Goal: Task Accomplishment & Management: Use online tool/utility

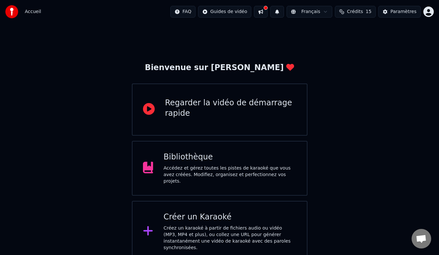
click at [266, 11] on button at bounding box center [261, 12] width 14 height 12
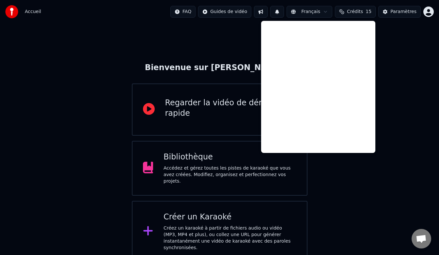
click at [413, 77] on div "Bienvenue sur Youka Regarder la vidéo de démarrage rapide Bibliothèque Accédez …" at bounding box center [219, 142] width 439 height 239
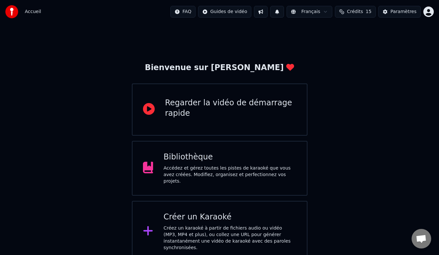
click at [178, 225] on div "Créez un karaoké à partir de fichiers audio ou vidéo (MP3, MP4 et plus), ou col…" at bounding box center [229, 238] width 133 height 26
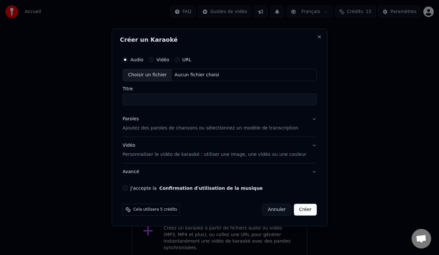
click at [127, 62] on button "Audio" at bounding box center [124, 59] width 5 height 5
click at [211, 73] on div "Aucun fichier choisi" at bounding box center [197, 75] width 50 height 7
type input "**********"
click at [306, 120] on button "Paroles Ajoutez des paroles de chansons ou sélectionnez un modèle de transcript…" at bounding box center [219, 124] width 194 height 26
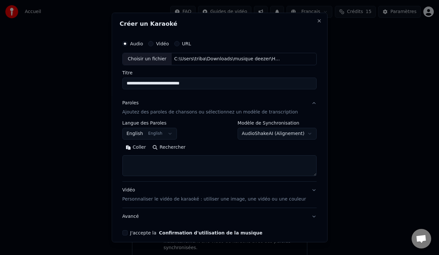
click at [145, 147] on button "Coller" at bounding box center [135, 147] width 27 height 10
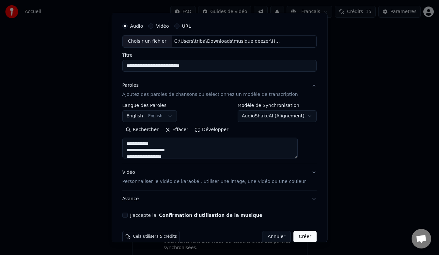
scroll to position [20, 0]
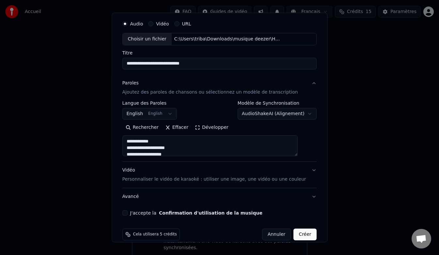
click at [127, 213] on button "J'accepte la Confirmation d'utilisation de la musique" at bounding box center [124, 212] width 5 height 5
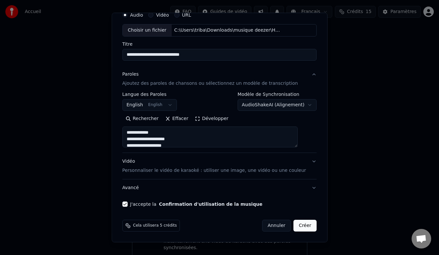
click at [293, 226] on button "Créer" at bounding box center [304, 226] width 23 height 12
type textarea "**********"
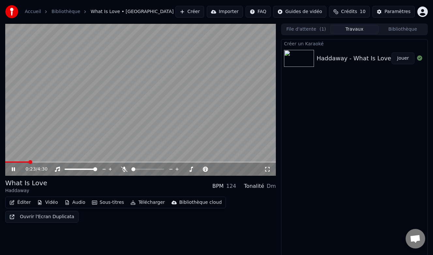
click at [27, 61] on video at bounding box center [140, 99] width 271 height 152
click at [185, 101] on video at bounding box center [140, 99] width 271 height 152
click at [125, 169] on icon at bounding box center [124, 169] width 7 height 5
click at [7, 161] on span at bounding box center [6, 161] width 2 height 1
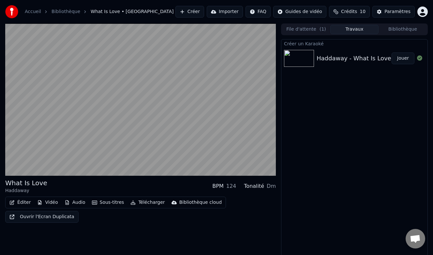
click at [107, 202] on button "Sous-titres" at bounding box center [107, 202] width 37 height 9
click at [242, 243] on div "What Is Love Haddaway BPM 124 Tonalité Dm Éditer Vidéo Audio Sous-titres Téléch…" at bounding box center [140, 139] width 271 height 232
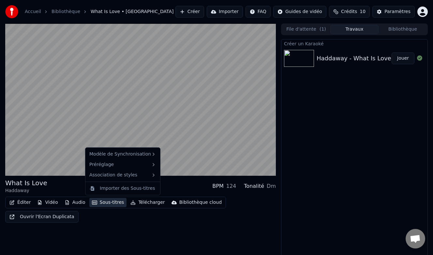
click at [111, 202] on button "Sous-titres" at bounding box center [107, 202] width 37 height 9
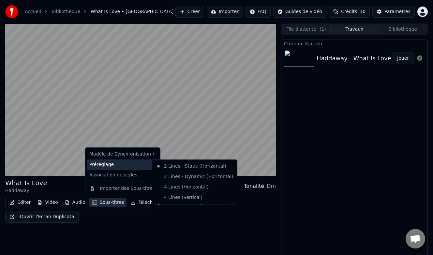
click at [210, 233] on div "What Is Love Haddaway BPM 124 Tonalité Dm Éditer Vidéo Audio Sous-titres Téléch…" at bounding box center [140, 139] width 271 height 232
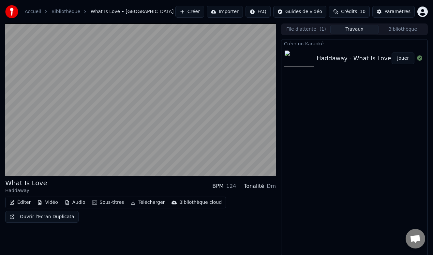
click at [239, 223] on div "What Is Love Haddaway BPM 124 Tonalité Dm Éditer Vidéo Audio Sous-titres Téléch…" at bounding box center [140, 139] width 271 height 232
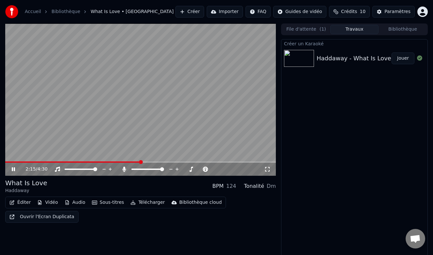
click at [150, 161] on video at bounding box center [140, 99] width 271 height 152
click at [151, 161] on span at bounding box center [140, 161] width 271 height 1
click at [15, 169] on icon at bounding box center [13, 169] width 4 height 5
click at [174, 103] on video at bounding box center [140, 99] width 271 height 152
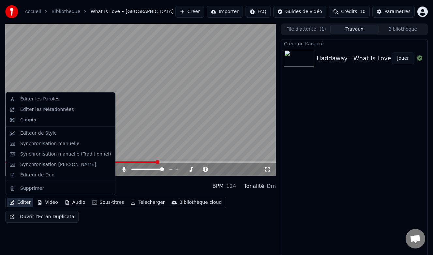
click at [24, 203] on button "Éditer" at bounding box center [20, 202] width 26 height 9
click at [46, 98] on div "Éditer les Paroles" at bounding box center [39, 99] width 39 height 7
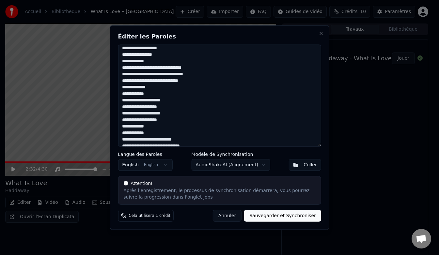
scroll to position [119, 0]
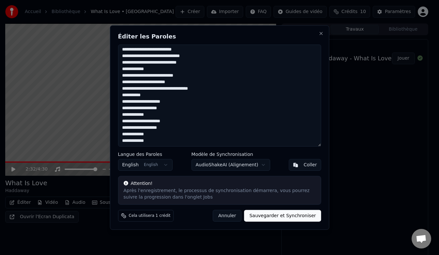
drag, startPoint x: 121, startPoint y: 51, endPoint x: 194, endPoint y: 142, distance: 116.7
click at [194, 142] on textarea "**********" at bounding box center [219, 96] width 203 height 102
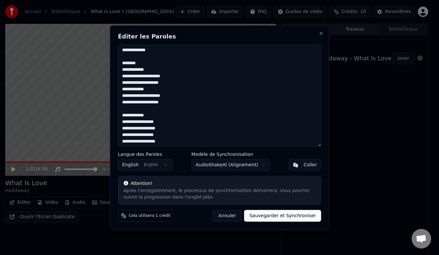
scroll to position [80, 0]
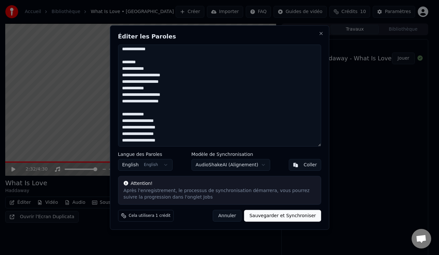
drag, startPoint x: 143, startPoint y: 61, endPoint x: 114, endPoint y: 58, distance: 28.8
click at [114, 58] on div "**********" at bounding box center [219, 127] width 219 height 204
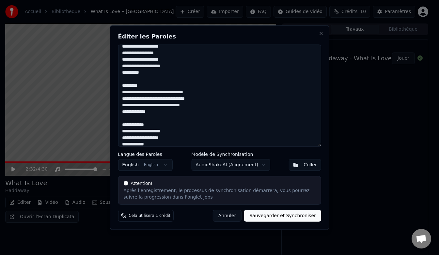
scroll to position [8, 0]
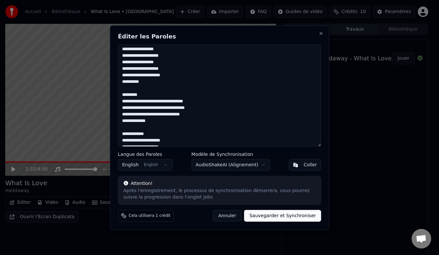
drag, startPoint x: 145, startPoint y: 93, endPoint x: 113, endPoint y: 95, distance: 32.3
click at [113, 95] on div "**********" at bounding box center [219, 127] width 219 height 204
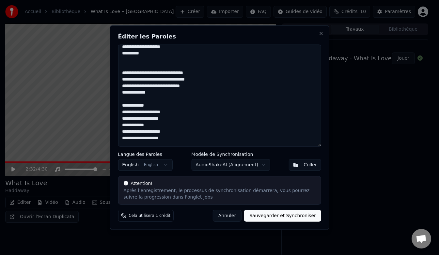
scroll to position [73, 0]
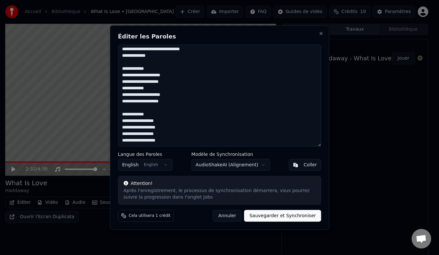
drag, startPoint x: 157, startPoint y: 114, endPoint x: 117, endPoint y: 115, distance: 39.1
click at [117, 115] on div "**********" at bounding box center [219, 127] width 219 height 204
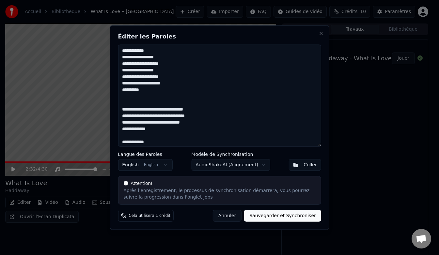
scroll to position [67, 0]
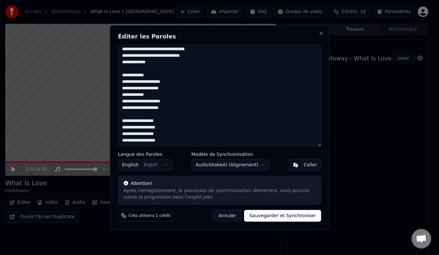
click at [127, 71] on textarea "**********" at bounding box center [219, 96] width 203 height 102
click at [133, 116] on textarea "**********" at bounding box center [219, 96] width 203 height 102
click at [135, 63] on textarea "**********" at bounding box center [219, 96] width 203 height 102
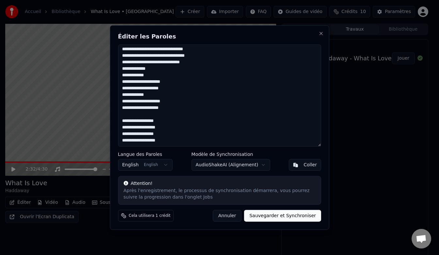
click at [136, 116] on textarea "**********" at bounding box center [219, 96] width 203 height 102
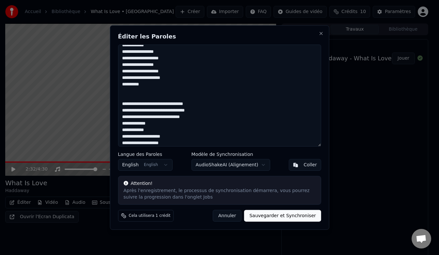
scroll to position [0, 0]
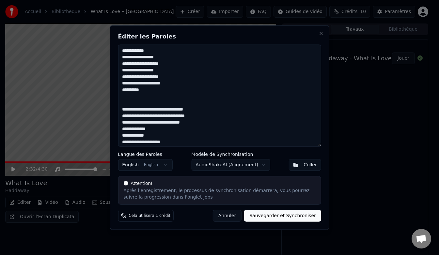
click at [133, 97] on textarea "**********" at bounding box center [219, 96] width 203 height 102
click at [137, 96] on textarea "**********" at bounding box center [219, 96] width 203 height 102
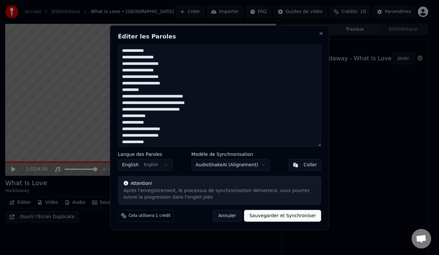
scroll to position [41, 0]
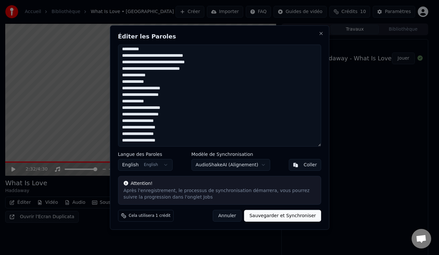
type textarea "**********"
click at [289, 217] on button "Sauvegarder et Synchroniser" at bounding box center [282, 216] width 77 height 12
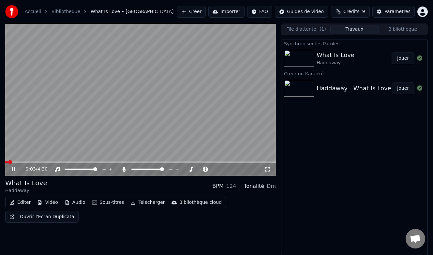
click at [8, 162] on span at bounding box center [6, 161] width 3 height 1
click at [5, 164] on span at bounding box center [7, 162] width 4 height 4
click at [102, 162] on span at bounding box center [140, 161] width 271 height 1
click at [140, 162] on span at bounding box center [140, 161] width 271 height 1
click at [111, 162] on span at bounding box center [74, 161] width 138 height 1
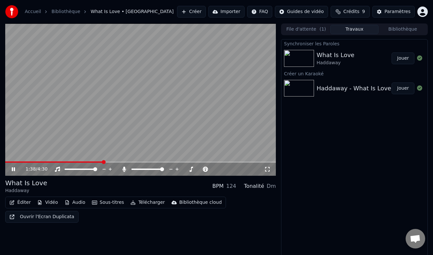
click at [103, 162] on span at bounding box center [54, 161] width 98 height 1
click at [186, 103] on video at bounding box center [140, 99] width 271 height 152
click at [165, 96] on video at bounding box center [140, 99] width 271 height 152
click at [90, 121] on video at bounding box center [140, 99] width 271 height 152
click at [91, 163] on div "1:50 / 4:30" at bounding box center [140, 169] width 271 height 13
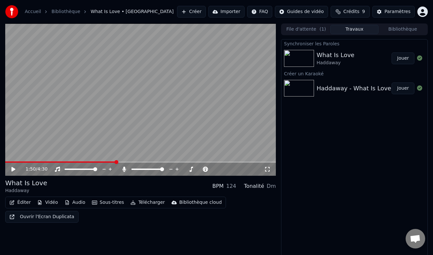
click at [92, 161] on div "1:50 / 4:30" at bounding box center [140, 99] width 271 height 152
click at [91, 163] on span at bounding box center [48, 161] width 86 height 1
click at [162, 161] on span at bounding box center [140, 161] width 271 height 1
click at [203, 159] on video at bounding box center [140, 99] width 271 height 152
click at [202, 161] on span at bounding box center [140, 161] width 271 height 1
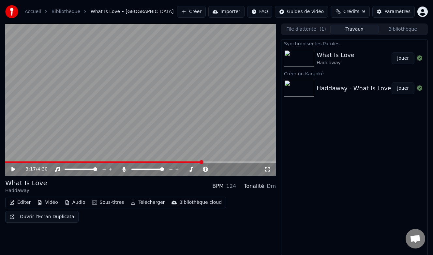
click at [14, 168] on icon at bounding box center [17, 169] width 15 height 5
click at [11, 169] on icon at bounding box center [17, 169] width 15 height 5
click at [33, 15] on link "Accueil" at bounding box center [33, 11] width 16 height 7
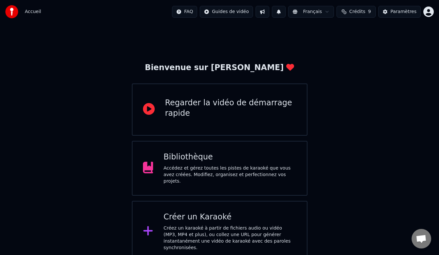
click at [212, 225] on div "Créez un karaoké à partir de fichiers audio ou vidéo (MP3, MP4 et plus), ou col…" at bounding box center [229, 238] width 133 height 26
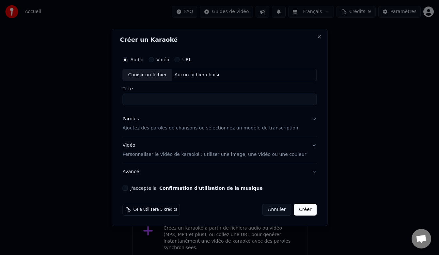
click at [201, 74] on div "Aucun fichier choisi" at bounding box center [197, 75] width 50 height 7
type input "**********"
click at [164, 127] on p "Ajoutez des paroles de chansons ou sélectionnez un modèle de transcription" at bounding box center [209, 128] width 175 height 7
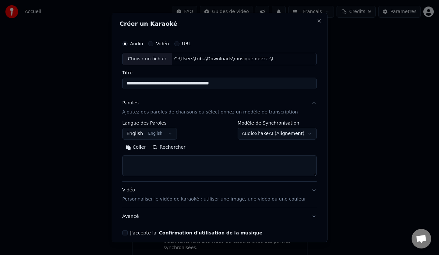
click at [173, 136] on button "English English" at bounding box center [149, 134] width 55 height 12
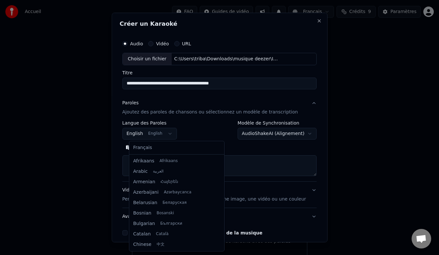
scroll to position [52, 0]
select select "**"
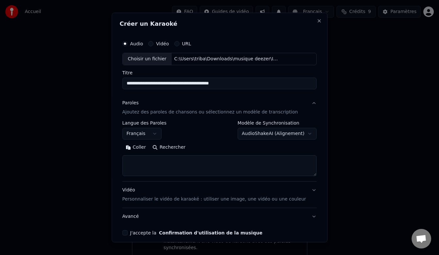
click at [155, 163] on textarea at bounding box center [219, 165] width 194 height 21
click at [144, 146] on button "Coller" at bounding box center [135, 147] width 27 height 10
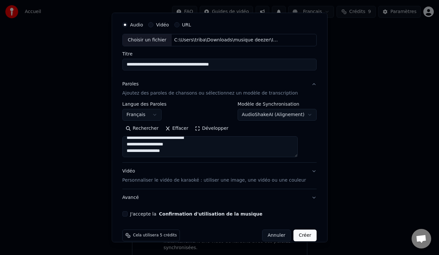
scroll to position [29, 0]
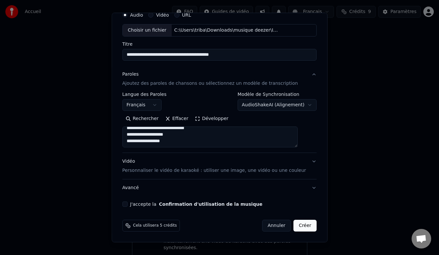
click at [189, 145] on textarea "**********" at bounding box center [209, 137] width 175 height 21
paste textarea "**********"
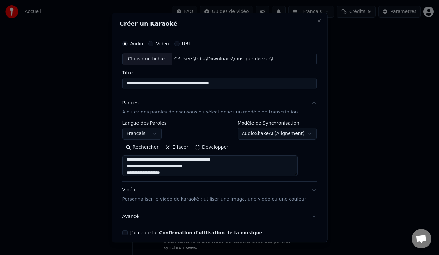
scroll to position [50, 0]
drag, startPoint x: 185, startPoint y: 174, endPoint x: 135, endPoint y: 171, distance: 50.0
click at [134, 172] on textarea "**********" at bounding box center [209, 165] width 175 height 21
type textarea "**********"
select select
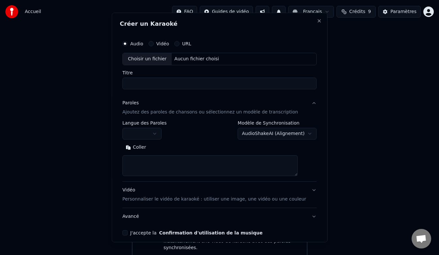
scroll to position [0, 0]
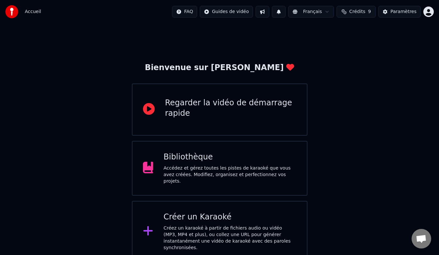
click at [207, 220] on div "Créer un Karaoké Créez un karaoké à partir de fichiers audio ou vidéo (MP3, MP4…" at bounding box center [229, 231] width 133 height 39
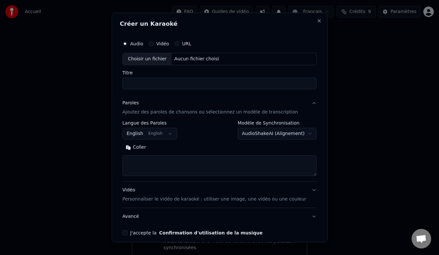
click at [160, 59] on div "Choisir un fichier" at bounding box center [147, 59] width 49 height 12
type input "**********"
click at [146, 134] on body "**********" at bounding box center [219, 131] width 439 height 262
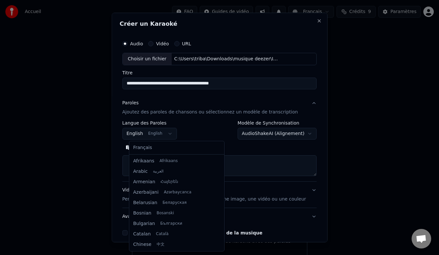
scroll to position [52, 0]
select select "**"
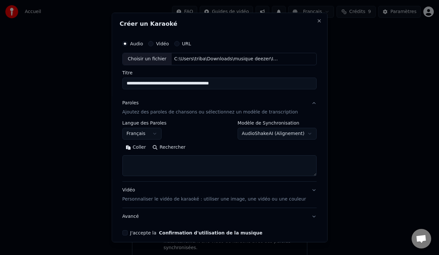
click at [167, 161] on textarea at bounding box center [219, 165] width 194 height 21
click at [142, 148] on button "Coller" at bounding box center [135, 147] width 27 height 10
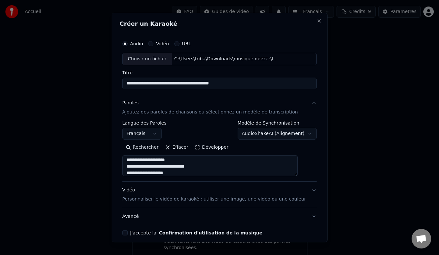
scroll to position [31, 0]
click at [188, 170] on textarea "**********" at bounding box center [209, 165] width 175 height 21
paste textarea "**********"
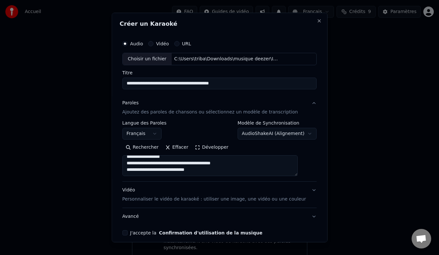
paste textarea "**********"
click at [197, 174] on textarea "**********" at bounding box center [209, 165] width 175 height 21
paste textarea "**********"
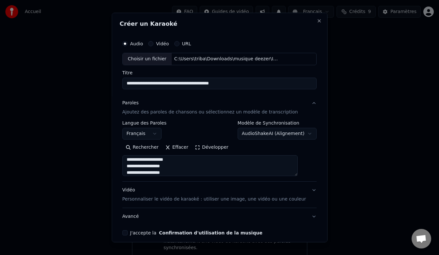
scroll to position [132, 0]
type textarea "**********"
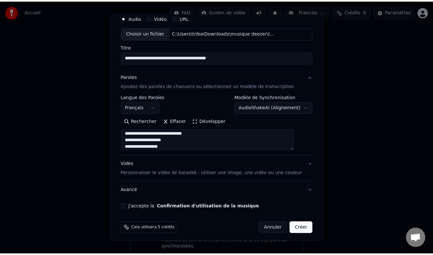
scroll to position [29, 0]
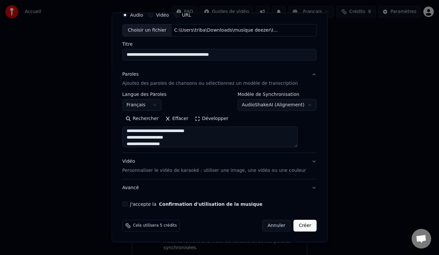
click at [127, 205] on button "J'accepte la Confirmation d'utilisation de la musique" at bounding box center [124, 204] width 5 height 5
click at [296, 228] on button "Créer" at bounding box center [304, 226] width 23 height 12
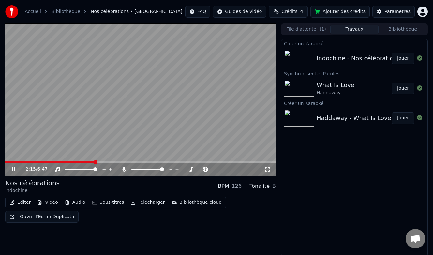
click at [95, 161] on span at bounding box center [50, 161] width 90 height 1
click at [112, 162] on span at bounding box center [140, 161] width 271 height 1
click at [182, 105] on video at bounding box center [140, 99] width 271 height 152
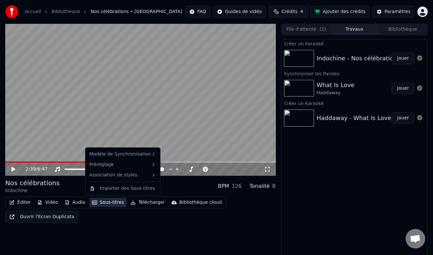
click at [113, 202] on button "Sous-titres" at bounding box center [107, 202] width 37 height 9
click at [128, 241] on div "2:39 / 6:47 Nos célébrations Indochine BPM 126 Tonalité B Éditer Vidéo Audio So…" at bounding box center [140, 139] width 271 height 232
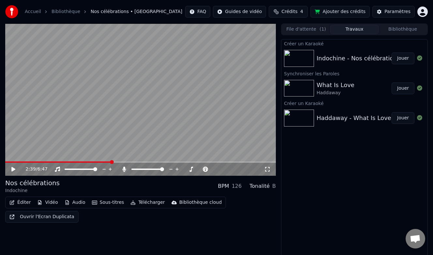
click at [25, 204] on button "Éditer" at bounding box center [20, 202] width 26 height 9
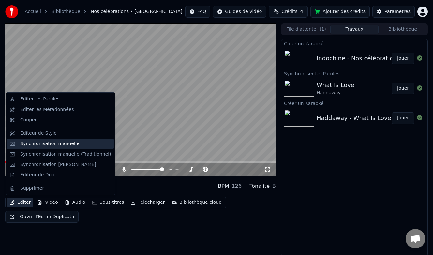
click at [53, 145] on div "Synchronisation manuelle" at bounding box center [49, 144] width 59 height 7
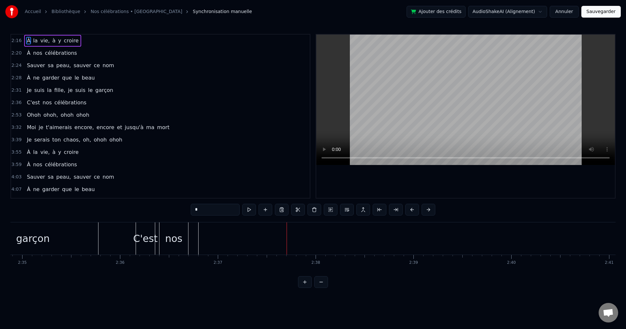
click at [47, 54] on span "célébrations" at bounding box center [60, 52] width 33 height 7
type input "**********"
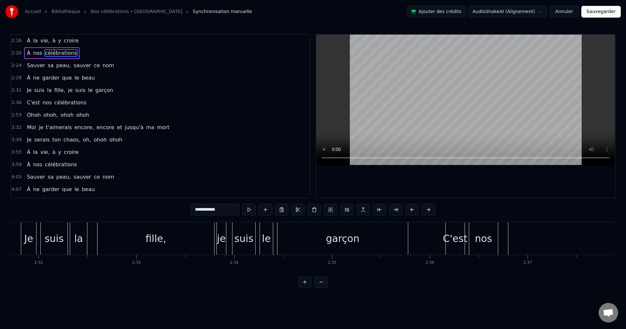
click at [30, 55] on div "À nos célébrations" at bounding box center [51, 53] width 55 height 12
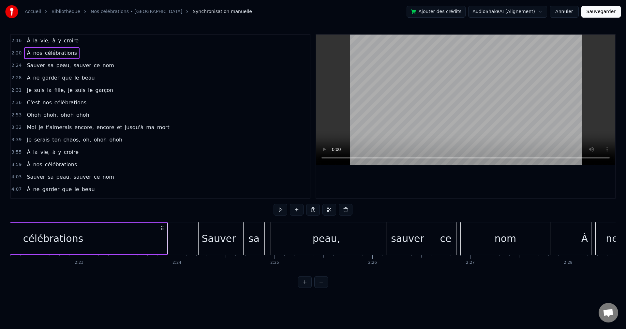
scroll to position [0, 13750]
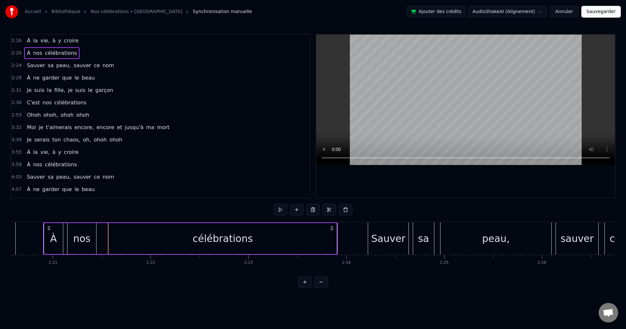
click at [51, 52] on span "célébrations" at bounding box center [60, 52] width 33 height 7
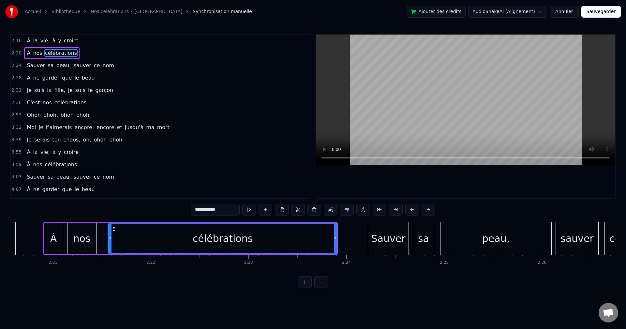
click at [63, 104] on span "célébrations" at bounding box center [70, 102] width 33 height 7
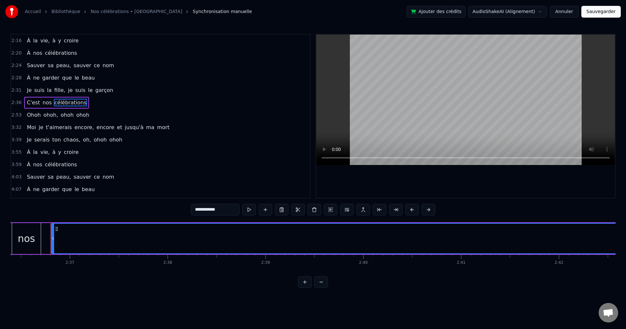
scroll to position [0, 15306]
click at [33, 105] on span "C'est" at bounding box center [33, 102] width 14 height 7
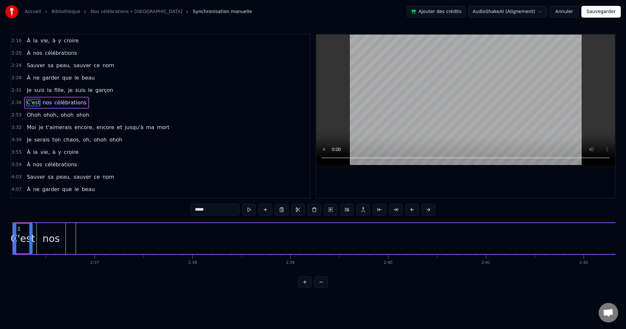
scroll to position [0, 15243]
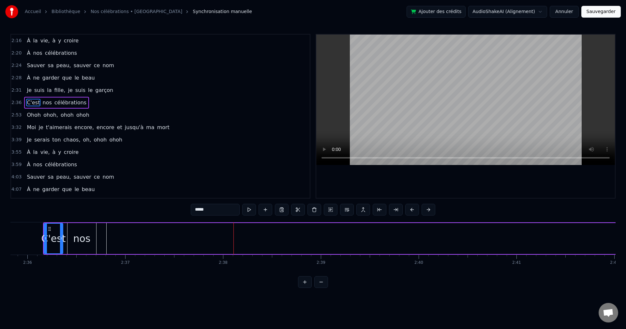
click at [62, 104] on span "célébrations" at bounding box center [70, 102] width 33 height 7
type input "**********"
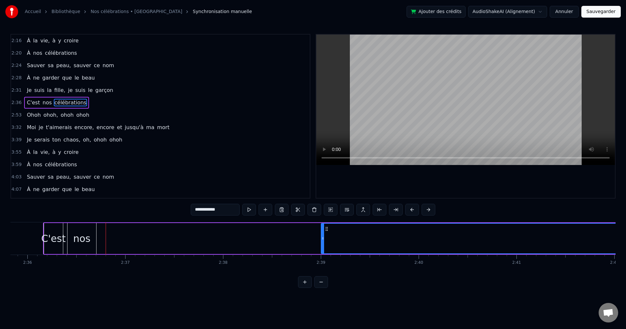
drag, startPoint x: 109, startPoint y: 239, endPoint x: 323, endPoint y: 233, distance: 214.6
click at [323, 233] on div at bounding box center [323, 239] width 3 height 30
drag, startPoint x: 493, startPoint y: 233, endPoint x: 383, endPoint y: 237, distance: 110.0
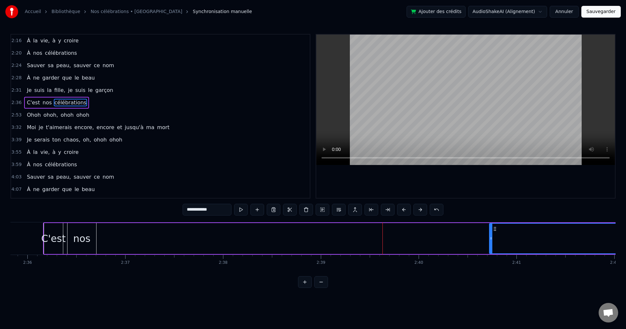
drag, startPoint x: 322, startPoint y: 238, endPoint x: 491, endPoint y: 234, distance: 168.3
click at [491, 234] on div at bounding box center [491, 239] width 3 height 30
drag, startPoint x: 530, startPoint y: 253, endPoint x: 512, endPoint y: 253, distance: 18.3
drag, startPoint x: 546, startPoint y: 223, endPoint x: 512, endPoint y: 230, distance: 35.5
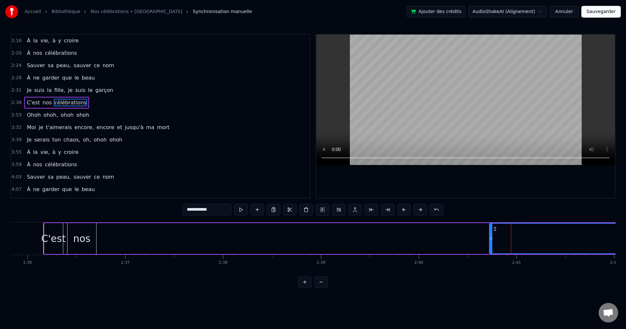
drag, startPoint x: 493, startPoint y: 238, endPoint x: 509, endPoint y: 237, distance: 16.0
drag, startPoint x: 492, startPoint y: 239, endPoint x: 505, endPoint y: 237, distance: 12.8
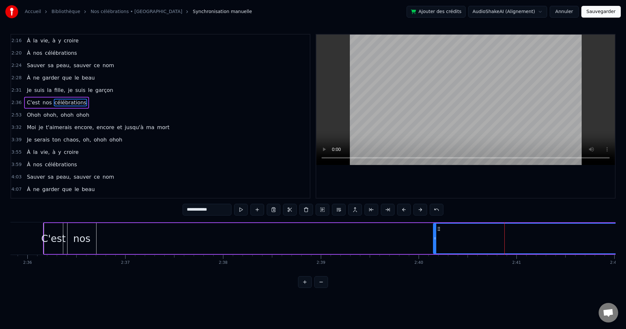
drag, startPoint x: 492, startPoint y: 237, endPoint x: 436, endPoint y: 235, distance: 56.1
click at [436, 235] on div at bounding box center [435, 239] width 3 height 30
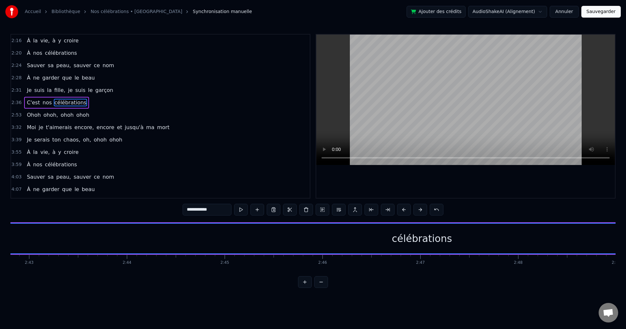
scroll to position [0, 15970]
drag, startPoint x: 367, startPoint y: 237, endPoint x: 253, endPoint y: 237, distance: 113.1
click at [253, 237] on div "célébrations" at bounding box center [378, 239] width 1343 height 30
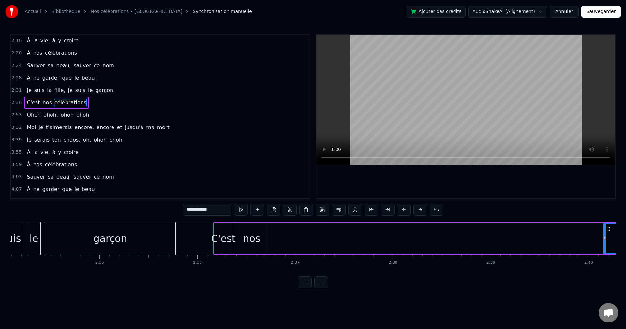
scroll to position [0, 15205]
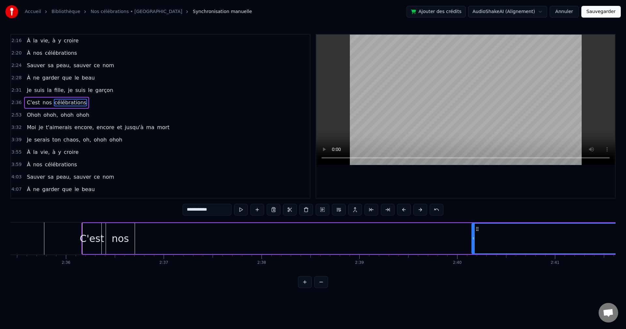
click at [474, 237] on icon at bounding box center [473, 238] width 3 height 5
drag, startPoint x: 474, startPoint y: 244, endPoint x: 483, endPoint y: 243, distance: 8.9
click at [483, 243] on div at bounding box center [484, 239] width 3 height 30
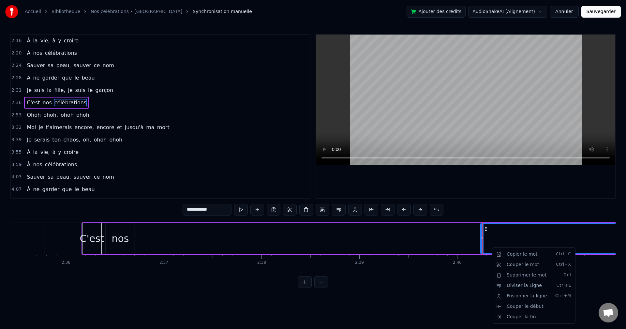
click at [502, 232] on html "**********" at bounding box center [313, 149] width 626 height 298
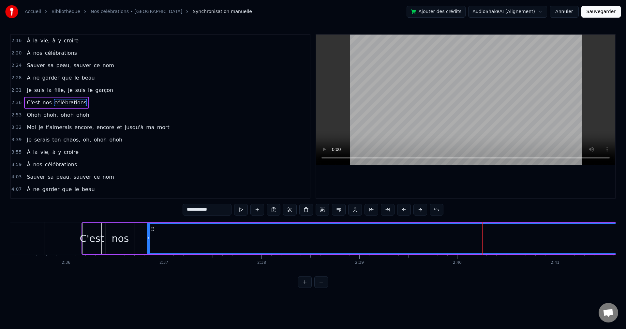
drag, startPoint x: 486, startPoint y: 229, endPoint x: 153, endPoint y: 241, distance: 333.8
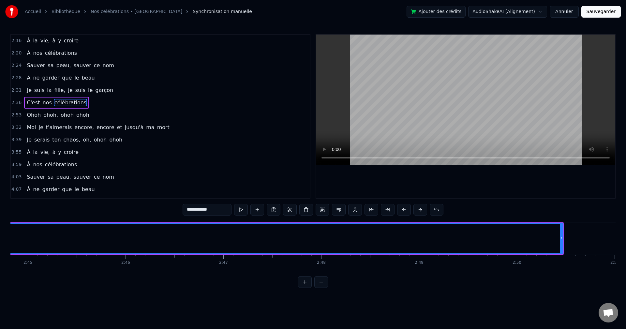
scroll to position [0, 16189]
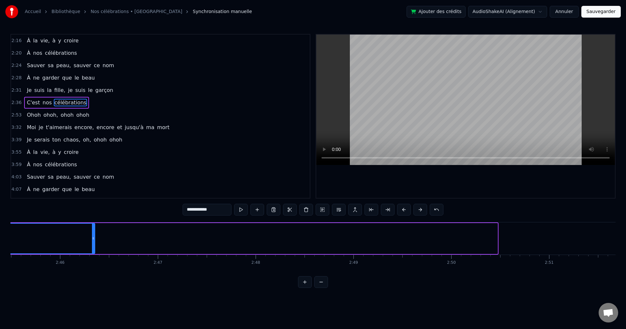
drag, startPoint x: 497, startPoint y: 234, endPoint x: 96, endPoint y: 244, distance: 401.2
click at [94, 245] on div at bounding box center [93, 239] width 3 height 30
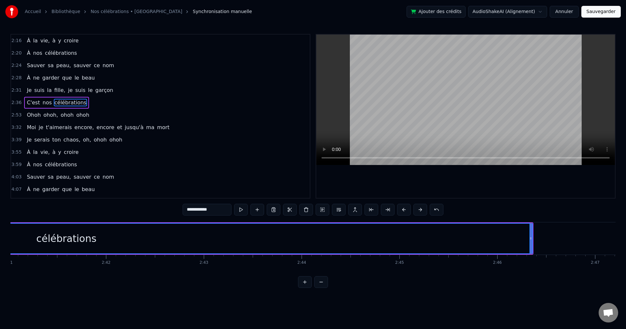
scroll to position [0, 15773]
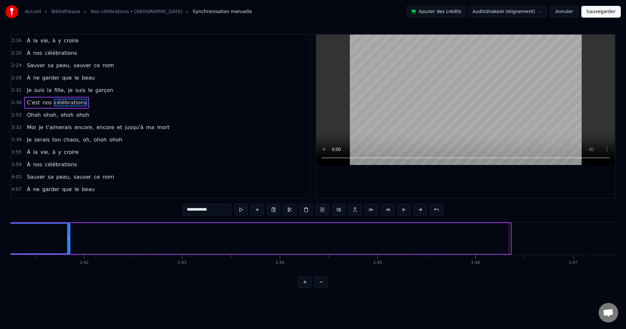
drag, startPoint x: 509, startPoint y: 235, endPoint x: 68, endPoint y: 242, distance: 440.6
click at [68, 242] on div at bounding box center [68, 239] width 3 height 30
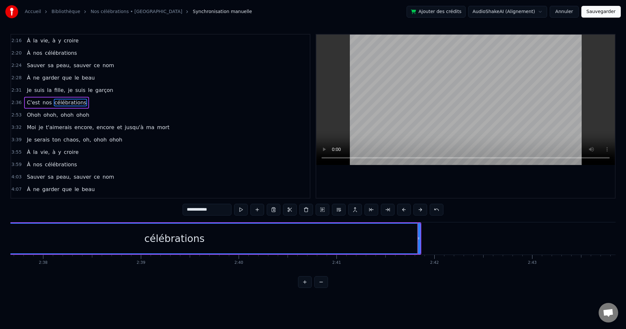
scroll to position [0, 15467]
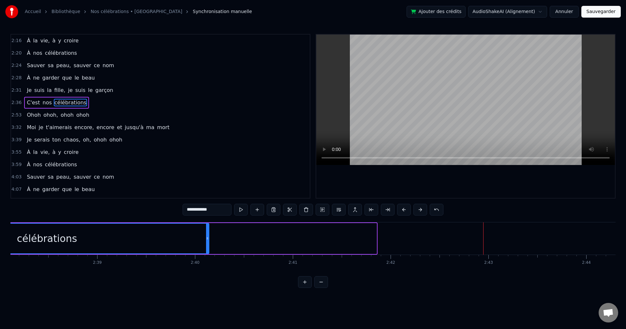
drag, startPoint x: 375, startPoint y: 234, endPoint x: 207, endPoint y: 240, distance: 167.7
click at [207, 240] on div at bounding box center [207, 239] width 3 height 30
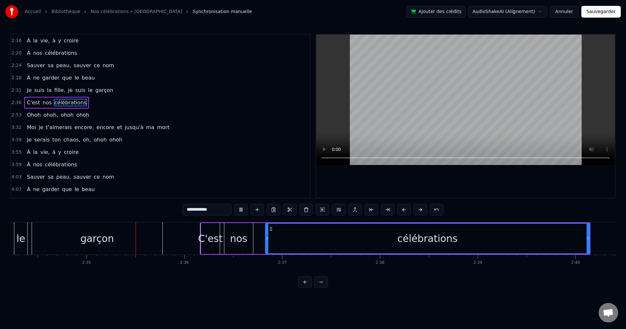
scroll to position [0, 15109]
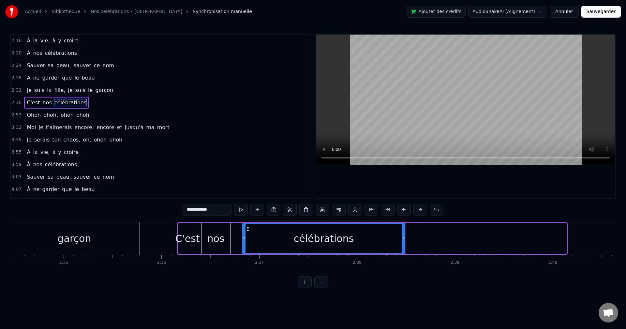
drag, startPoint x: 565, startPoint y: 241, endPoint x: 404, endPoint y: 240, distance: 160.8
click at [404, 240] on icon at bounding box center [403, 238] width 3 height 5
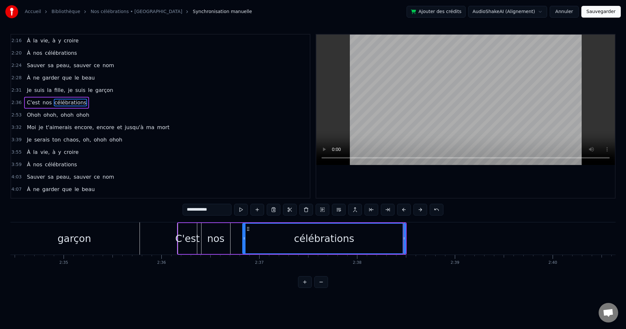
click at [150, 214] on div "**********" at bounding box center [312, 161] width 605 height 254
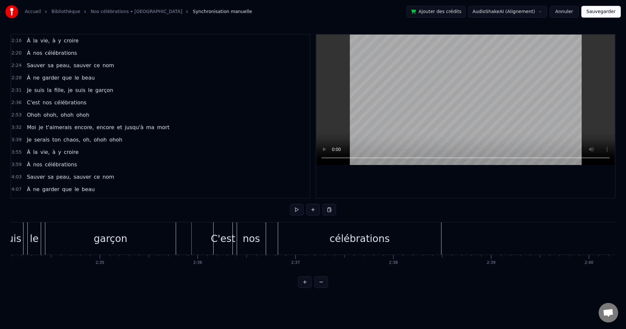
scroll to position [0, 15095]
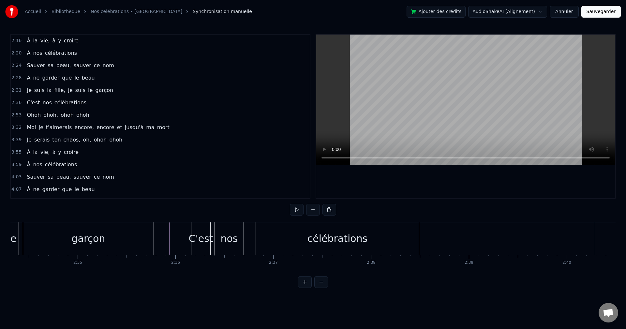
click at [320, 287] on button at bounding box center [321, 282] width 14 height 12
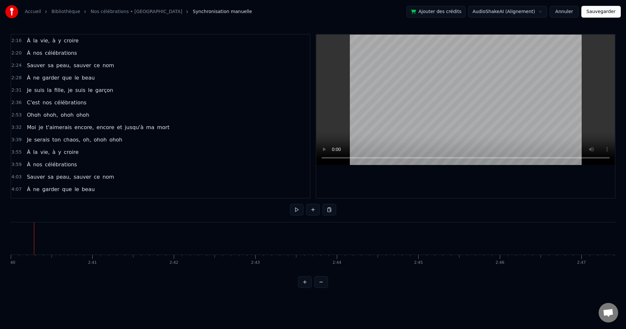
scroll to position [0, 13033]
click at [321, 288] on button at bounding box center [321, 282] width 14 height 12
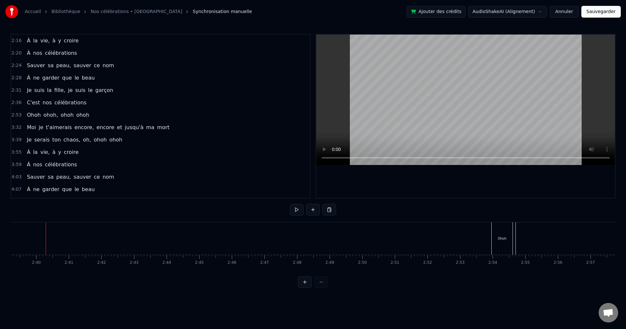
scroll to position [0, 5198]
click at [502, 236] on div "Ohoh" at bounding box center [495, 238] width 21 height 32
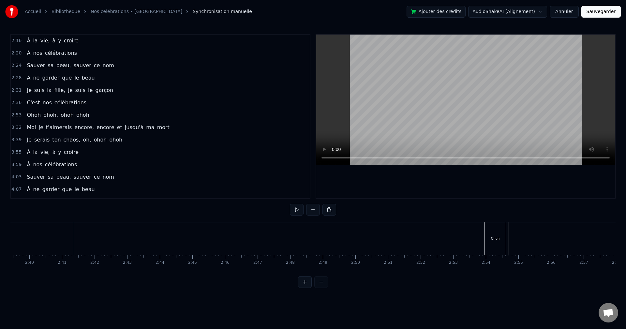
click at [494, 237] on div "Ohoh" at bounding box center [495, 238] width 9 height 5
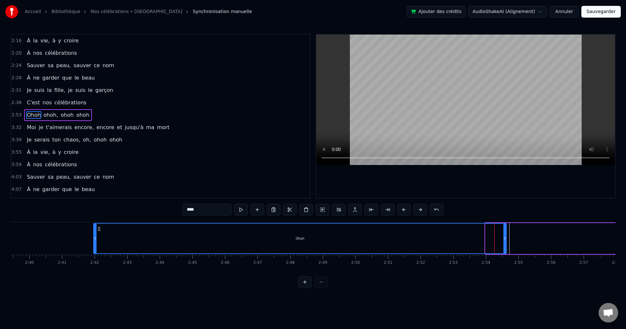
drag, startPoint x: 486, startPoint y: 237, endPoint x: 174, endPoint y: 239, distance: 312.4
click at [95, 245] on div at bounding box center [95, 239] width 3 height 30
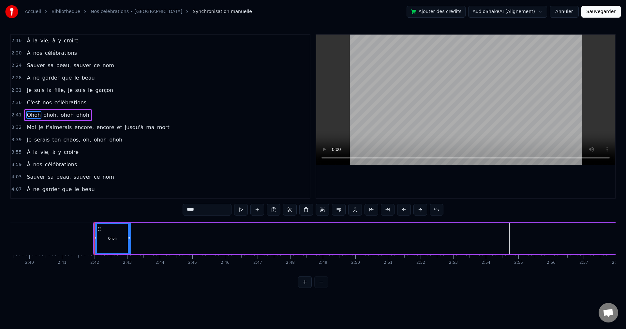
drag, startPoint x: 505, startPoint y: 235, endPoint x: 130, endPoint y: 237, distance: 375.6
click at [130, 237] on div at bounding box center [129, 239] width 3 height 30
type input "*****"
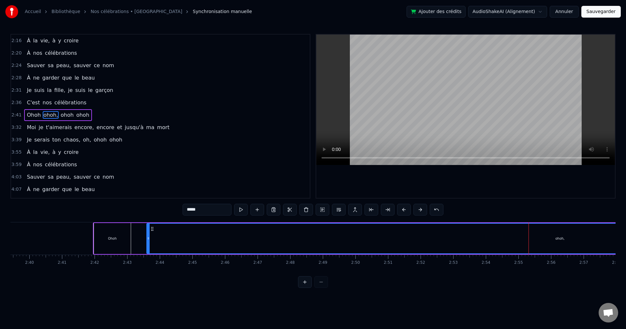
drag, startPoint x: 511, startPoint y: 240, endPoint x: 149, endPoint y: 242, distance: 361.6
click at [149, 242] on div at bounding box center [148, 239] width 3 height 30
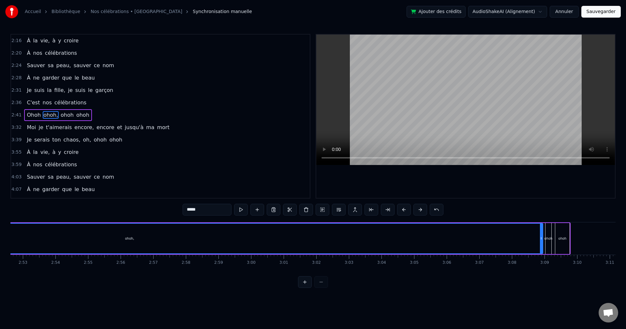
scroll to position [0, 5621]
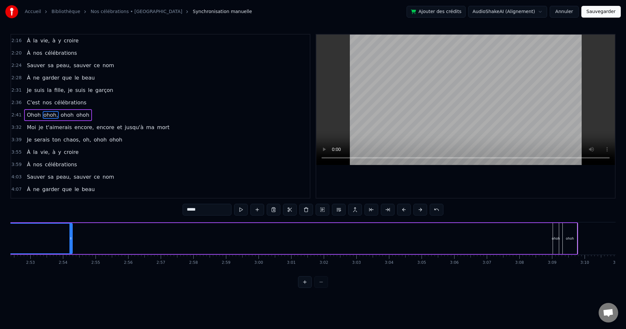
drag, startPoint x: 549, startPoint y: 237, endPoint x: 79, endPoint y: 253, distance: 470.5
click at [65, 255] on div "À la vie, à y croire À nos célébrations Sauver sa peau, sauver ce nom À ne gard…" at bounding box center [312, 246] width 605 height 49
drag, startPoint x: 556, startPoint y: 239, endPoint x: 435, endPoint y: 245, distance: 121.5
click at [410, 248] on div "[PERSON_NAME], ohoh ohoh" at bounding box center [124, 238] width 908 height 32
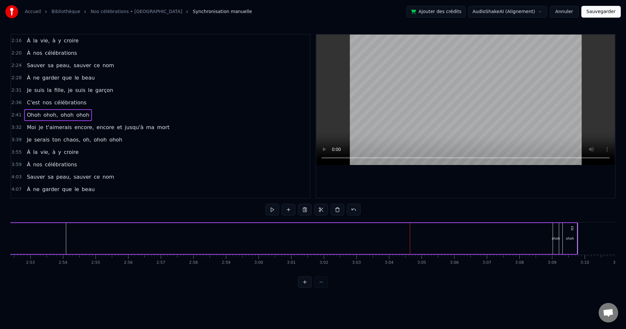
click at [556, 235] on div "ohoh" at bounding box center [556, 238] width 6 height 31
drag, startPoint x: 556, startPoint y: 224, endPoint x: 507, endPoint y: 228, distance: 49.4
click at [483, 224] on div "[PERSON_NAME], ohoh ohoh" at bounding box center [124, 238] width 908 height 32
click at [553, 239] on div "ohoh" at bounding box center [553, 238] width 8 height 5
drag, startPoint x: 551, startPoint y: 239, endPoint x: 466, endPoint y: 236, distance: 85.2
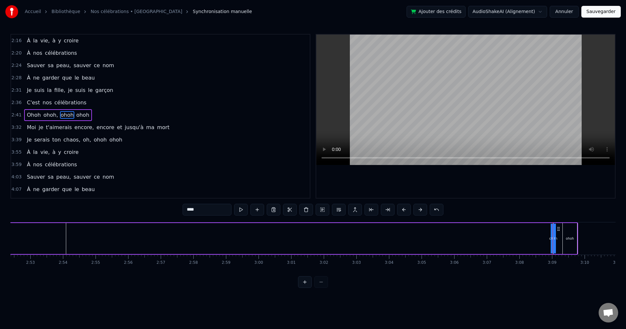
click at [428, 242] on div "[PERSON_NAME], ohoh ohoh" at bounding box center [124, 238] width 908 height 32
drag, startPoint x: 554, startPoint y: 239, endPoint x: 559, endPoint y: 240, distance: 5.6
click at [562, 240] on div "[PERSON_NAME], ohoh ohoh" at bounding box center [124, 238] width 908 height 32
click at [555, 238] on div "ohoh" at bounding box center [553, 238] width 8 height 5
drag, startPoint x: 551, startPoint y: 239, endPoint x: 544, endPoint y: 243, distance: 8.6
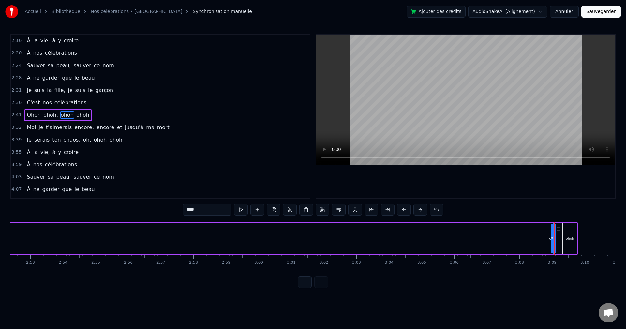
click at [528, 244] on div "[PERSON_NAME], ohoh ohoh" at bounding box center [124, 238] width 908 height 32
click at [552, 238] on div "ohoh" at bounding box center [553, 238] width 8 height 5
click at [553, 240] on div "ohoh" at bounding box center [553, 239] width 0 height 30
drag, startPoint x: 555, startPoint y: 238, endPoint x: 561, endPoint y: 237, distance: 5.3
click at [561, 237] on div "[PERSON_NAME], ohoh ohoh" at bounding box center [124, 238] width 908 height 32
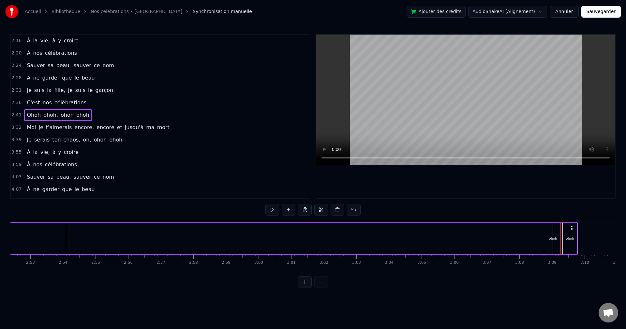
click at [532, 242] on div "[PERSON_NAME], ohoh ohoh" at bounding box center [124, 238] width 908 height 32
click at [297, 246] on div "[PERSON_NAME], ohoh ohoh" at bounding box center [124, 238] width 908 height 32
click at [177, 249] on div "[PERSON_NAME], ohoh ohoh" at bounding box center [124, 238] width 908 height 32
click at [553, 235] on div "ohoh" at bounding box center [553, 238] width 1 height 31
drag, startPoint x: 553, startPoint y: 225, endPoint x: 516, endPoint y: 226, distance: 36.9
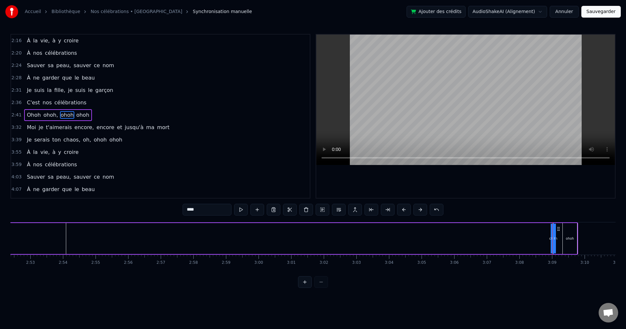
click at [516, 226] on div "[PERSON_NAME], ohoh ohoh" at bounding box center [124, 238] width 908 height 32
click at [63, 115] on span "ohoh" at bounding box center [67, 114] width 14 height 7
drag, startPoint x: 551, startPoint y: 238, endPoint x: 558, endPoint y: 246, distance: 10.9
click at [436, 235] on div "[PERSON_NAME], ohoh ohoh" at bounding box center [124, 238] width 908 height 32
click at [573, 238] on div "ohoh" at bounding box center [570, 238] width 8 height 5
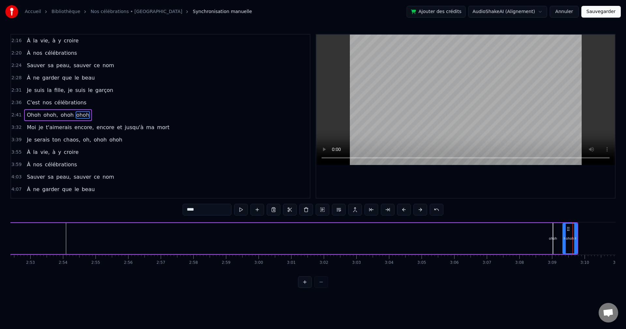
drag, startPoint x: 569, startPoint y: 236, endPoint x: 514, endPoint y: 234, distance: 55.1
click at [514, 234] on div "[PERSON_NAME], ohoh ohoh" at bounding box center [124, 238] width 908 height 32
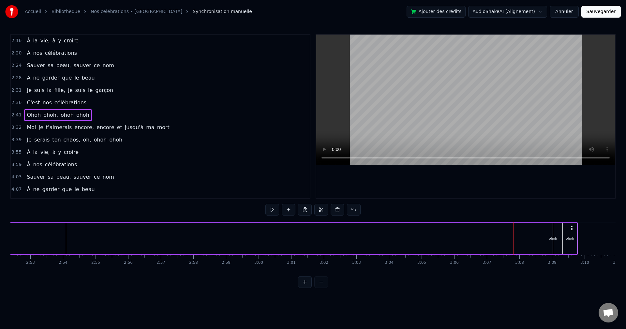
click at [567, 234] on div "ohoh" at bounding box center [570, 238] width 14 height 31
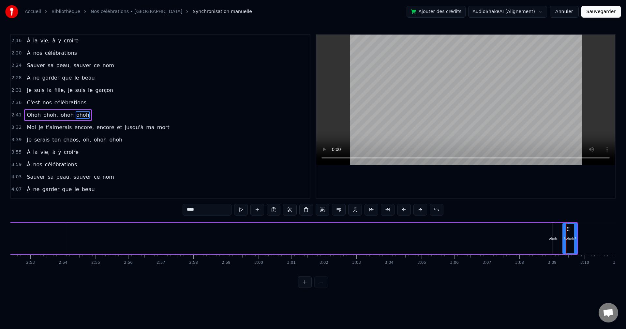
click at [553, 238] on div "ohoh" at bounding box center [553, 238] width 8 height 5
drag, startPoint x: 553, startPoint y: 239, endPoint x: 558, endPoint y: 237, distance: 5.3
click at [559, 237] on div "[PERSON_NAME], ohoh ohoh" at bounding box center [124, 238] width 908 height 32
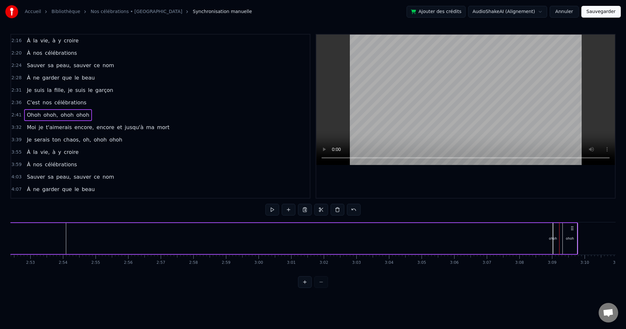
drag, startPoint x: 554, startPoint y: 238, endPoint x: 562, endPoint y: 236, distance: 8.1
click at [562, 236] on div "[PERSON_NAME], ohoh ohoh" at bounding box center [124, 238] width 908 height 32
click at [555, 237] on div "ohoh" at bounding box center [553, 238] width 8 height 5
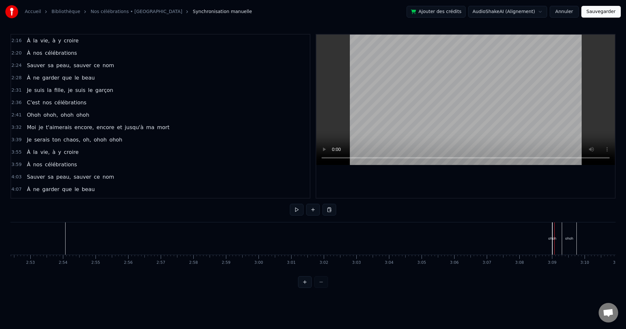
click at [554, 238] on div at bounding box center [554, 238] width 0 height 32
click at [552, 240] on div "ohoh" at bounding box center [552, 238] width 8 height 5
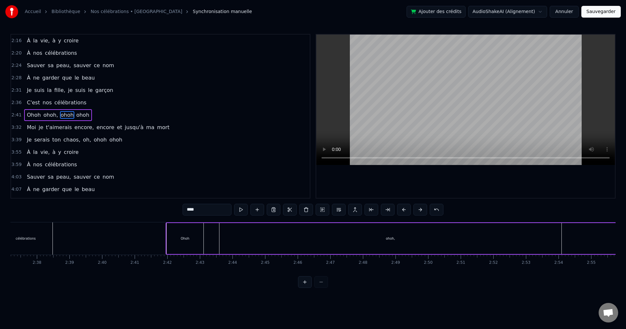
scroll to position [0, 5133]
click at [411, 234] on div "ohoh," at bounding box center [383, 238] width 342 height 31
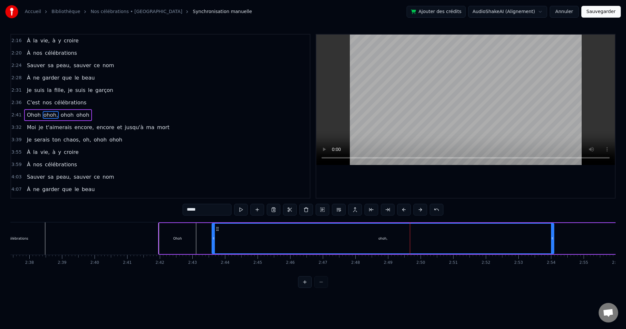
click at [189, 232] on div "Ohoh" at bounding box center [177, 238] width 37 height 31
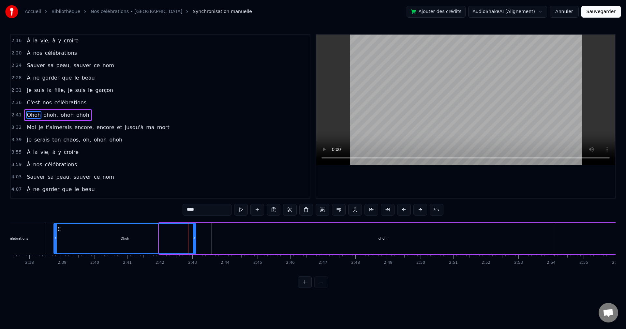
drag, startPoint x: 160, startPoint y: 239, endPoint x: 63, endPoint y: 239, distance: 97.2
click at [55, 239] on icon at bounding box center [55, 238] width 3 height 5
drag, startPoint x: 194, startPoint y: 238, endPoint x: 79, endPoint y: 236, distance: 115.8
click at [79, 236] on icon at bounding box center [78, 238] width 3 height 5
click at [276, 243] on div "ohoh," at bounding box center [383, 238] width 342 height 31
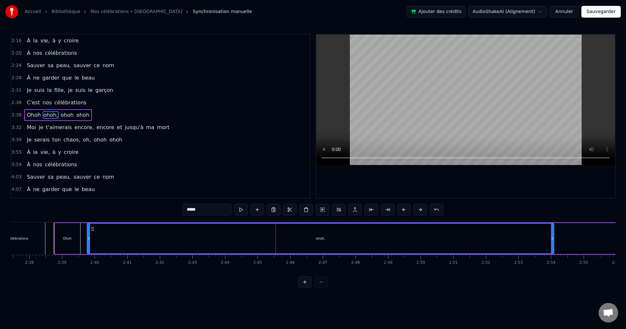
drag, startPoint x: 214, startPoint y: 235, endPoint x: 89, endPoint y: 233, distance: 124.9
click at [89, 233] on div at bounding box center [88, 239] width 3 height 30
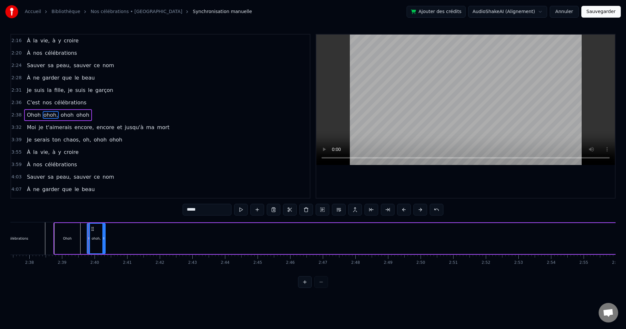
drag, startPoint x: 552, startPoint y: 236, endPoint x: 103, endPoint y: 242, distance: 448.7
click at [103, 242] on div at bounding box center [103, 239] width 3 height 30
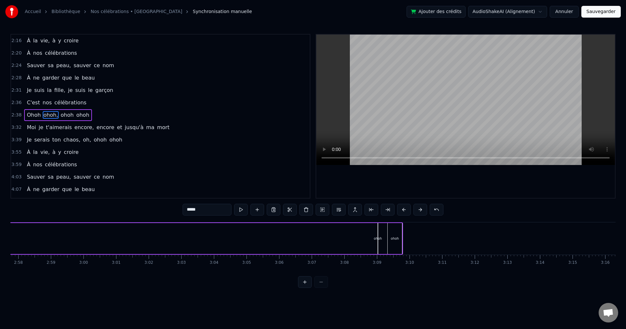
scroll to position [0, 5760]
click at [303, 285] on button at bounding box center [305, 282] width 14 height 12
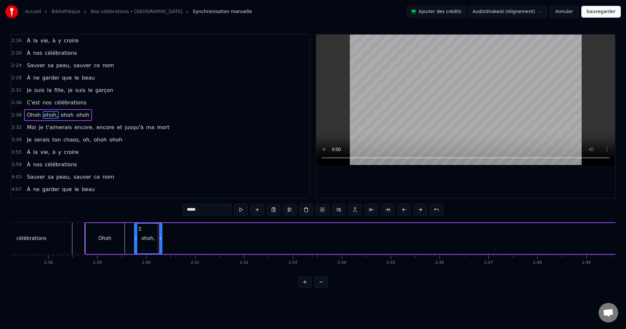
scroll to position [0, 7805]
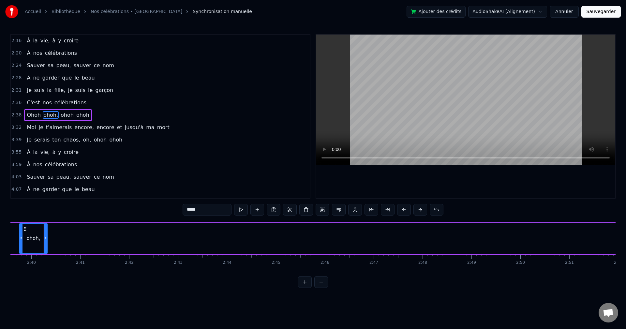
click at [309, 288] on button at bounding box center [305, 282] width 14 height 12
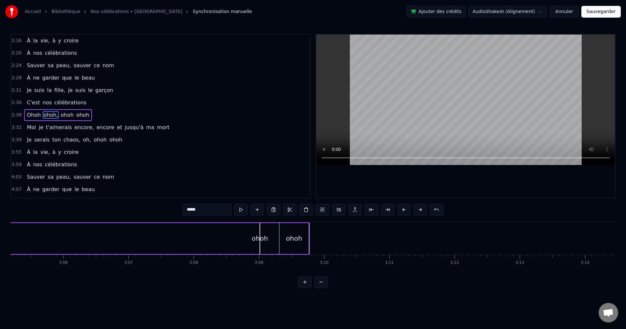
scroll to position [0, 12048]
click at [291, 241] on div "ohoh" at bounding box center [289, 238] width 16 height 10
type input "****"
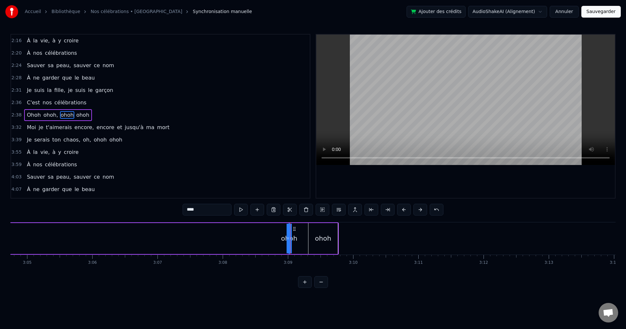
drag, startPoint x: 291, startPoint y: 241, endPoint x: 298, endPoint y: 240, distance: 7.3
click at [290, 241] on div "ohoh" at bounding box center [289, 238] width 16 height 10
drag, startPoint x: 287, startPoint y: 239, endPoint x: 221, endPoint y: 236, distance: 66.2
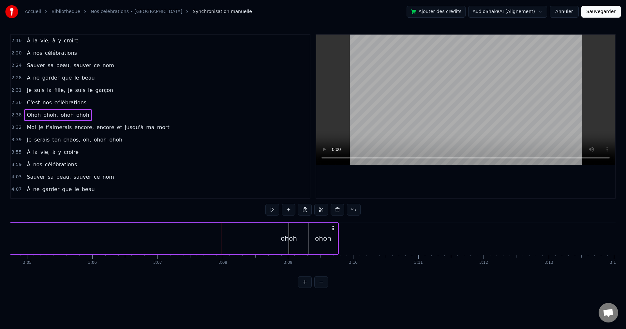
click at [289, 225] on div "ohoh" at bounding box center [289, 238] width 1 height 31
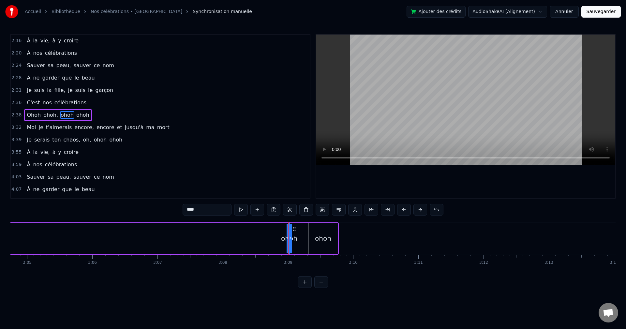
drag, startPoint x: 291, startPoint y: 225, endPoint x: 294, endPoint y: 226, distance: 3.3
click at [288, 226] on div at bounding box center [288, 238] width 0 height 32
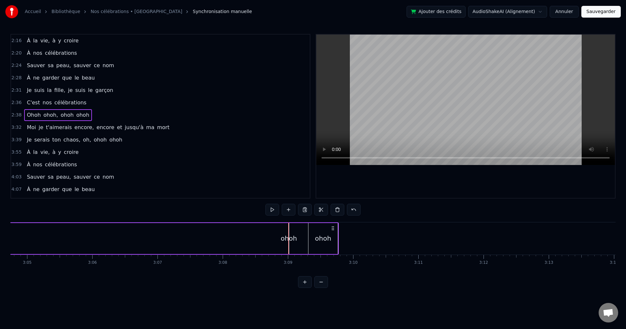
click at [289, 228] on div "ohoh" at bounding box center [289, 238] width 1 height 31
drag, startPoint x: 287, startPoint y: 230, endPoint x: 282, endPoint y: 232, distance: 5.7
click at [288, 230] on div at bounding box center [288, 238] width 0 height 32
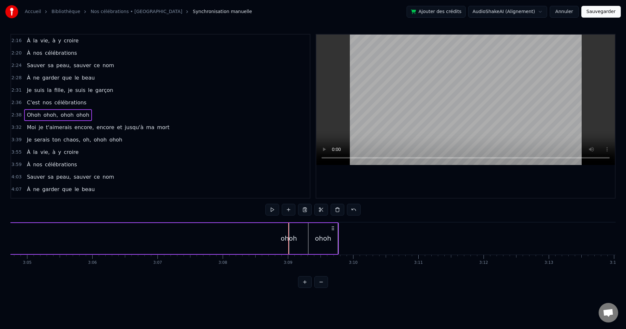
click at [289, 228] on div "ohoh" at bounding box center [289, 238] width 1 height 31
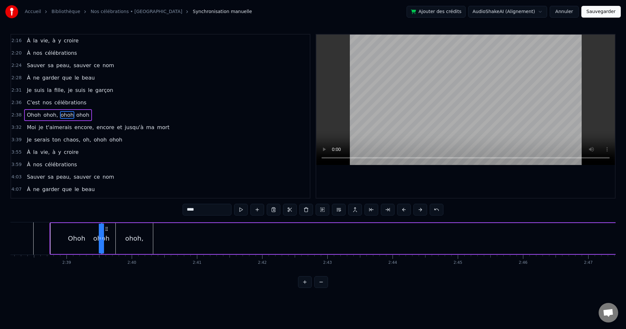
scroll to position [0, 10307]
drag, startPoint x: 295, startPoint y: 228, endPoint x: 180, endPoint y: 270, distance: 122.4
click at [180, 270] on div "À la vie, à y croire À nos célébrations Sauver sa peau, sauver ce nom À ne gard…" at bounding box center [312, 246] width 605 height 49
drag, startPoint x: 175, startPoint y: 237, endPoint x: 197, endPoint y: 236, distance: 22.5
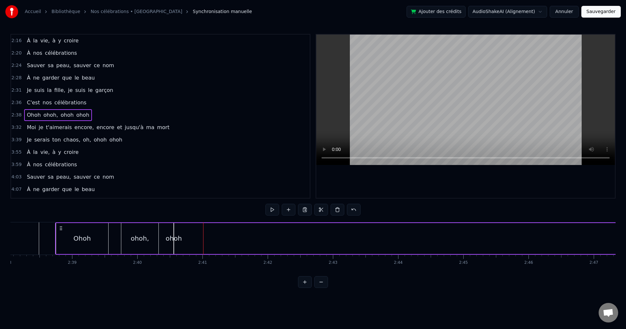
click at [174, 231] on div "ohoh" at bounding box center [173, 238] width 1 height 31
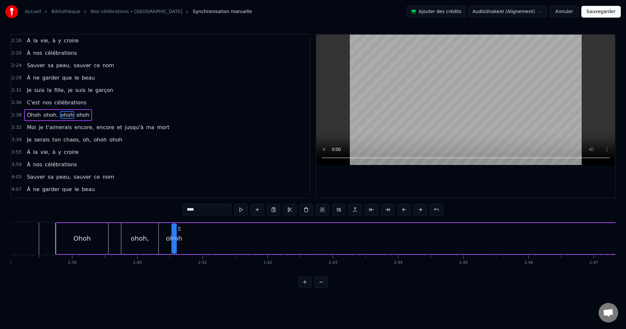
click at [304, 286] on button at bounding box center [305, 282] width 14 height 12
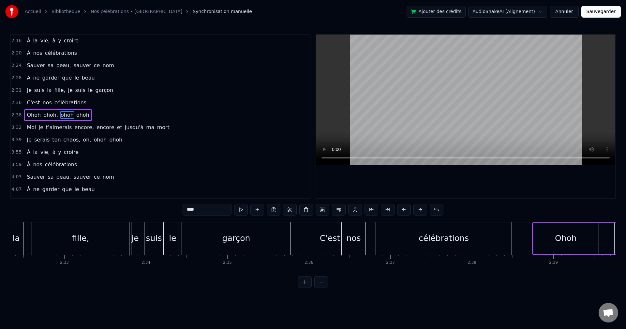
scroll to position [0, 13055]
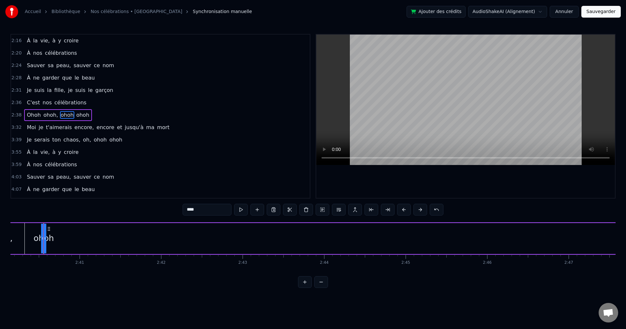
click at [304, 286] on button at bounding box center [305, 282] width 14 height 12
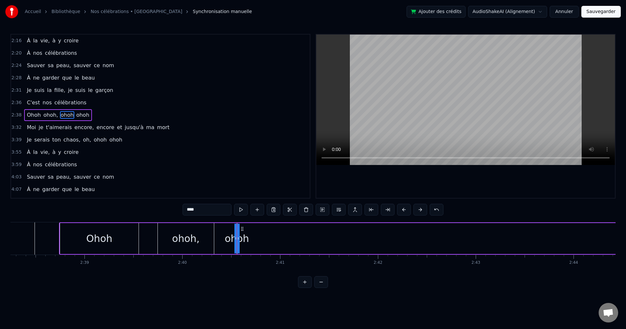
scroll to position [0, 15673]
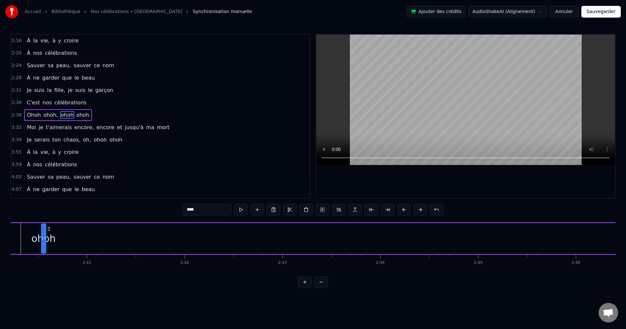
click at [304, 286] on button at bounding box center [305, 282] width 14 height 12
click at [306, 288] on button at bounding box center [305, 282] width 14 height 12
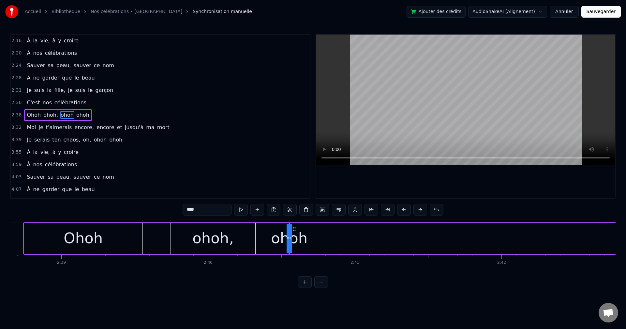
scroll to position [0, 23526]
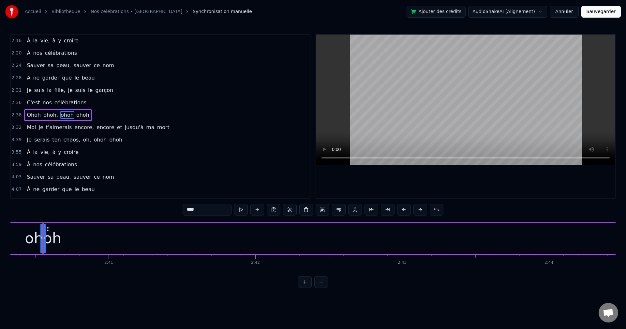
drag, startPoint x: 45, startPoint y: 239, endPoint x: 61, endPoint y: 236, distance: 15.9
click at [41, 239] on div "ohoh" at bounding box center [42, 238] width 37 height 22
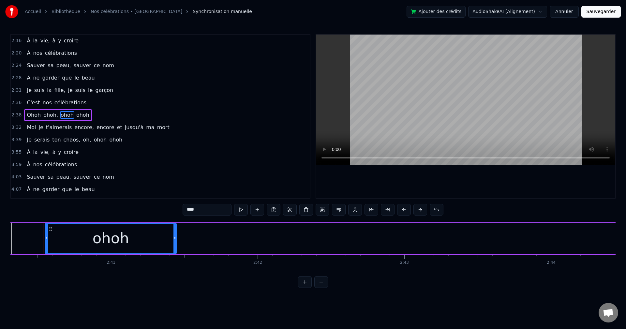
drag, startPoint x: 44, startPoint y: 237, endPoint x: 176, endPoint y: 247, distance: 132.4
click at [176, 247] on div at bounding box center [174, 239] width 3 height 30
click at [321, 287] on button at bounding box center [321, 282] width 14 height 12
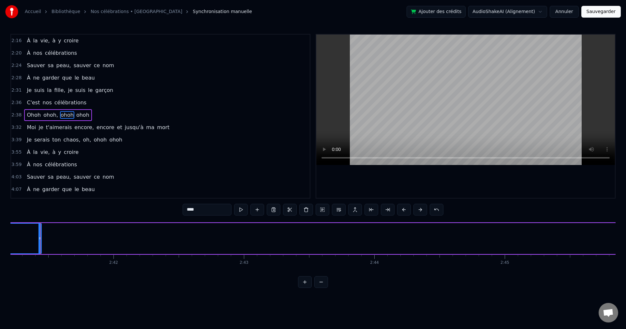
click at [322, 287] on button at bounding box center [321, 282] width 14 height 12
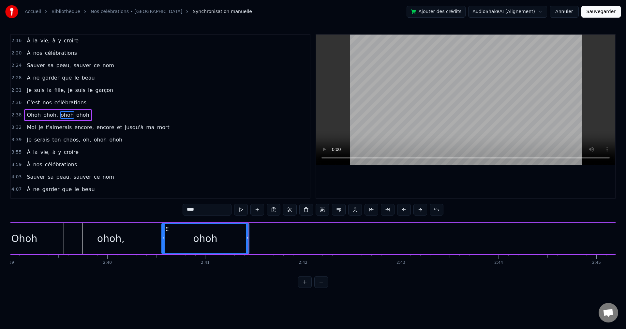
scroll to position [0, 15511]
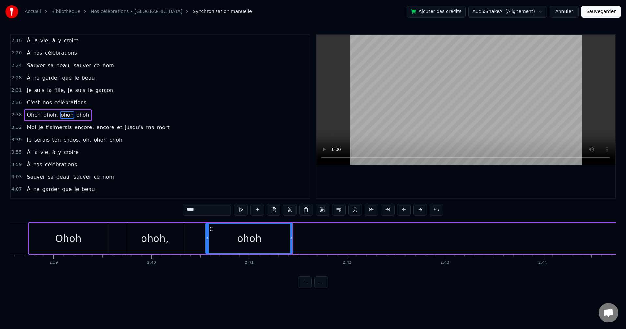
click at [247, 237] on div "ohoh" at bounding box center [249, 238] width 24 height 15
drag, startPoint x: 211, startPoint y: 229, endPoint x: 196, endPoint y: 230, distance: 15.0
click at [196, 230] on icon at bounding box center [195, 228] width 5 height 5
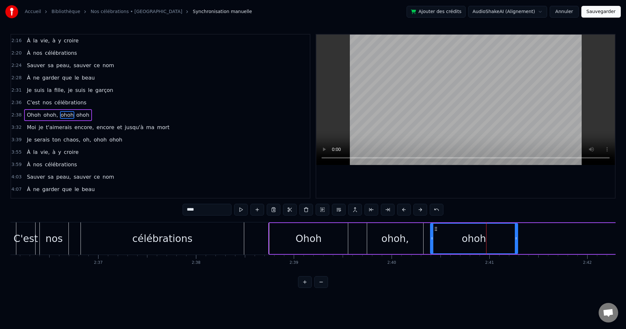
scroll to position [0, 15248]
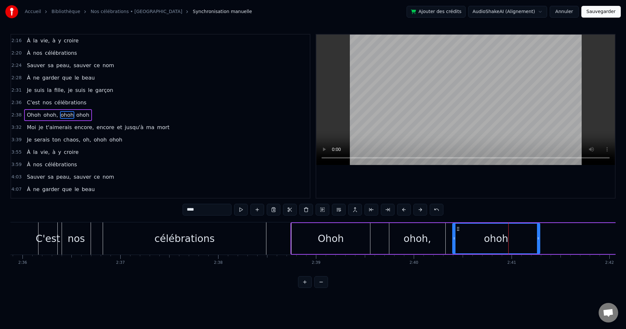
click at [224, 195] on div "4:07 À ne garder que le beau" at bounding box center [160, 189] width 299 height 12
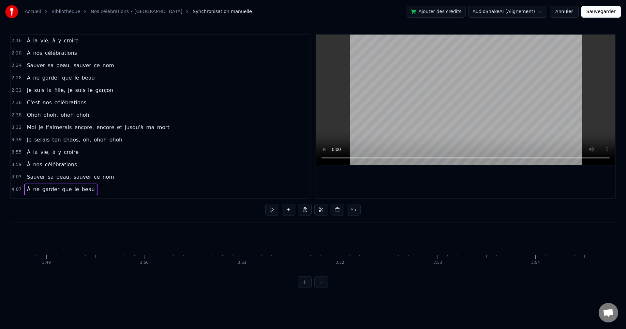
scroll to position [0, 24143]
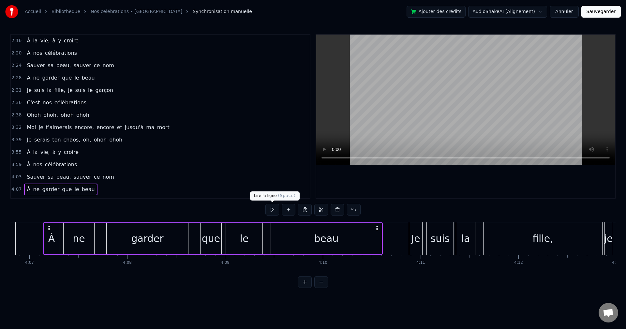
click at [272, 211] on button at bounding box center [272, 210] width 14 height 12
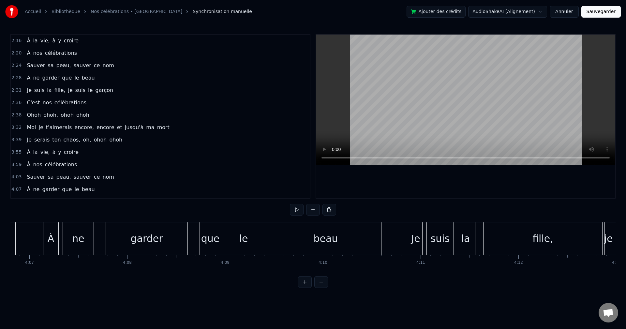
click at [293, 208] on button at bounding box center [297, 210] width 14 height 12
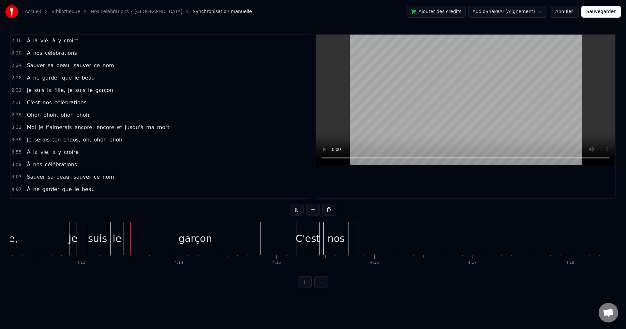
scroll to position [0, 24696]
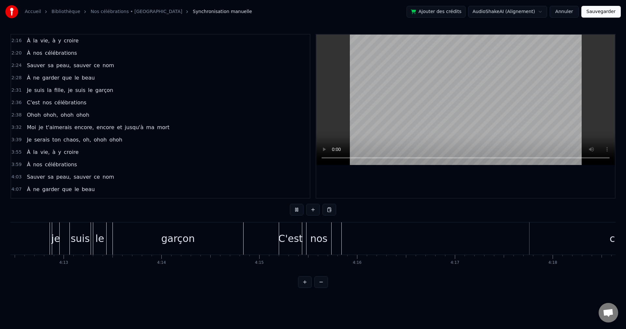
click at [298, 209] on button at bounding box center [297, 210] width 14 height 12
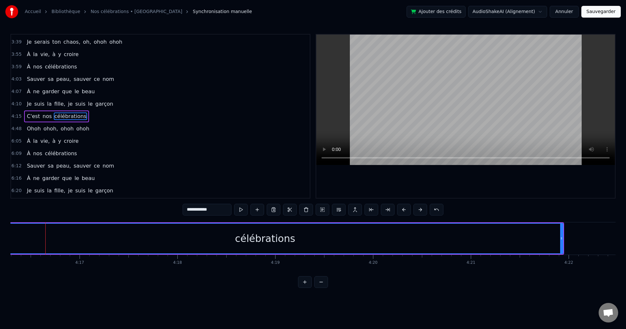
scroll to position [0, 25202]
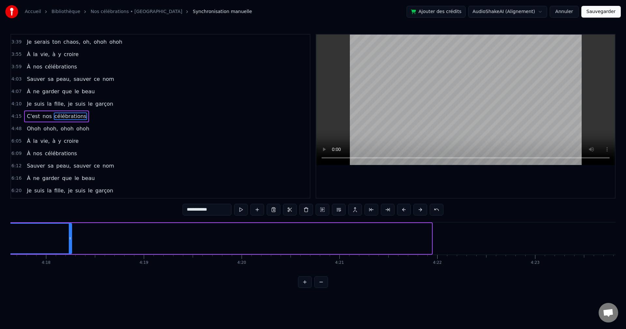
drag, startPoint x: 430, startPoint y: 238, endPoint x: 74, endPoint y: 233, distance: 356.1
click at [71, 234] on div at bounding box center [70, 239] width 3 height 30
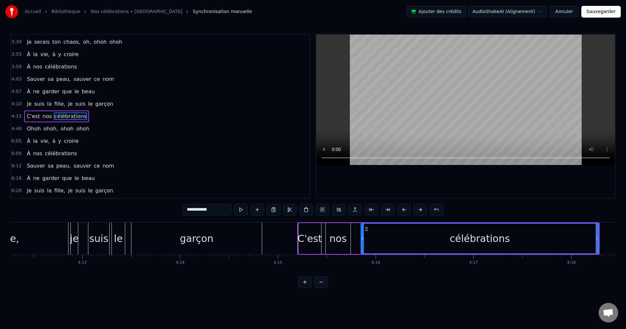
scroll to position [0, 24743]
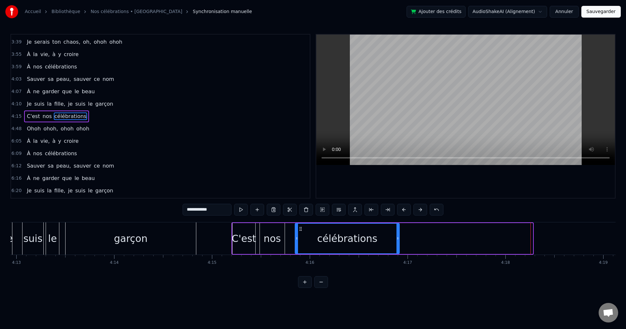
drag, startPoint x: 531, startPoint y: 236, endPoint x: 398, endPoint y: 243, distance: 133.6
click at [398, 243] on div at bounding box center [398, 239] width 3 height 30
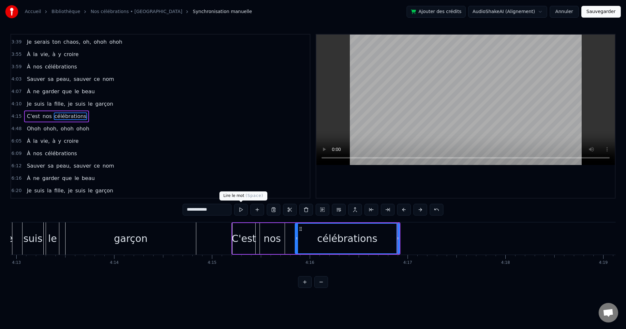
click at [240, 212] on button at bounding box center [241, 210] width 14 height 12
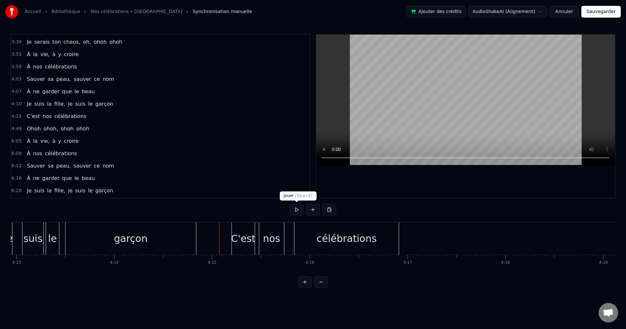
click at [295, 208] on button at bounding box center [297, 210] width 14 height 12
click at [298, 208] on button at bounding box center [297, 210] width 14 height 12
click at [392, 236] on div "célébrations" at bounding box center [346, 238] width 104 height 32
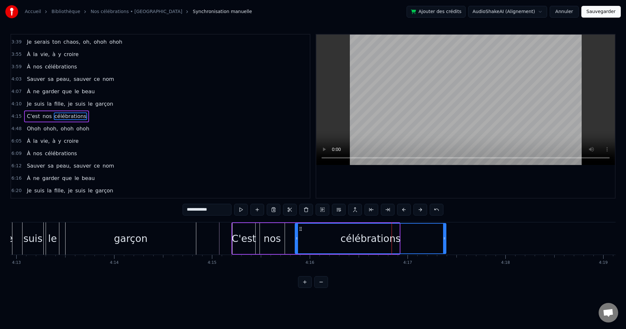
drag, startPoint x: 399, startPoint y: 236, endPoint x: 445, endPoint y: 236, distance: 46.6
click at [445, 236] on icon at bounding box center [444, 238] width 3 height 5
click at [241, 211] on button at bounding box center [241, 210] width 14 height 12
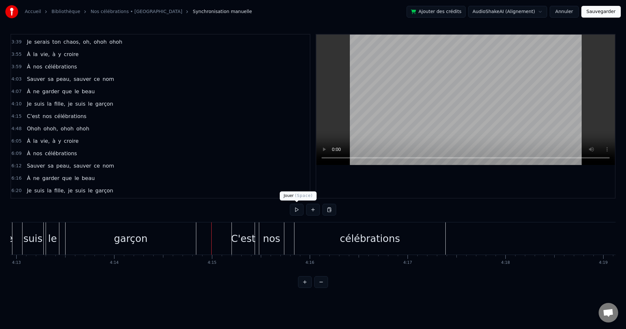
click at [295, 211] on button at bounding box center [297, 210] width 14 height 12
click at [297, 211] on button at bounding box center [297, 210] width 14 height 12
click at [436, 241] on div "célébrations" at bounding box center [369, 238] width 151 height 32
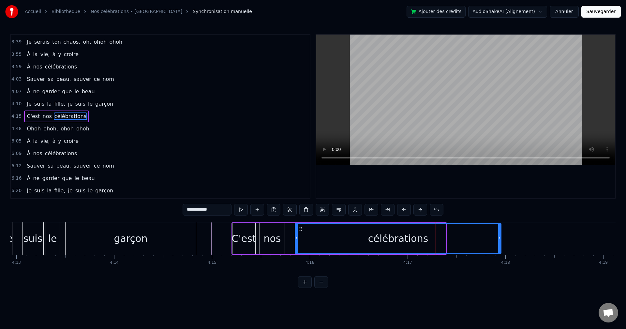
drag, startPoint x: 445, startPoint y: 239, endPoint x: 500, endPoint y: 238, distance: 55.1
click at [500, 238] on icon at bounding box center [499, 238] width 3 height 5
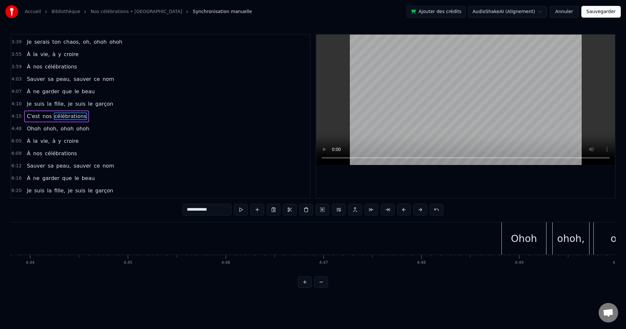
scroll to position [0, 27937]
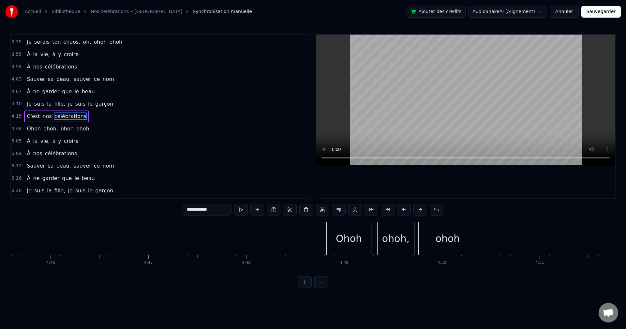
click at [356, 231] on div "Ohoh" at bounding box center [349, 238] width 26 height 15
type input "****"
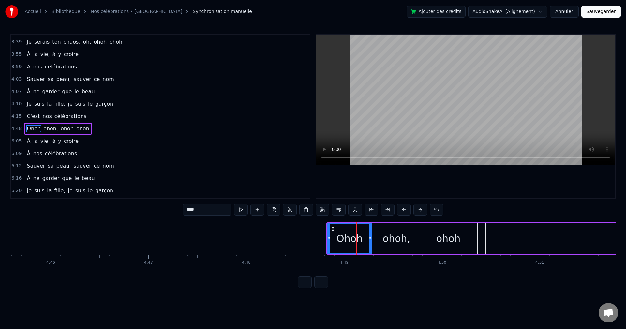
scroll to position [110, 0]
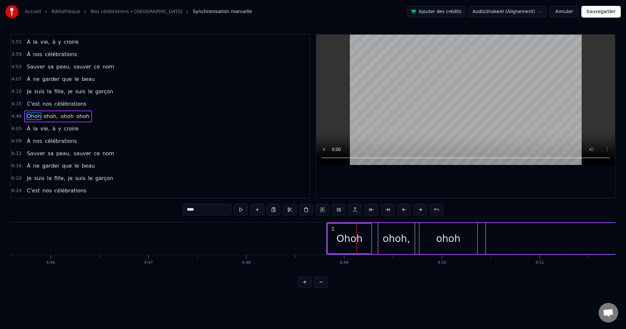
click at [397, 241] on div "ohoh," at bounding box center [396, 238] width 27 height 15
click at [450, 233] on div "ohoh" at bounding box center [448, 238] width 24 height 15
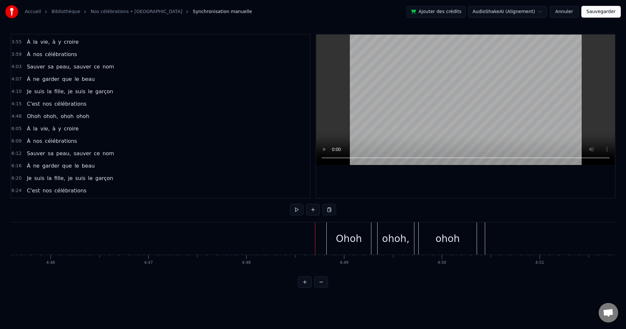
click at [333, 229] on div "Ohoh" at bounding box center [349, 238] width 44 height 32
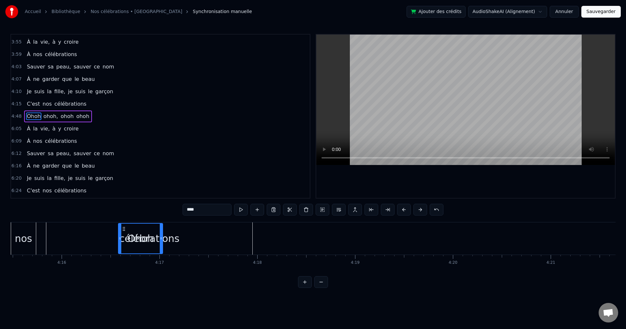
scroll to position [0, 24987]
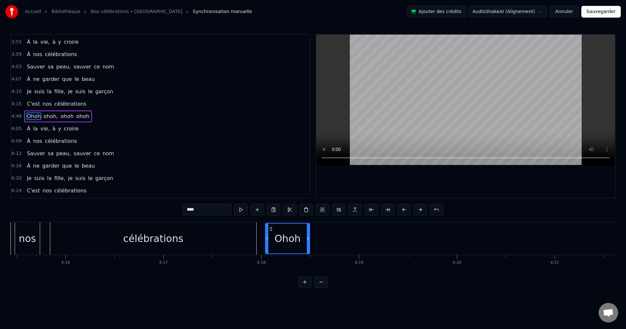
drag, startPoint x: 333, startPoint y: 229, endPoint x: 270, endPoint y: 241, distance: 63.8
click at [271, 242] on div "Ohoh" at bounding box center [288, 239] width 44 height 30
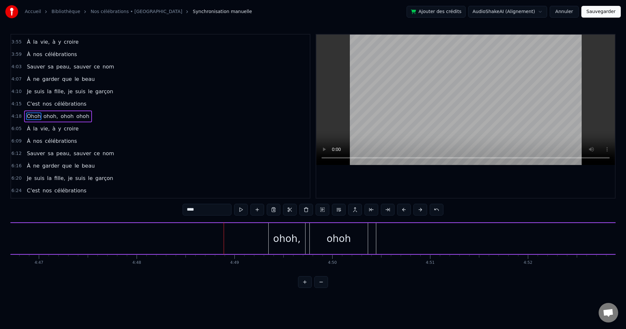
scroll to position [0, 28068]
click at [267, 228] on div "ohoh," at bounding box center [265, 238] width 37 height 31
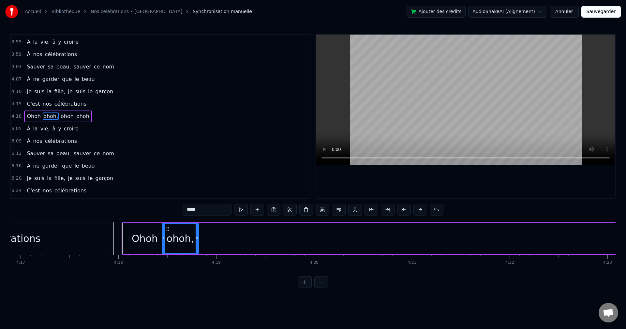
scroll to position [0, 25130]
drag, startPoint x: 252, startPoint y: 229, endPoint x: 182, endPoint y: 242, distance: 71.7
click at [180, 243] on div "ohoh," at bounding box center [193, 239] width 36 height 30
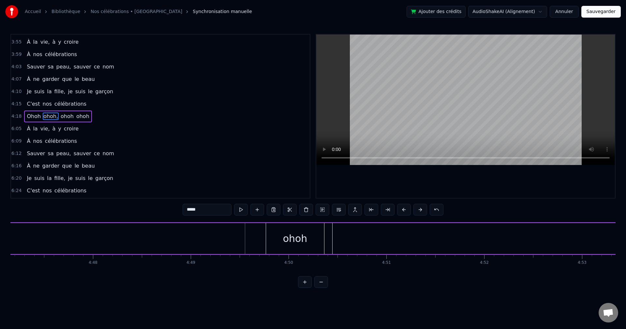
scroll to position [0, 28068]
click at [328, 241] on div "ohoh" at bounding box center [317, 238] width 58 height 31
type input "****"
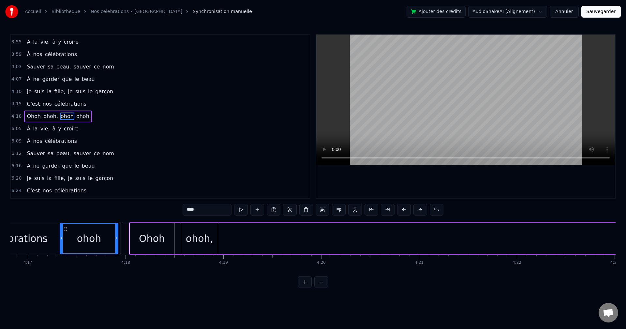
scroll to position [0, 25103]
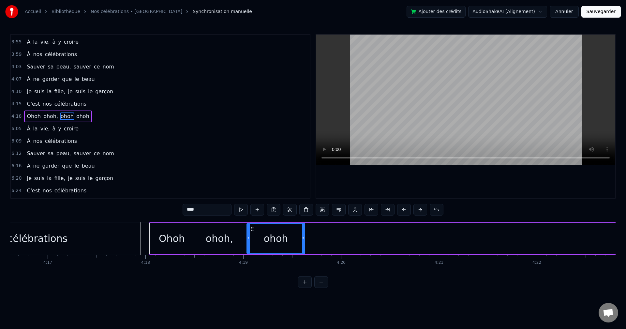
drag, startPoint x: 294, startPoint y: 230, endPoint x: 252, endPoint y: 243, distance: 43.6
click at [252, 243] on div "ohoh" at bounding box center [275, 239] width 57 height 30
click at [77, 115] on span "ohoh" at bounding box center [83, 115] width 14 height 7
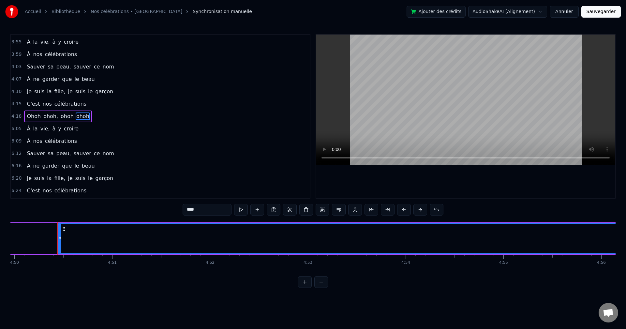
scroll to position [0, 28379]
drag, startPoint x: 446, startPoint y: 271, endPoint x: 452, endPoint y: 271, distance: 5.5
click at [455, 271] on div "À la vie, à y croire À nos célébrations Sauver sa peau, sauver ce nom À ne gard…" at bounding box center [312, 246] width 605 height 49
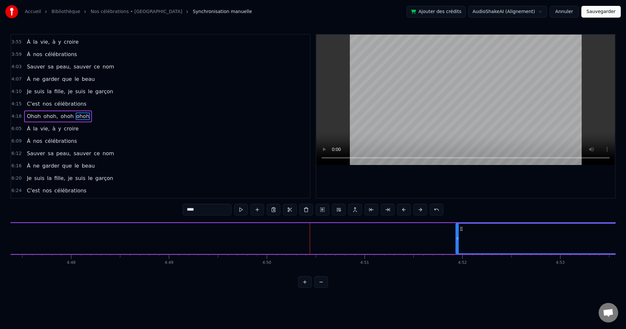
drag, startPoint x: 312, startPoint y: 241, endPoint x: 462, endPoint y: 252, distance: 150.4
click at [463, 256] on div "À la vie, à y croire À nos célébrations Sauver sa peau, sauver ce nom À ne gard…" at bounding box center [312, 246] width 605 height 49
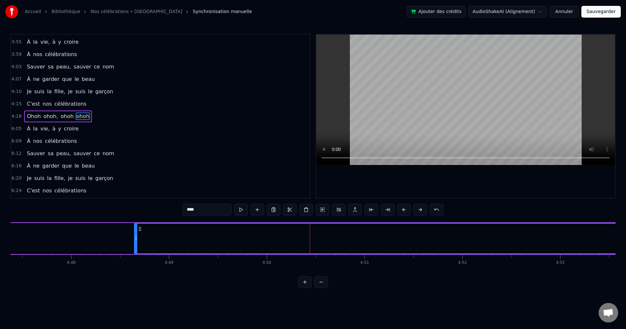
drag, startPoint x: 466, startPoint y: 227, endPoint x: 145, endPoint y: 233, distance: 320.9
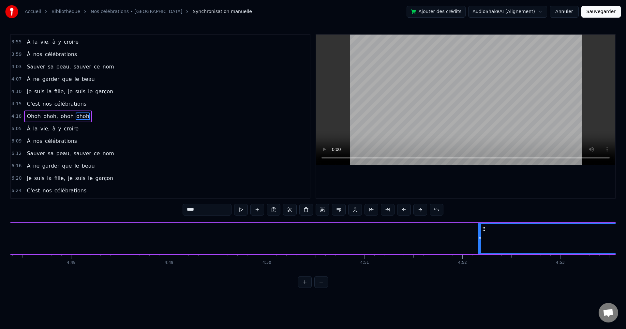
drag, startPoint x: 138, startPoint y: 238, endPoint x: 481, endPoint y: 244, distance: 343.1
click at [481, 244] on div at bounding box center [480, 239] width 3 height 30
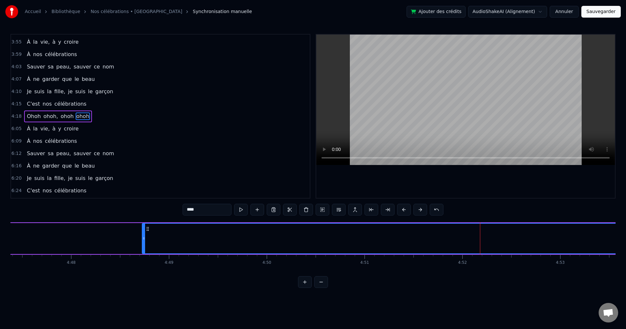
drag, startPoint x: 484, startPoint y: 228, endPoint x: 151, endPoint y: 231, distance: 333.3
click at [150, 231] on icon at bounding box center [147, 228] width 5 height 5
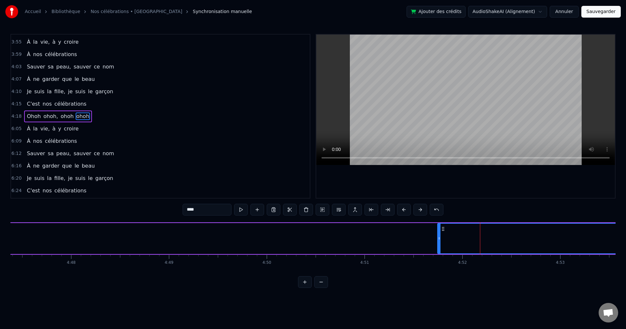
drag, startPoint x: 146, startPoint y: 238, endPoint x: 439, endPoint y: 245, distance: 292.6
click at [439, 245] on div at bounding box center [439, 239] width 3 height 30
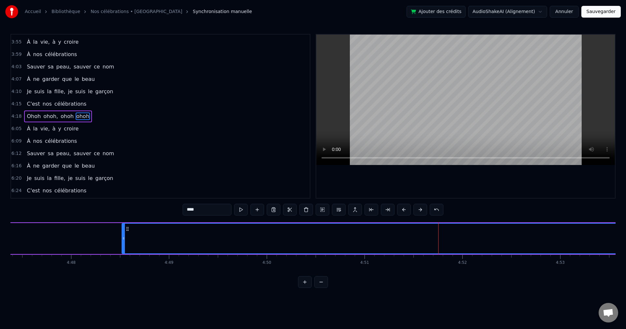
scroll to position [0, 28102]
drag, startPoint x: 442, startPoint y: 228, endPoint x: 132, endPoint y: 239, distance: 310.3
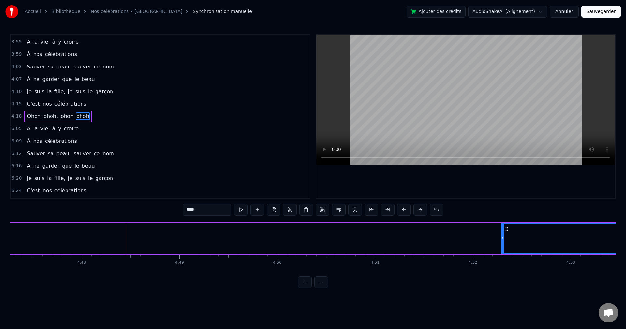
drag, startPoint x: 127, startPoint y: 239, endPoint x: 502, endPoint y: 240, distance: 374.3
click at [502, 240] on icon at bounding box center [502, 238] width 3 height 5
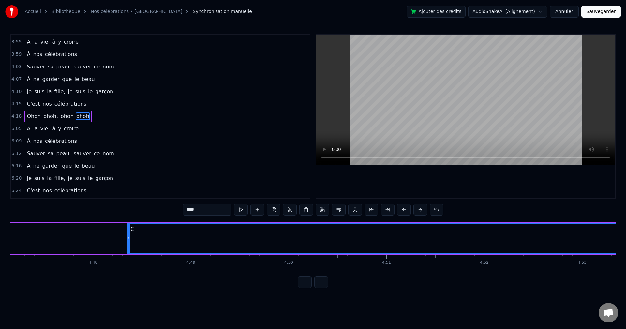
drag, startPoint x: 507, startPoint y: 228, endPoint x: 131, endPoint y: 236, distance: 376.1
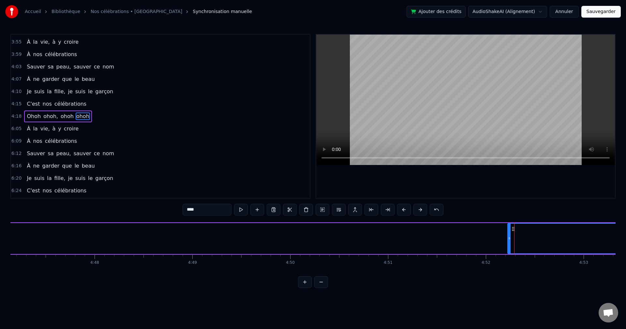
drag, startPoint x: 126, startPoint y: 240, endPoint x: 508, endPoint y: 239, distance: 381.8
click at [508, 239] on icon at bounding box center [509, 238] width 3 height 5
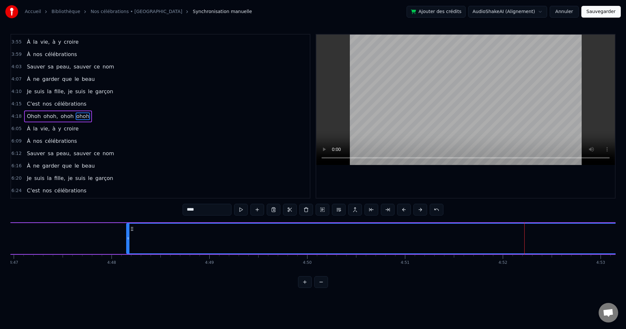
drag, startPoint x: 513, startPoint y: 227, endPoint x: 117, endPoint y: 233, distance: 395.9
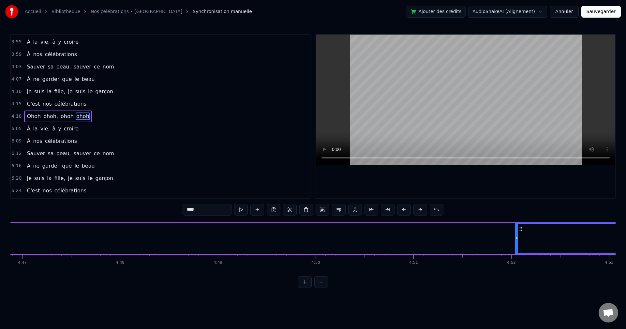
drag, startPoint x: 114, startPoint y: 239, endPoint x: 516, endPoint y: 232, distance: 402.1
click at [516, 232] on div at bounding box center [517, 239] width 3 height 30
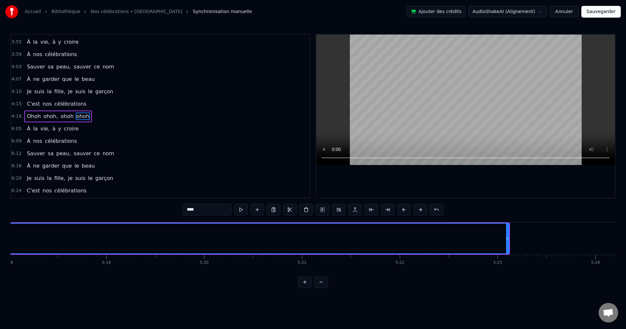
scroll to position [0, 31131]
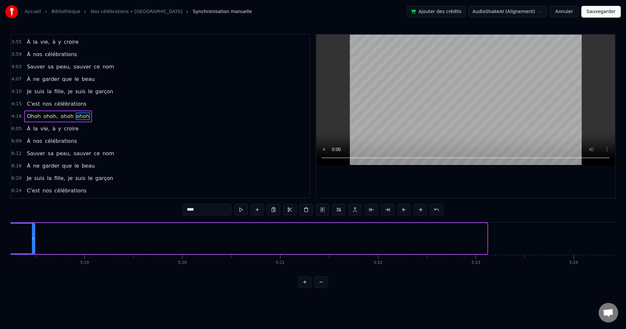
drag, startPoint x: 486, startPoint y: 239, endPoint x: 38, endPoint y: 241, distance: 447.4
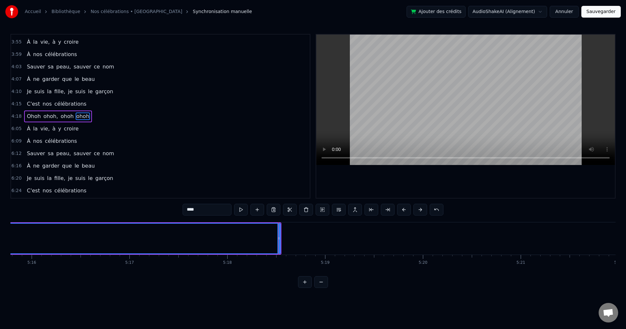
scroll to position [0, 30759]
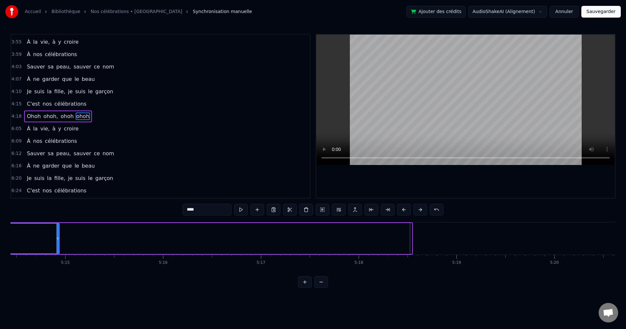
drag, startPoint x: 410, startPoint y: 240, endPoint x: 58, endPoint y: 255, distance: 352.8
click at [58, 255] on div "À la vie, à y croire À nos célébrations Sauver sa peau, sauver ce nom À ne gard…" at bounding box center [312, 246] width 605 height 49
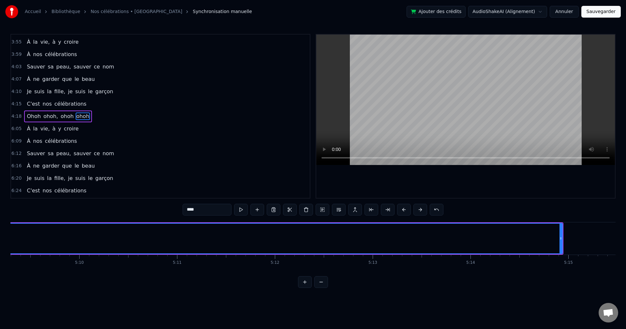
scroll to position [0, 30387]
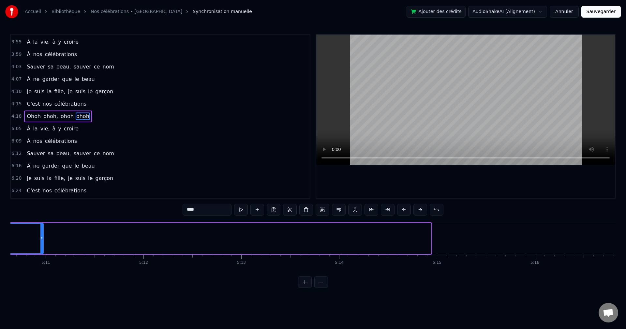
drag, startPoint x: 428, startPoint y: 239, endPoint x: 41, endPoint y: 243, distance: 387.7
click at [41, 243] on div at bounding box center [41, 239] width 3 height 30
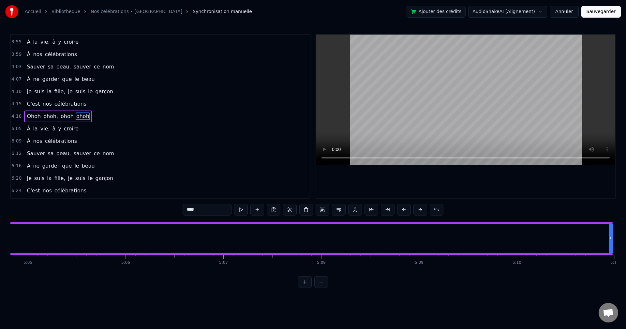
scroll to position [0, 29949]
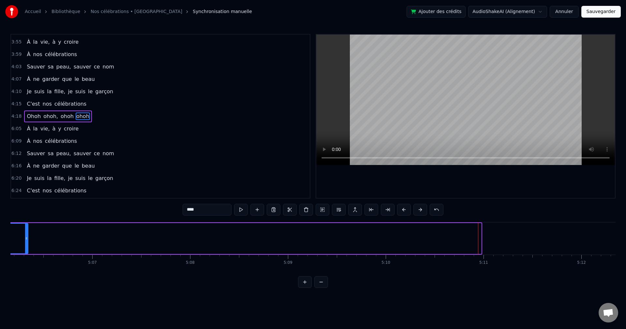
drag, startPoint x: 479, startPoint y: 239, endPoint x: 27, endPoint y: 244, distance: 452.0
click at [27, 244] on div at bounding box center [26, 239] width 3 height 30
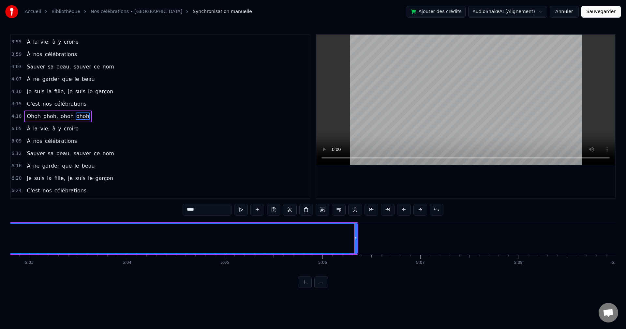
scroll to position [0, 29578]
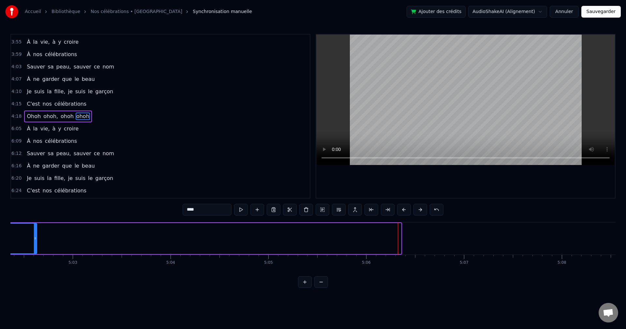
drag, startPoint x: 399, startPoint y: 237, endPoint x: 38, endPoint y: 240, distance: 361.3
click at [36, 240] on icon at bounding box center [35, 238] width 3 height 5
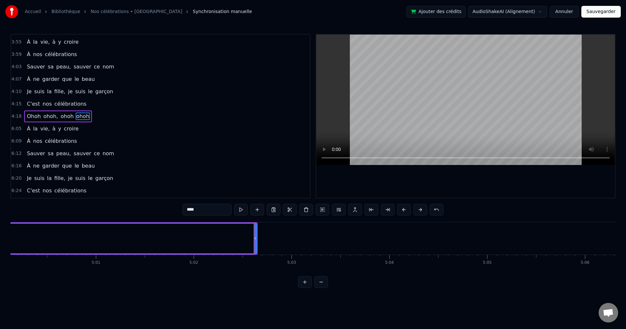
scroll to position [0, 29096]
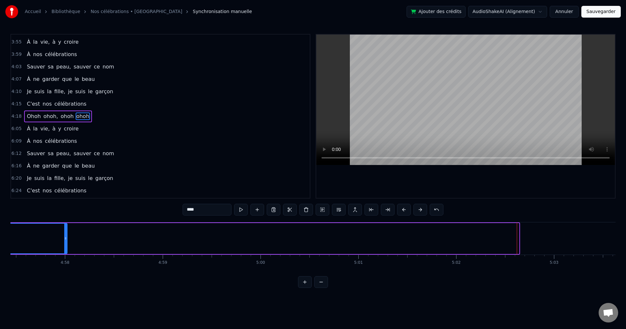
drag, startPoint x: 517, startPoint y: 235, endPoint x: 67, endPoint y: 242, distance: 449.7
click at [66, 243] on div at bounding box center [65, 239] width 3 height 30
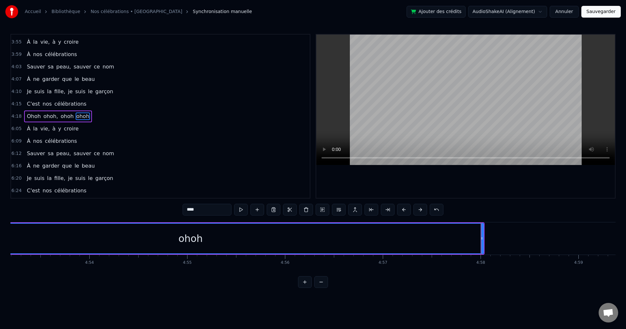
scroll to position [0, 28637]
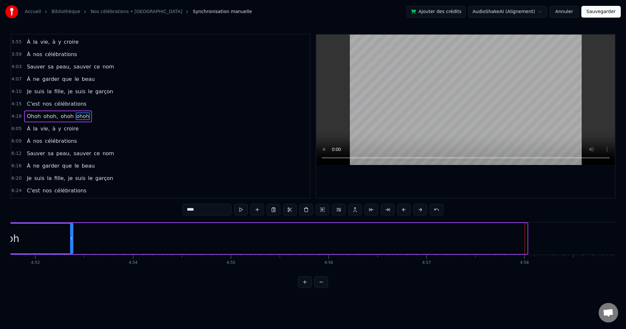
drag, startPoint x: 526, startPoint y: 239, endPoint x: 74, endPoint y: 247, distance: 452.0
click at [72, 247] on div at bounding box center [71, 239] width 3 height 30
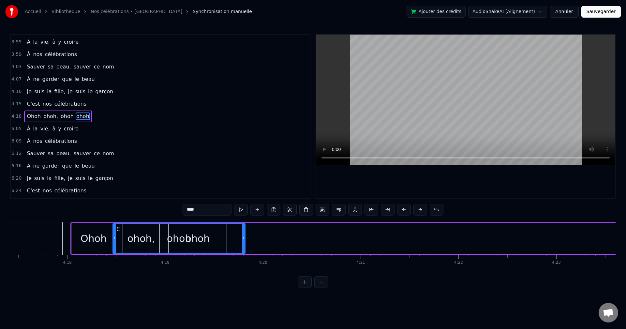
scroll to position [0, 25163]
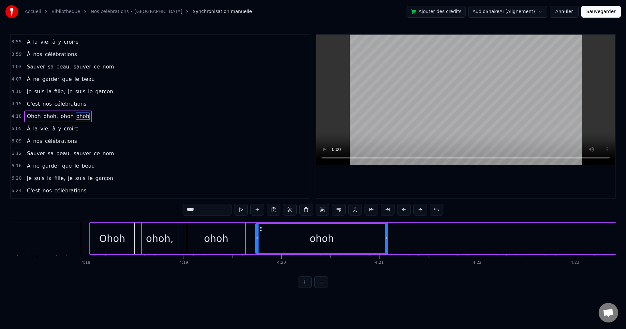
drag, startPoint x: 296, startPoint y: 229, endPoint x: 261, endPoint y: 247, distance: 40.5
click at [261, 247] on div "ohoh" at bounding box center [322, 239] width 132 height 30
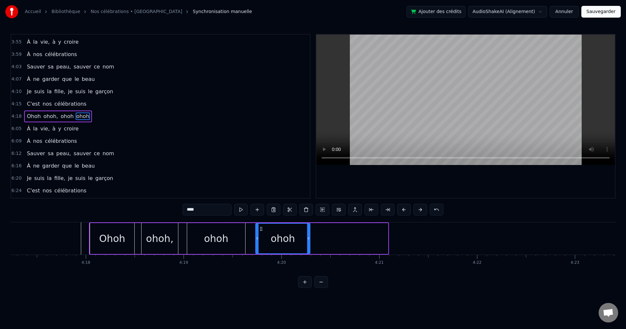
drag, startPoint x: 387, startPoint y: 239, endPoint x: 309, endPoint y: 247, distance: 78.4
click at [309, 247] on div at bounding box center [308, 239] width 3 height 30
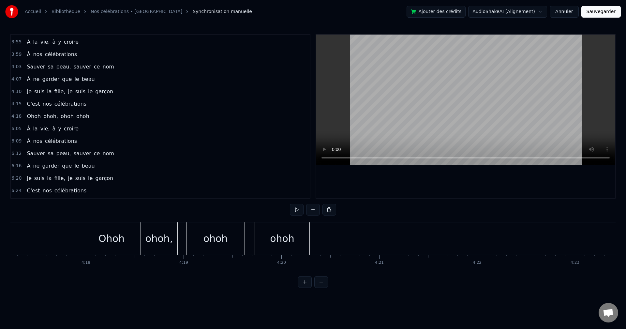
click at [302, 242] on div "ohoh" at bounding box center [282, 238] width 54 height 32
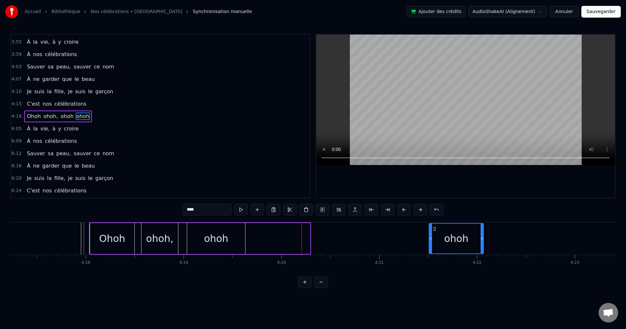
drag, startPoint x: 260, startPoint y: 228, endPoint x: 433, endPoint y: 236, distance: 173.0
click at [433, 236] on div "ohoh" at bounding box center [456, 239] width 54 height 30
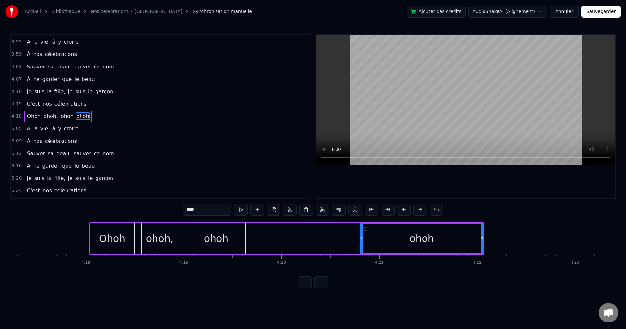
drag, startPoint x: 425, startPoint y: 239, endPoint x: 361, endPoint y: 238, distance: 64.2
click at [361, 238] on icon at bounding box center [361, 238] width 3 height 5
click at [232, 243] on div "ohoh" at bounding box center [216, 238] width 58 height 31
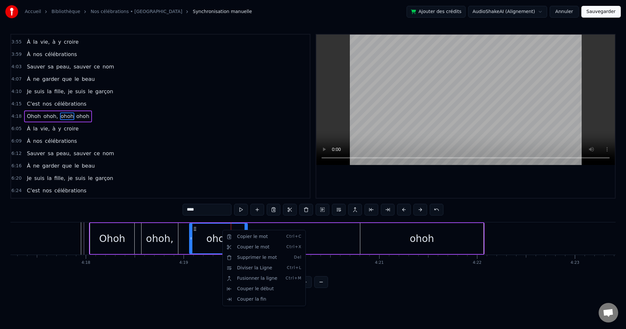
click at [208, 234] on html "Accueil Bibliothèque Nos célébrations • Indochine Synchronisation manuelle Ajou…" at bounding box center [313, 149] width 626 height 298
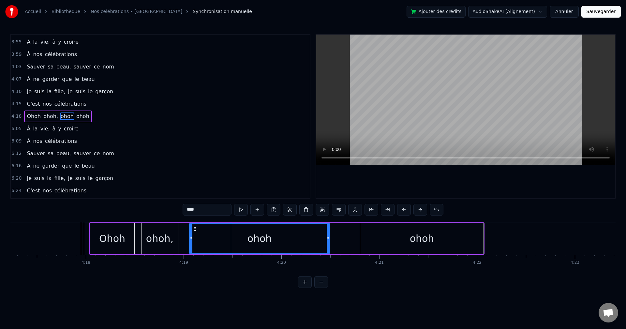
drag, startPoint x: 246, startPoint y: 238, endPoint x: 328, endPoint y: 238, distance: 82.2
click at [328, 238] on icon at bounding box center [328, 238] width 3 height 5
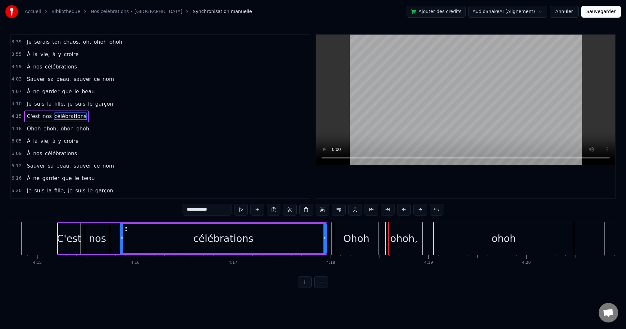
scroll to position [0, 24874]
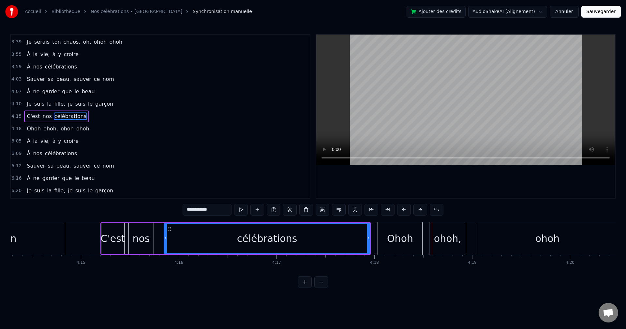
click at [190, 237] on div "célébrations" at bounding box center [266, 239] width 205 height 30
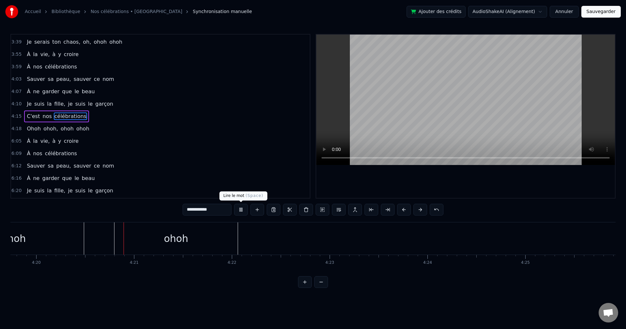
click at [242, 208] on button at bounding box center [241, 210] width 14 height 12
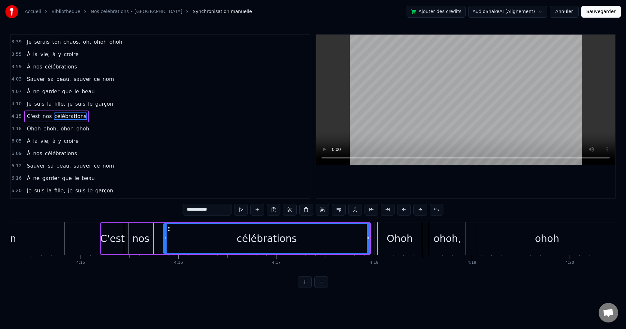
scroll to position [0, 24896]
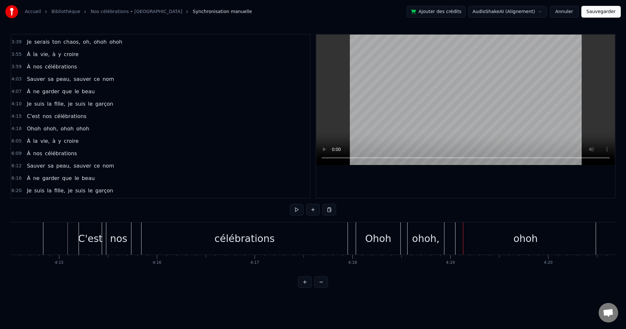
drag, startPoint x: 378, startPoint y: 227, endPoint x: 383, endPoint y: 227, distance: 5.2
click at [383, 227] on div "Ohoh" at bounding box center [378, 238] width 44 height 32
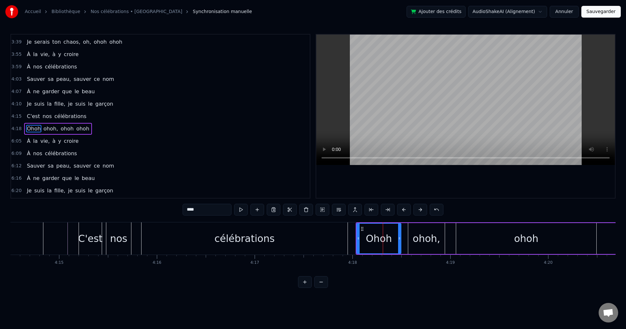
scroll to position [110, 0]
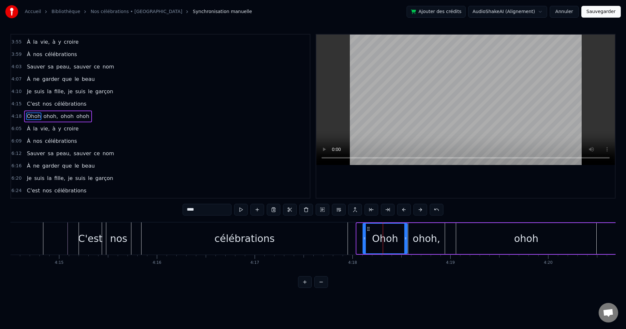
drag, startPoint x: 362, startPoint y: 228, endPoint x: 368, endPoint y: 229, distance: 6.3
click at [368, 229] on icon at bounding box center [368, 228] width 5 height 5
click at [137, 231] on div "C'est nos célébrations" at bounding box center [214, 238] width 271 height 32
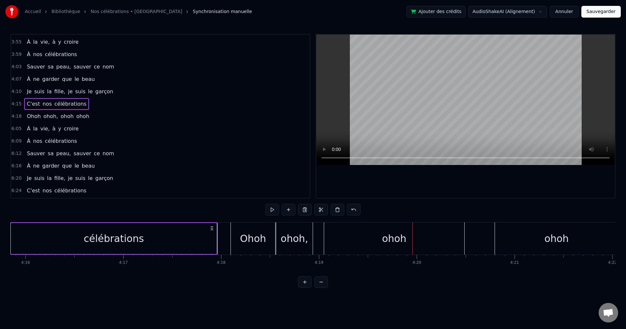
scroll to position [0, 25093]
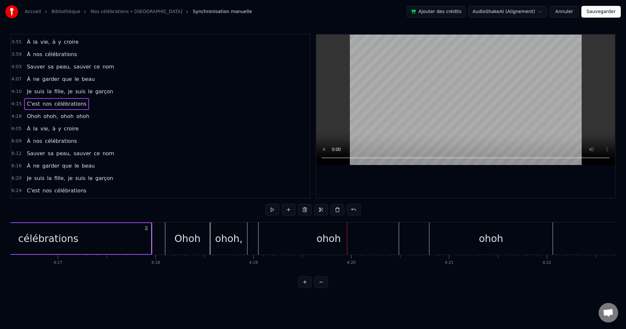
click at [302, 242] on div "ohoh" at bounding box center [329, 238] width 140 height 32
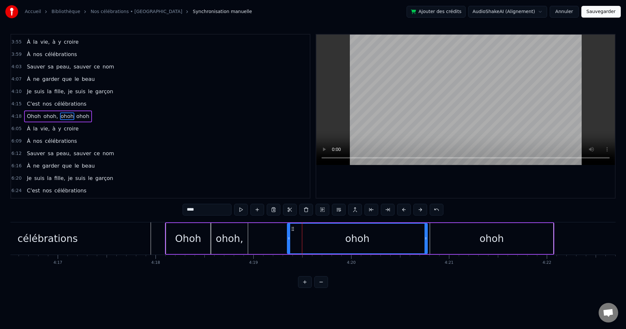
drag, startPoint x: 265, startPoint y: 229, endPoint x: 293, endPoint y: 230, distance: 28.1
click at [293, 230] on icon at bounding box center [292, 228] width 5 height 5
drag, startPoint x: 289, startPoint y: 236, endPoint x: 350, endPoint y: 240, distance: 61.1
click at [350, 240] on icon at bounding box center [350, 238] width 3 height 5
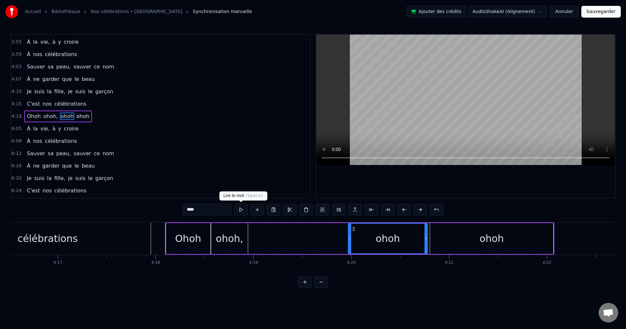
click at [243, 209] on button at bounding box center [241, 210] width 14 height 12
click at [275, 236] on div "[PERSON_NAME], ohoh ohoh" at bounding box center [359, 238] width 389 height 32
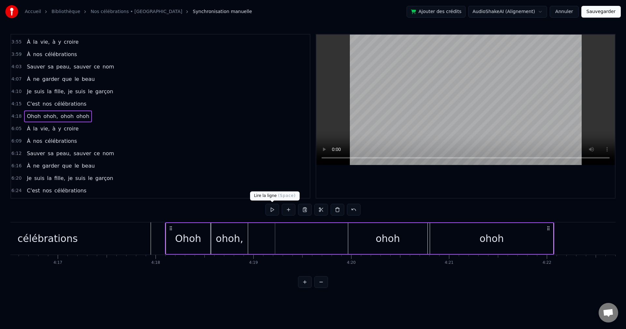
click at [274, 210] on button at bounding box center [272, 210] width 14 height 12
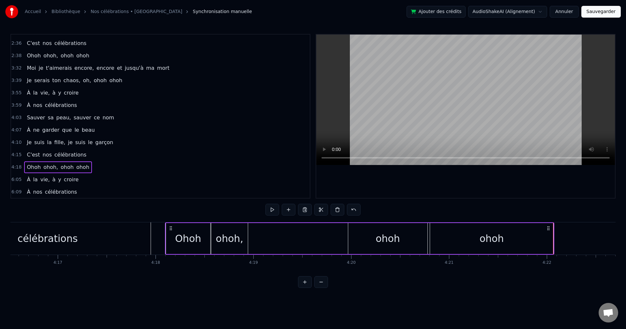
scroll to position [58, 0]
click at [82, 81] on span "oh," at bounding box center [86, 81] width 9 height 7
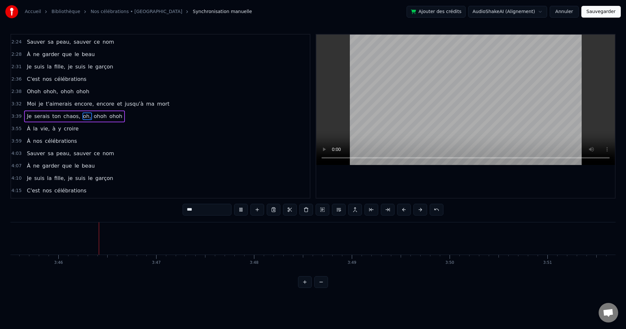
scroll to position [0, 22060]
click at [30, 92] on span "Ohoh" at bounding box center [33, 91] width 15 height 7
type input "****"
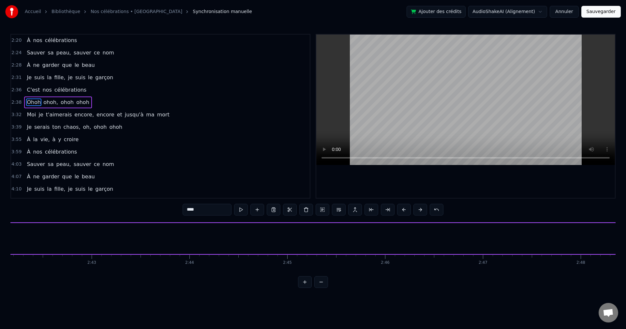
scroll to position [0, 15496]
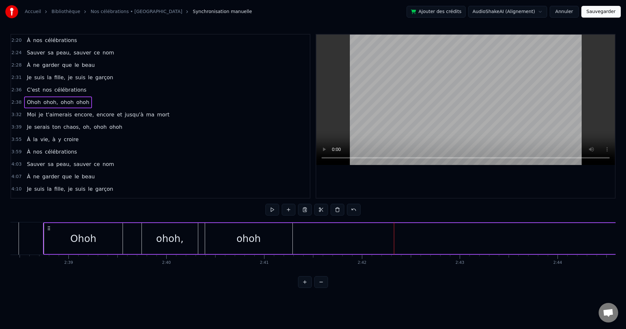
click at [78, 103] on span "ohoh" at bounding box center [83, 101] width 14 height 7
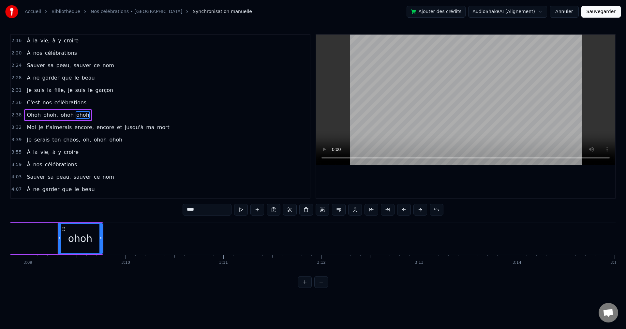
scroll to position [0, 18485]
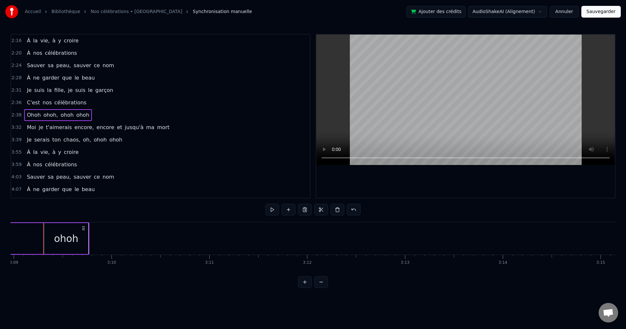
scroll to position [0, 18478]
click at [80, 236] on div "ohoh" at bounding box center [73, 238] width 24 height 15
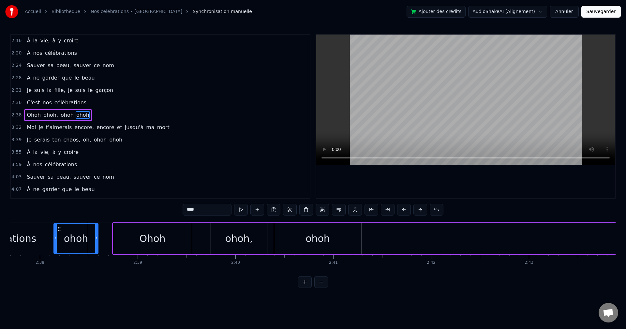
scroll to position [0, 15425]
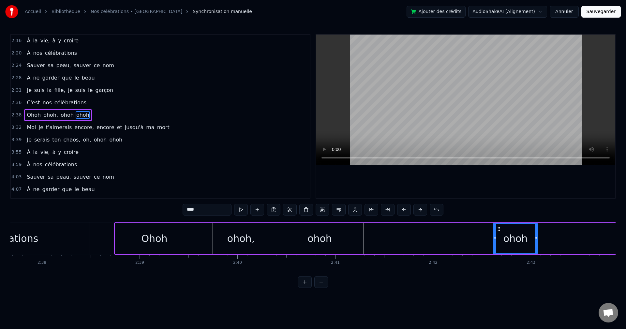
drag, startPoint x: 56, startPoint y: 228, endPoint x: 497, endPoint y: 236, distance: 441.6
click at [497, 236] on div "ohoh" at bounding box center [516, 239] width 44 height 30
click at [312, 231] on div "ohoh" at bounding box center [319, 238] width 87 height 31
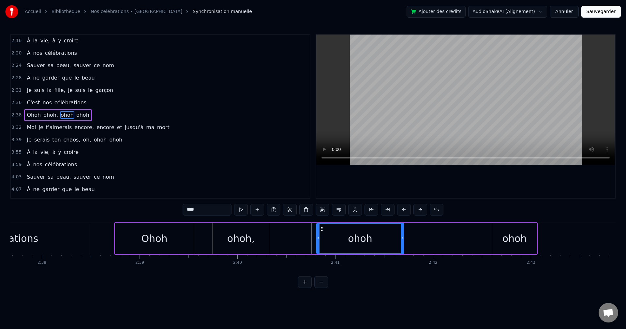
drag, startPoint x: 281, startPoint y: 228, endPoint x: 322, endPoint y: 228, distance: 40.4
click at [322, 228] on icon at bounding box center [322, 228] width 5 height 5
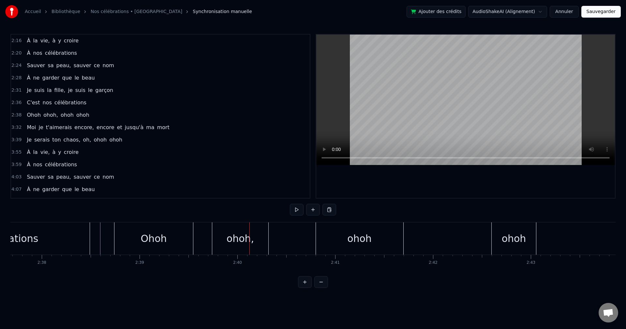
click at [378, 240] on div "ohoh" at bounding box center [359, 238] width 87 height 32
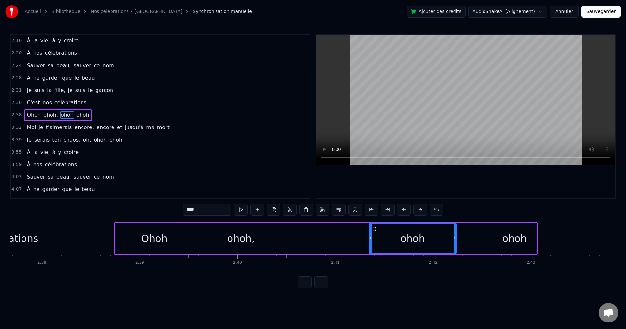
drag, startPoint x: 322, startPoint y: 230, endPoint x: 341, endPoint y: 232, distance: 18.7
click at [375, 232] on div "ohoh" at bounding box center [412, 239] width 87 height 30
click at [237, 235] on div "ohoh," at bounding box center [240, 238] width 27 height 15
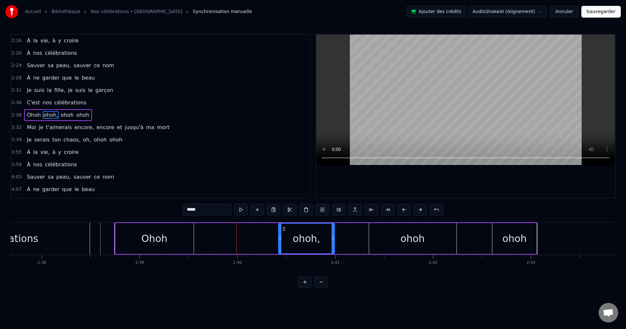
drag, startPoint x: 218, startPoint y: 229, endPoint x: 259, endPoint y: 230, distance: 41.1
click at [283, 229] on icon at bounding box center [283, 228] width 5 height 5
click at [173, 231] on div "Ohoh" at bounding box center [154, 238] width 79 height 31
type input "****"
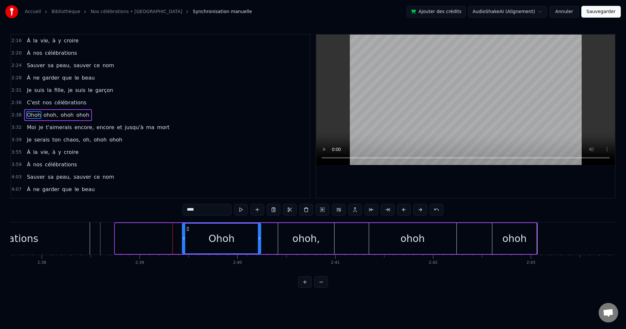
drag, startPoint x: 120, startPoint y: 228, endPoint x: 187, endPoint y: 230, distance: 67.2
click at [187, 230] on icon at bounding box center [187, 228] width 5 height 5
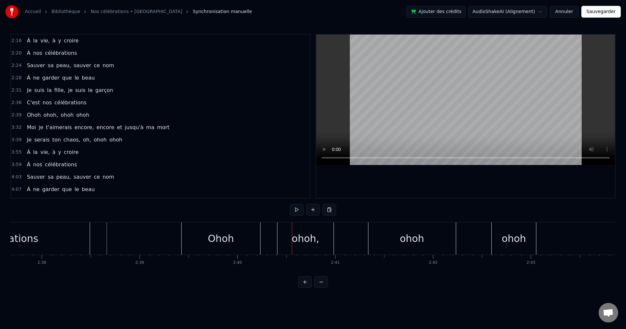
click at [31, 229] on div "célébrations" at bounding box center [8, 238] width 163 height 32
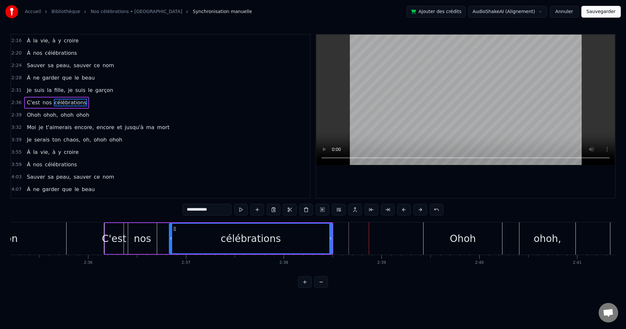
scroll to position [0, 15139]
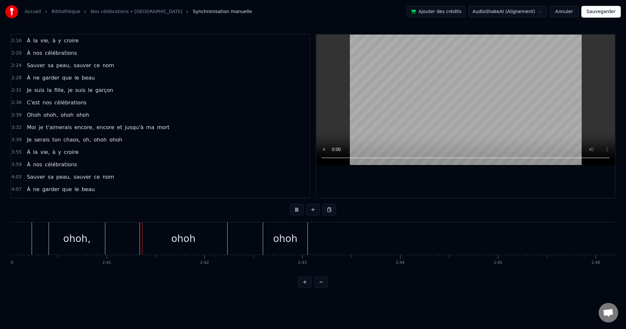
scroll to position [0, 15684]
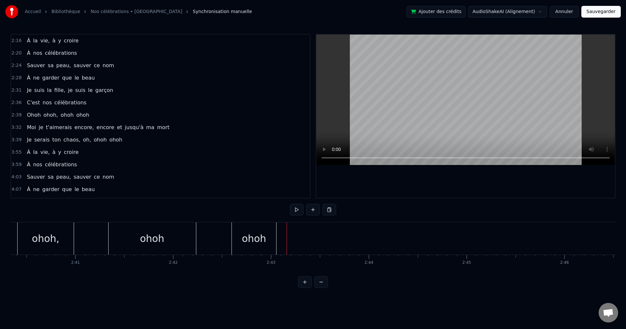
click at [256, 227] on div "ohoh" at bounding box center [254, 238] width 44 height 32
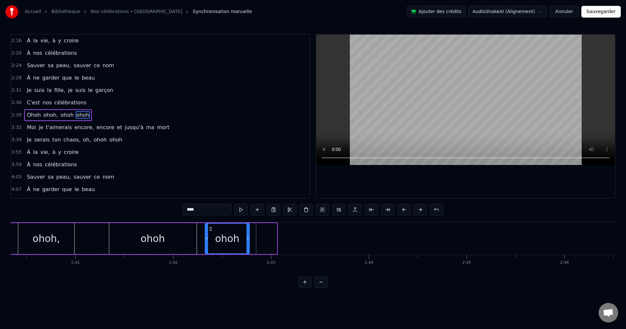
drag, startPoint x: 236, startPoint y: 229, endPoint x: 213, endPoint y: 232, distance: 22.6
click at [212, 232] on div "ohoh" at bounding box center [227, 239] width 44 height 30
click at [121, 231] on div "ohoh" at bounding box center [152, 238] width 87 height 31
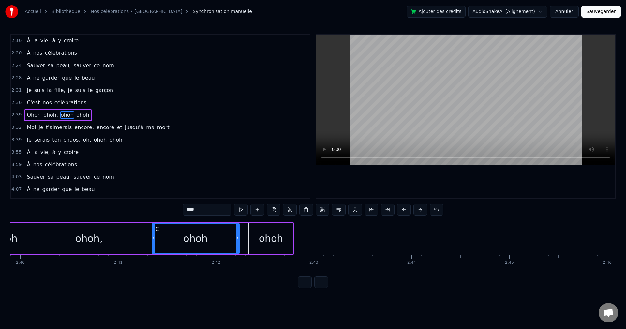
scroll to position [0, 15576]
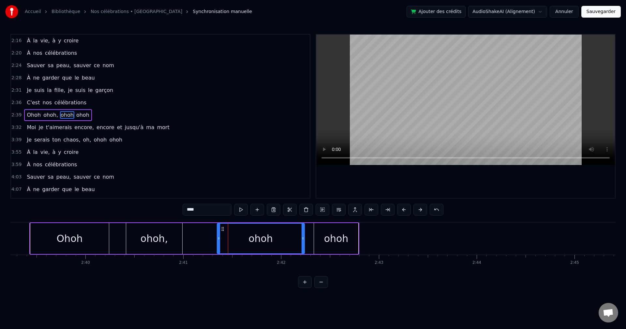
click at [160, 231] on div "ohoh," at bounding box center [154, 238] width 27 height 15
type input "*****"
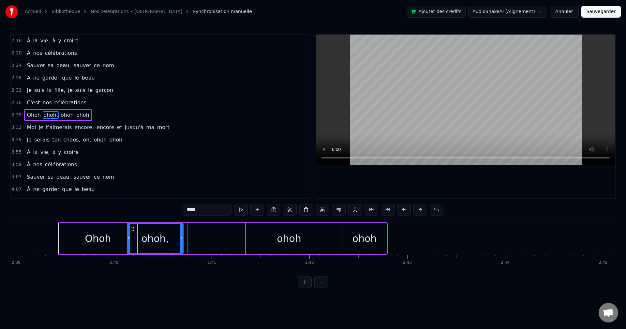
scroll to position [0, 15548]
drag, startPoint x: 131, startPoint y: 229, endPoint x: 152, endPoint y: 231, distance: 21.0
click at [152, 231] on icon at bounding box center [152, 228] width 5 height 5
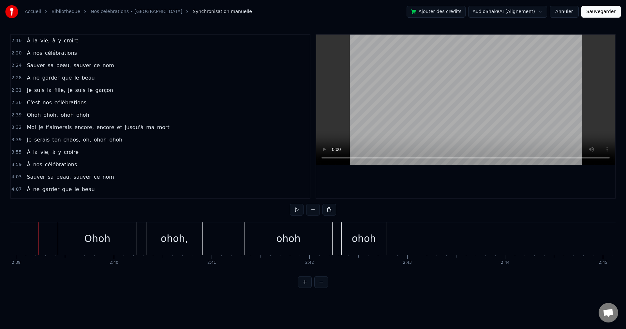
scroll to position [0, 15543]
click at [193, 232] on div "ohoh," at bounding box center [179, 238] width 56 height 32
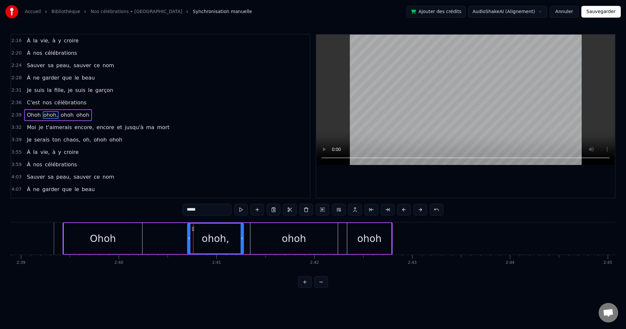
drag, startPoint x: 160, startPoint y: 229, endPoint x: 194, endPoint y: 228, distance: 33.9
click at [194, 228] on icon at bounding box center [192, 228] width 5 height 5
click at [240, 211] on button at bounding box center [241, 210] width 14 height 12
click at [161, 241] on div "[PERSON_NAME], ohoh ohoh" at bounding box center [228, 238] width 330 height 32
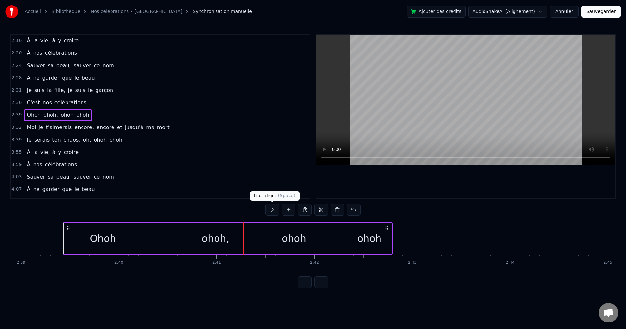
click at [272, 207] on button at bounding box center [272, 210] width 14 height 12
click at [161, 231] on div "[PERSON_NAME], ohoh ohoh" at bounding box center [228, 238] width 330 height 32
click at [324, 237] on div "ohoh" at bounding box center [293, 238] width 87 height 31
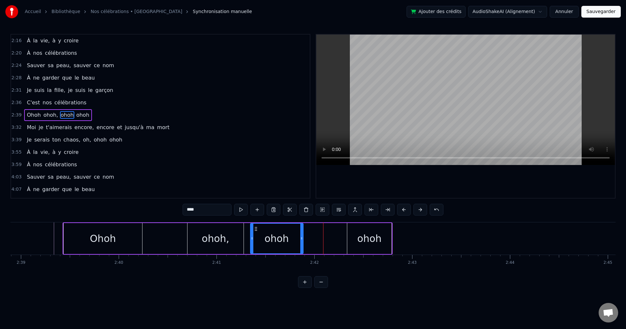
drag, startPoint x: 337, startPoint y: 234, endPoint x: 302, endPoint y: 239, distance: 34.8
click at [302, 239] on div at bounding box center [301, 239] width 3 height 30
click at [362, 229] on div "ohoh" at bounding box center [369, 238] width 44 height 31
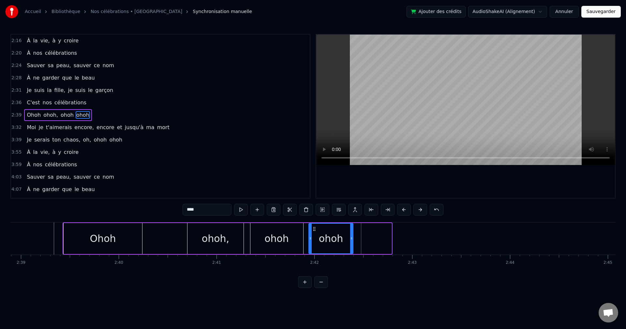
drag, startPoint x: 352, startPoint y: 227, endPoint x: 315, endPoint y: 238, distance: 38.6
click at [315, 238] on div "ohoh" at bounding box center [331, 239] width 44 height 30
click at [120, 233] on div "Ohoh" at bounding box center [103, 238] width 79 height 31
type input "****"
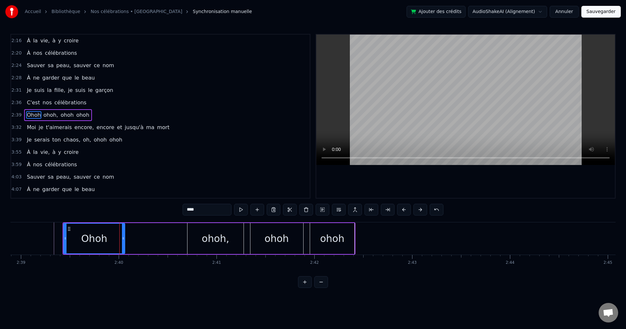
drag, startPoint x: 141, startPoint y: 235, endPoint x: 125, endPoint y: 236, distance: 15.7
click at [125, 236] on div at bounding box center [123, 239] width 3 height 30
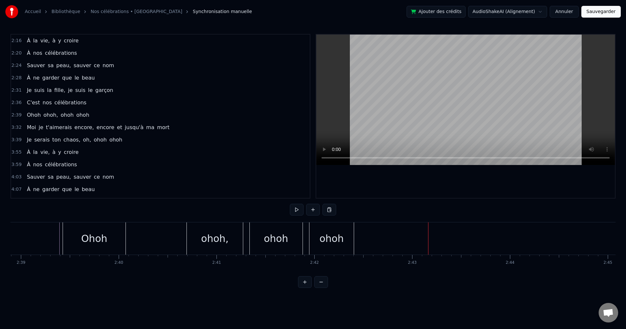
click at [99, 229] on div "Ohoh" at bounding box center [94, 238] width 63 height 32
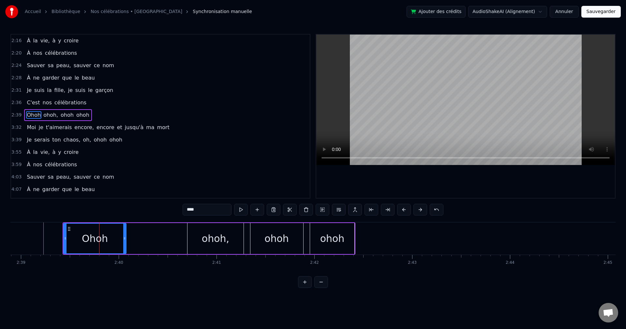
drag, startPoint x: 217, startPoint y: 231, endPoint x: 188, endPoint y: 231, distance: 28.4
click at [188, 231] on div "ohoh," at bounding box center [215, 238] width 56 height 31
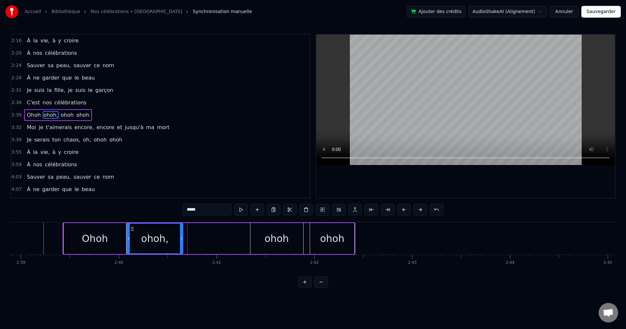
drag, startPoint x: 193, startPoint y: 228, endPoint x: 132, endPoint y: 230, distance: 60.7
click at [132, 230] on icon at bounding box center [132, 228] width 5 height 5
click at [265, 229] on div "ohoh" at bounding box center [276, 238] width 53 height 31
type input "****"
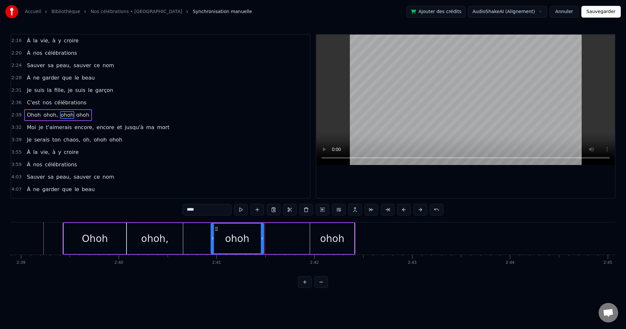
drag, startPoint x: 255, startPoint y: 229, endPoint x: 244, endPoint y: 230, distance: 11.8
click at [216, 231] on icon at bounding box center [216, 228] width 5 height 5
click at [324, 230] on div "ohoh" at bounding box center [332, 238] width 44 height 31
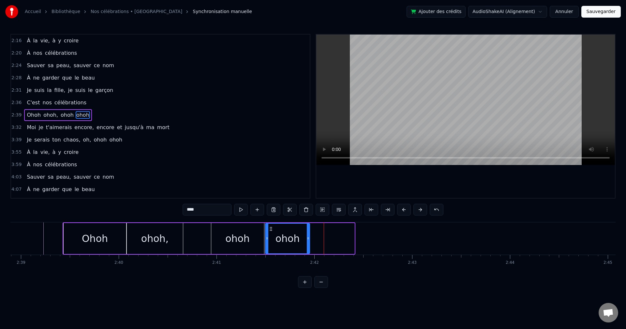
drag, startPoint x: 315, startPoint y: 228, endPoint x: 271, endPoint y: 228, distance: 44.7
click at [271, 228] on icon at bounding box center [270, 228] width 5 height 5
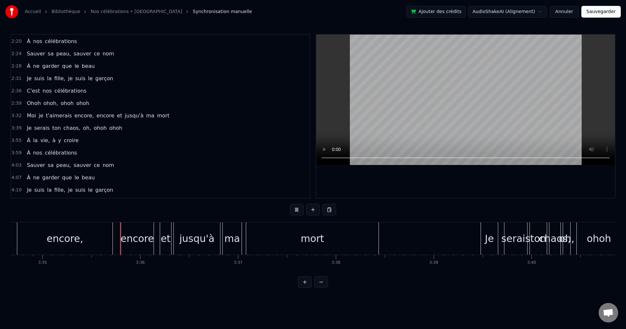
scroll to position [0, 21000]
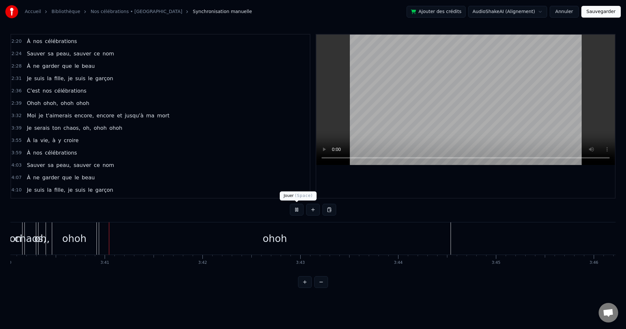
click at [297, 209] on button at bounding box center [297, 210] width 14 height 12
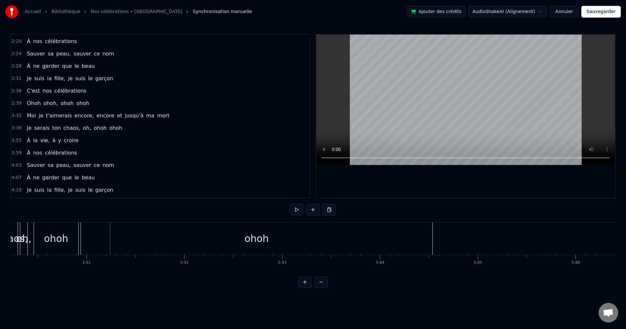
scroll to position [0, 21548]
click at [177, 242] on div "ohoh" at bounding box center [251, 238] width 352 height 32
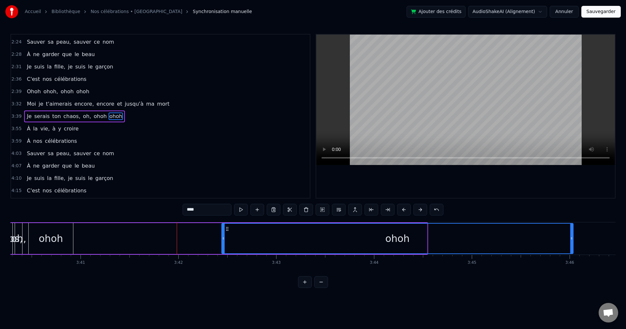
drag, startPoint x: 82, startPoint y: 228, endPoint x: 228, endPoint y: 232, distance: 146.1
click at [228, 232] on div "ohoh" at bounding box center [397, 239] width 351 height 30
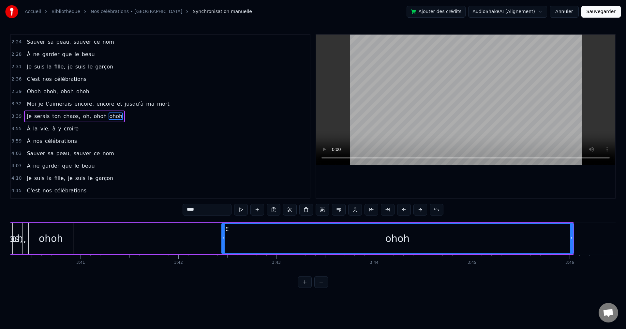
click at [62, 231] on div "ohoh" at bounding box center [51, 238] width 24 height 15
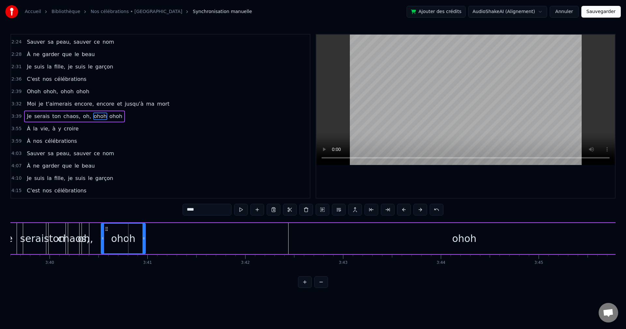
scroll to position [0, 21475]
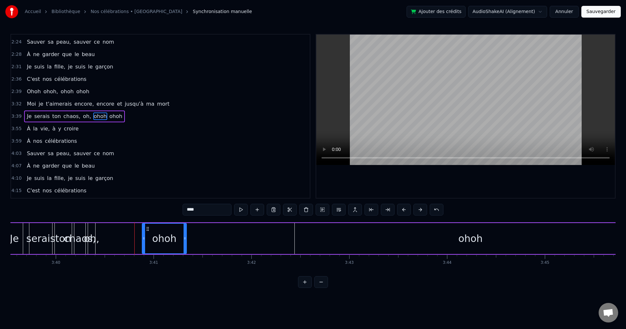
drag, startPoint x: 37, startPoint y: 228, endPoint x: 148, endPoint y: 235, distance: 112.1
click at [148, 235] on div "ohoh" at bounding box center [164, 239] width 44 height 30
click at [30, 203] on div "2:16 À la vie, à y croire 2:20 À nos célébrations 2:24 Sauver sa peau, sauver c…" at bounding box center [312, 161] width 605 height 254
click at [388, 246] on div "ohoh" at bounding box center [471, 238] width 352 height 31
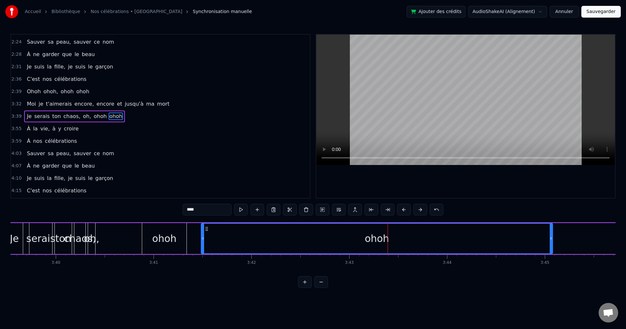
drag, startPoint x: 300, startPoint y: 228, endPoint x: 206, endPoint y: 234, distance: 93.8
click at [206, 234] on div "ohoh" at bounding box center [377, 239] width 351 height 30
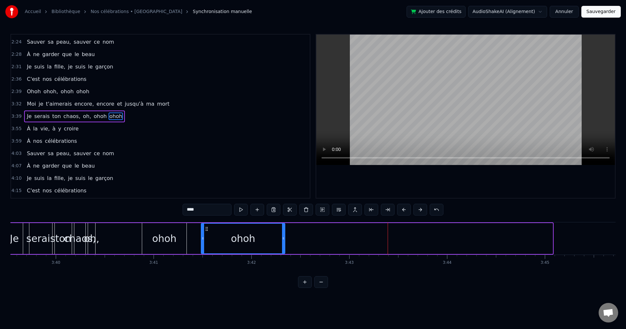
drag, startPoint x: 551, startPoint y: 234, endPoint x: 284, endPoint y: 235, distance: 267.7
click at [284, 235] on div at bounding box center [283, 239] width 3 height 30
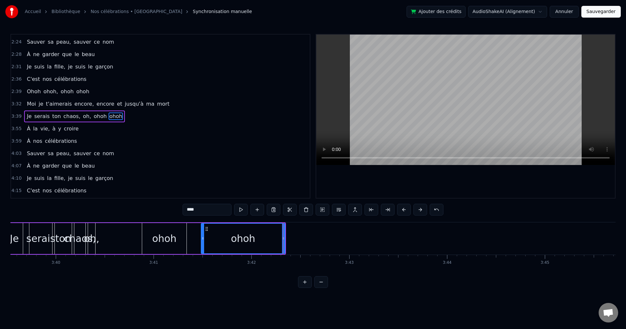
click at [107, 227] on div "Je serais ton chaos, oh, [PERSON_NAME]" at bounding box center [145, 238] width 281 height 32
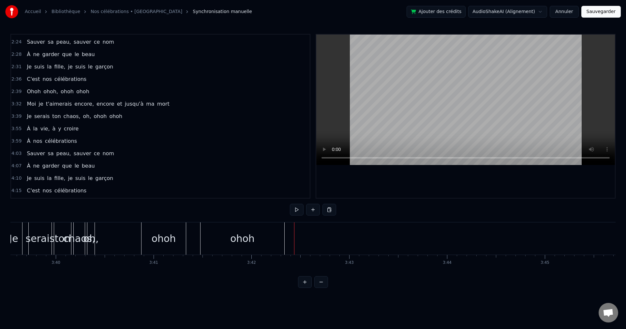
click at [277, 232] on div "ohoh" at bounding box center [243, 238] width 84 height 32
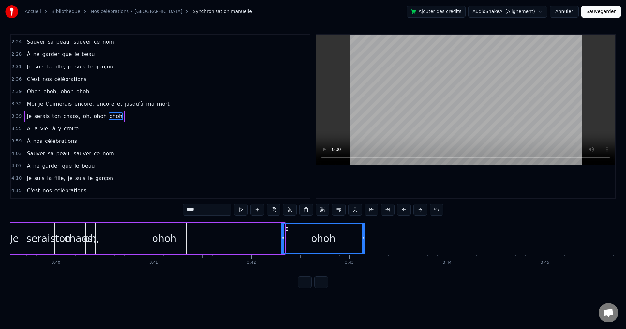
drag, startPoint x: 207, startPoint y: 228, endPoint x: 286, endPoint y: 232, distance: 79.0
click at [287, 232] on div "ohoh" at bounding box center [323, 239] width 83 height 30
click at [180, 235] on div "ohoh" at bounding box center [164, 238] width 44 height 31
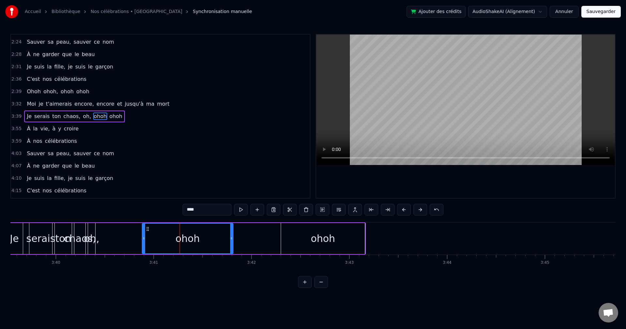
drag, startPoint x: 186, startPoint y: 236, endPoint x: 232, endPoint y: 242, distance: 46.7
click at [232, 242] on div at bounding box center [231, 239] width 3 height 30
click at [125, 236] on div "Je serais ton chaos, oh, [PERSON_NAME]" at bounding box center [185, 238] width 361 height 32
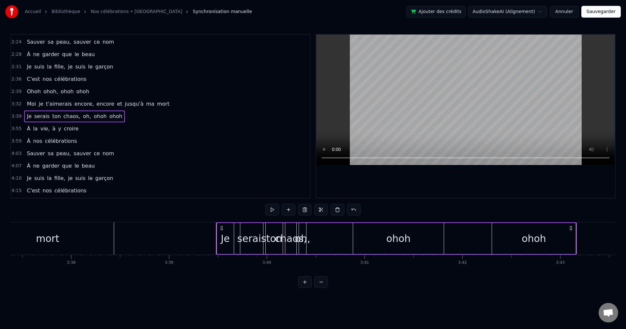
scroll to position [0, 21286]
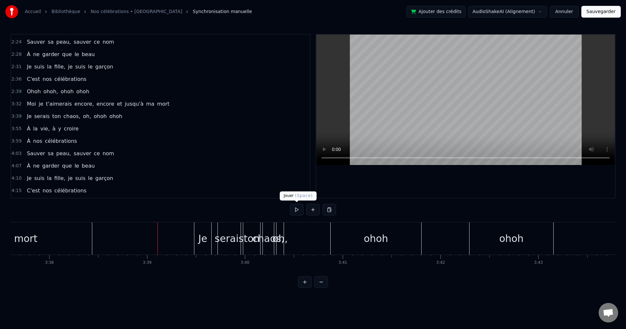
click at [296, 211] on button at bounding box center [297, 210] width 14 height 12
click at [295, 209] on button at bounding box center [297, 210] width 14 height 12
click at [280, 236] on div "oh," at bounding box center [280, 238] width 15 height 15
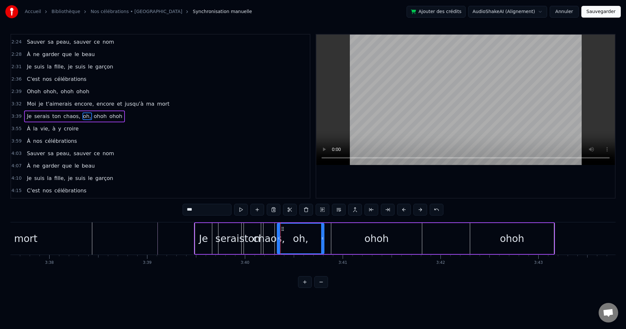
drag, startPoint x: 282, startPoint y: 238, endPoint x: 322, endPoint y: 242, distance: 40.0
click at [322, 242] on div at bounding box center [322, 239] width 3 height 30
click at [367, 242] on div "ohoh" at bounding box center [377, 238] width 24 height 15
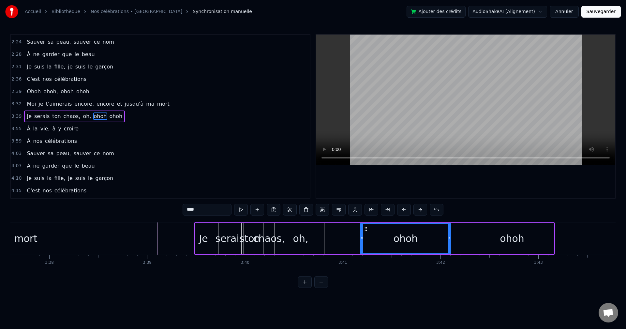
drag, startPoint x: 337, startPoint y: 228, endPoint x: 347, endPoint y: 232, distance: 11.0
click at [365, 229] on icon at bounding box center [365, 228] width 5 height 5
click at [320, 238] on div "oh," at bounding box center [300, 238] width 47 height 31
type input "***"
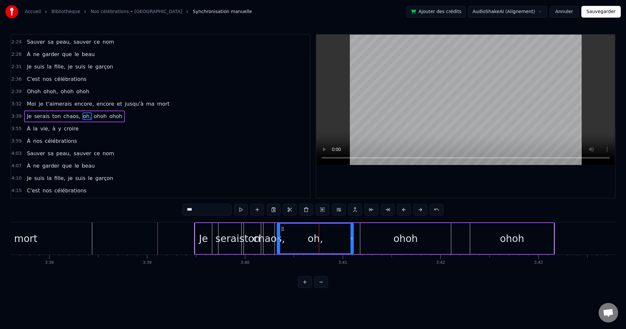
drag, startPoint x: 323, startPoint y: 237, endPoint x: 352, endPoint y: 240, distance: 29.5
click at [352, 240] on icon at bounding box center [352, 238] width 3 height 5
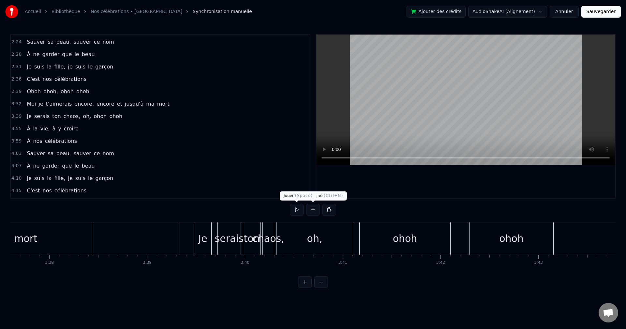
click at [296, 208] on button at bounding box center [297, 210] width 14 height 12
click at [297, 210] on button at bounding box center [297, 210] width 14 height 12
click at [269, 237] on div "chaos," at bounding box center [268, 238] width 32 height 15
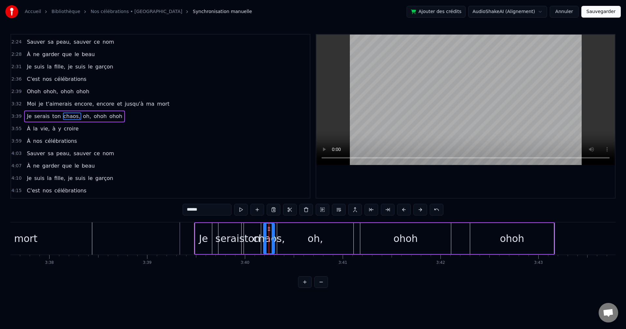
click at [312, 240] on div "oh," at bounding box center [315, 238] width 15 height 15
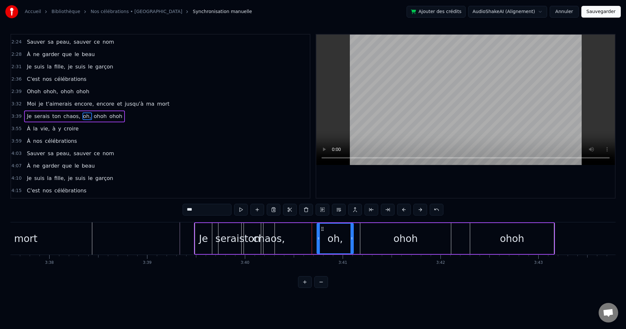
drag, startPoint x: 279, startPoint y: 231, endPoint x: 318, endPoint y: 237, distance: 39.5
click at [318, 237] on div at bounding box center [318, 239] width 3 height 30
click at [271, 232] on div "chaos," at bounding box center [269, 238] width 32 height 15
type input "******"
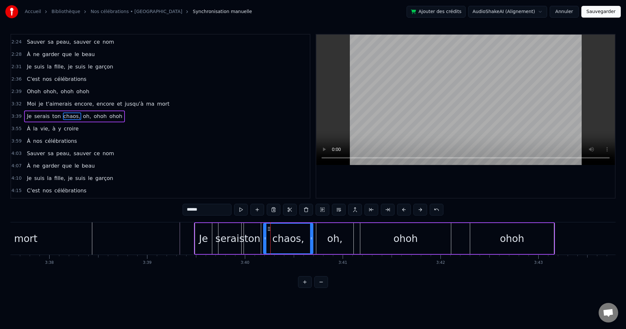
drag, startPoint x: 273, startPoint y: 239, endPoint x: 305, endPoint y: 242, distance: 32.1
click at [311, 242] on div at bounding box center [311, 239] width 3 height 30
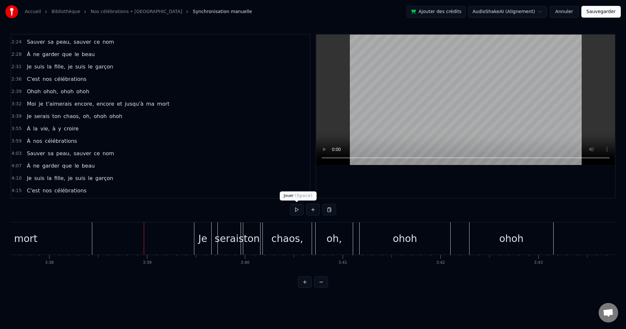
click at [297, 210] on button at bounding box center [297, 210] width 14 height 12
click at [295, 212] on button at bounding box center [297, 210] width 14 height 12
click at [415, 241] on div "ohoh" at bounding box center [405, 238] width 24 height 15
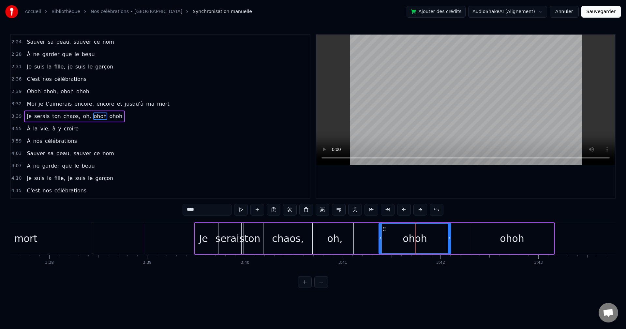
drag, startPoint x: 361, startPoint y: 238, endPoint x: 369, endPoint y: 241, distance: 8.2
click at [380, 241] on icon at bounding box center [380, 238] width 3 height 5
click at [334, 242] on div "oh," at bounding box center [334, 238] width 15 height 15
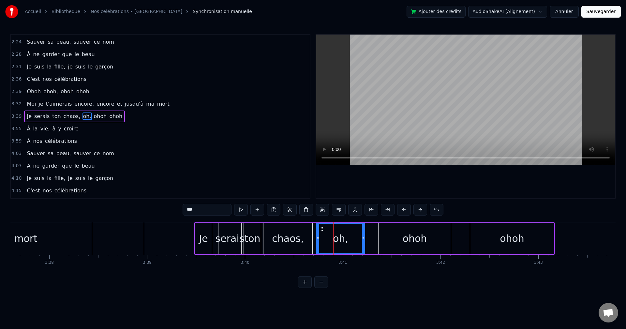
drag, startPoint x: 352, startPoint y: 239, endPoint x: 364, endPoint y: 245, distance: 12.8
click at [364, 245] on div at bounding box center [363, 239] width 3 height 30
drag, startPoint x: 322, startPoint y: 229, endPoint x: 335, endPoint y: 233, distance: 13.8
click at [335, 233] on div "oh," at bounding box center [353, 239] width 48 height 30
click at [292, 239] on div "chaos," at bounding box center [288, 238] width 32 height 15
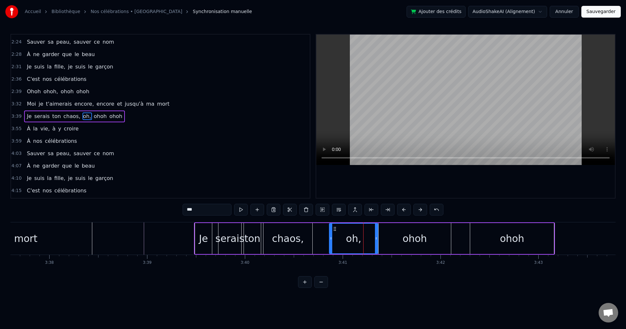
type input "******"
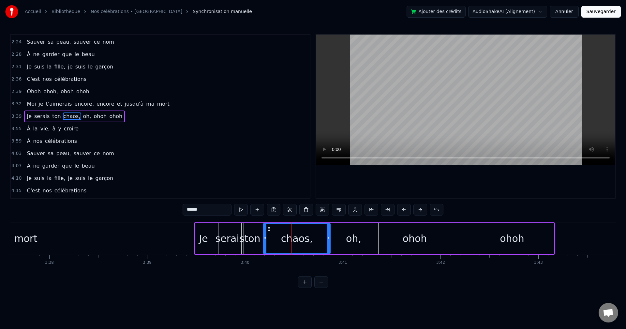
drag, startPoint x: 311, startPoint y: 239, endPoint x: 329, endPoint y: 243, distance: 18.3
click at [329, 243] on div at bounding box center [328, 239] width 3 height 30
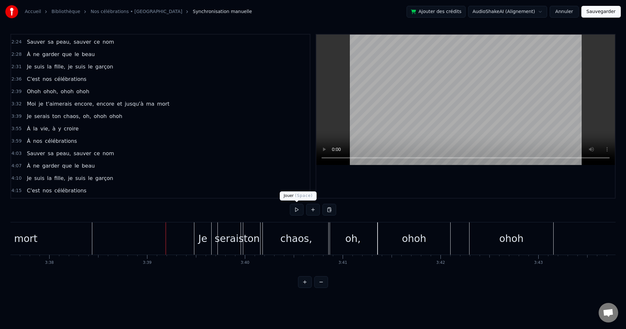
click at [299, 211] on button at bounding box center [297, 210] width 14 height 12
click at [298, 211] on button at bounding box center [297, 210] width 14 height 12
click at [475, 236] on div "ohoh" at bounding box center [512, 238] width 84 height 32
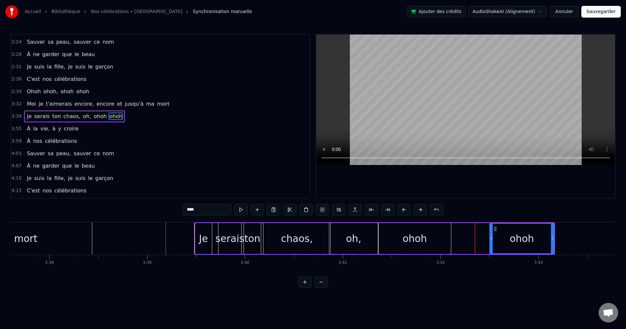
drag, startPoint x: 472, startPoint y: 236, endPoint x: 493, endPoint y: 234, distance: 20.3
click at [493, 234] on div at bounding box center [491, 239] width 3 height 30
click at [408, 240] on div "ohoh" at bounding box center [415, 238] width 24 height 15
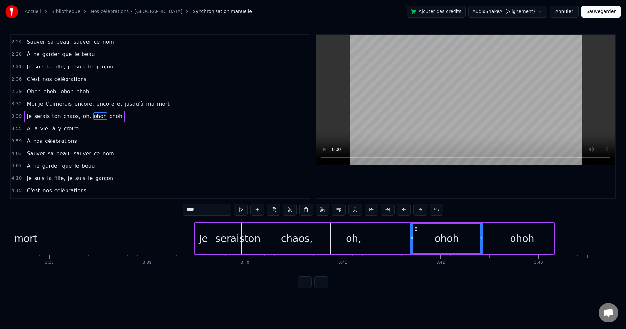
drag, startPoint x: 402, startPoint y: 232, endPoint x: 413, endPoint y: 233, distance: 11.7
click at [417, 233] on div "ohoh" at bounding box center [447, 239] width 72 height 30
click at [365, 232] on div "oh," at bounding box center [353, 238] width 49 height 31
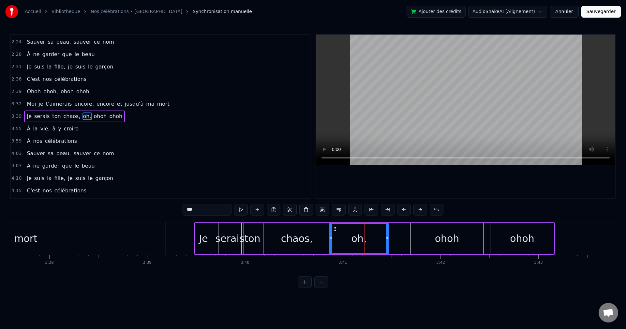
drag, startPoint x: 377, startPoint y: 234, endPoint x: 387, endPoint y: 234, distance: 10.8
click at [387, 234] on div at bounding box center [387, 239] width 3 height 30
drag, startPoint x: 335, startPoint y: 228, endPoint x: 344, endPoint y: 231, distance: 10.3
click at [355, 230] on icon at bounding box center [355, 228] width 5 height 5
click at [303, 241] on div "chaos," at bounding box center [297, 238] width 32 height 15
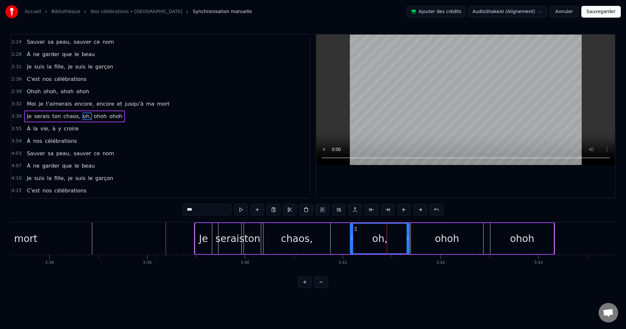
type input "******"
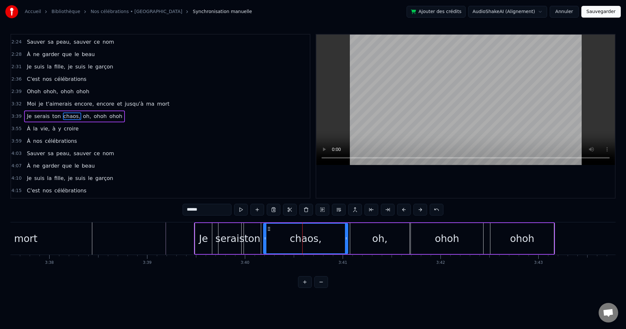
drag, startPoint x: 329, startPoint y: 239, endPoint x: 347, endPoint y: 239, distance: 17.6
click at [347, 239] on circle at bounding box center [347, 239] width 0 height 0
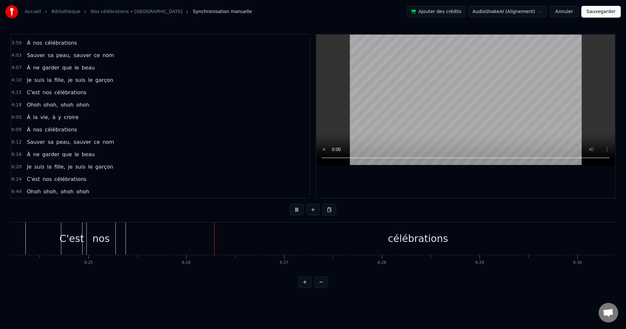
scroll to position [0, 37697]
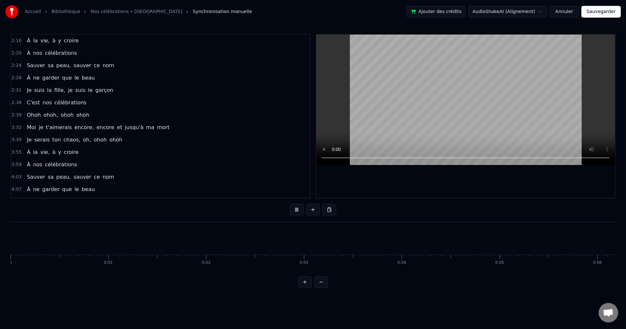
scroll to position [0, 37697]
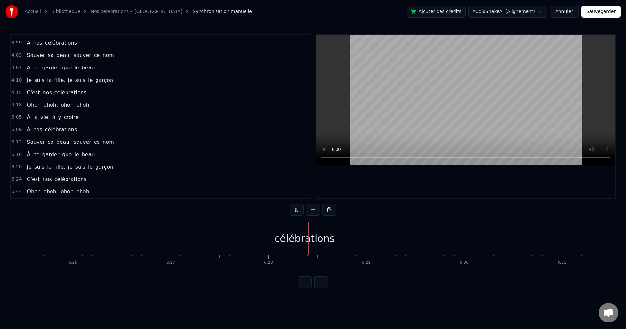
click at [297, 209] on button at bounding box center [297, 210] width 14 height 12
click at [589, 237] on div "célébrations" at bounding box center [304, 238] width 584 height 32
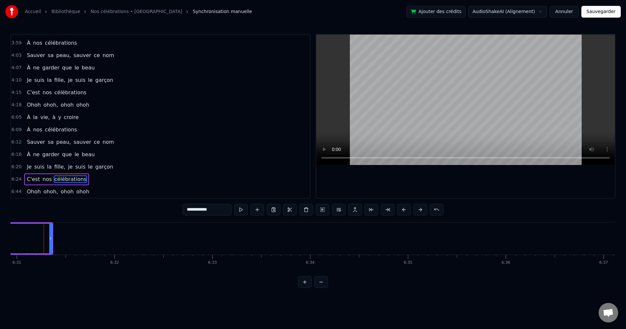
scroll to position [0, 38243]
click at [51, 235] on div at bounding box center [49, 239] width 3 height 30
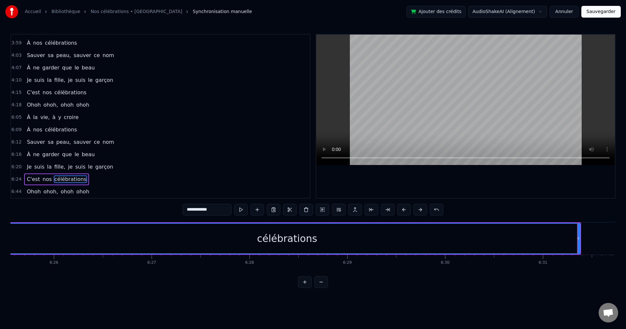
scroll to position [0, 37825]
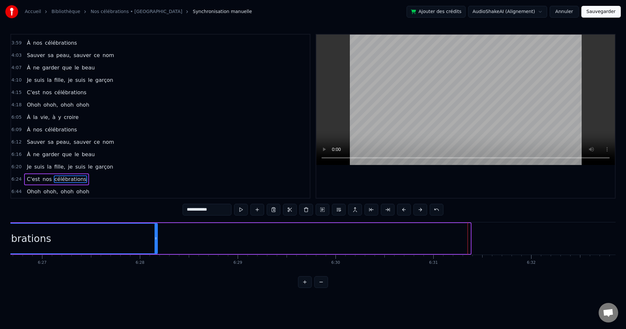
drag, startPoint x: 469, startPoint y: 236, endPoint x: 158, endPoint y: 237, distance: 310.7
click at [157, 237] on icon at bounding box center [156, 238] width 3 height 5
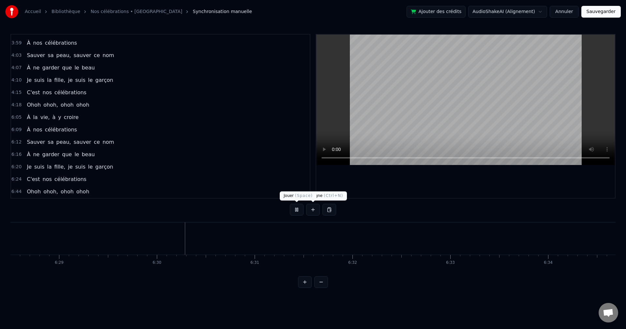
scroll to position [0, 38076]
click at [297, 209] on button at bounding box center [297, 210] width 14 height 12
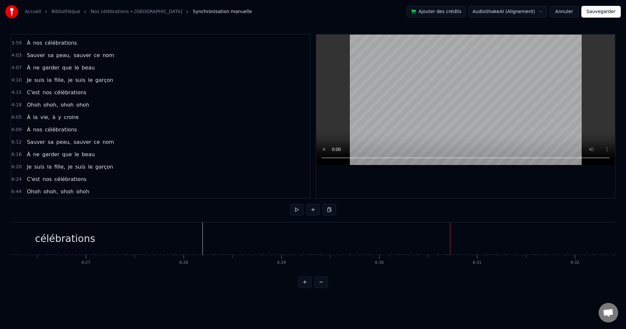
scroll to position [0, 37760]
click at [199, 237] on div "célébrations" at bounding box center [86, 238] width 275 height 32
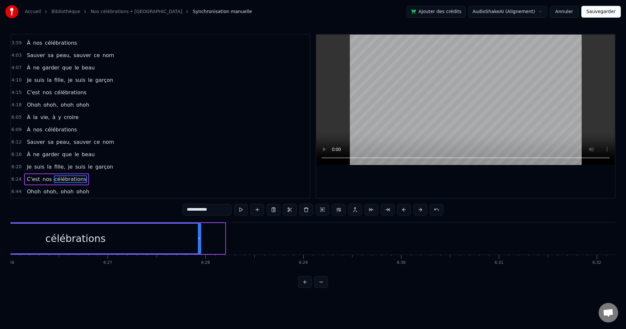
drag, startPoint x: 224, startPoint y: 238, endPoint x: 200, endPoint y: 244, distance: 24.7
click at [200, 244] on div at bounding box center [199, 239] width 3 height 30
click at [29, 193] on span "Ohoh" at bounding box center [33, 191] width 15 height 7
type input "****"
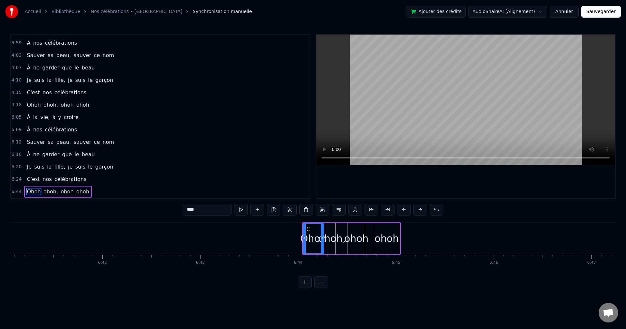
scroll to position [0, 39247]
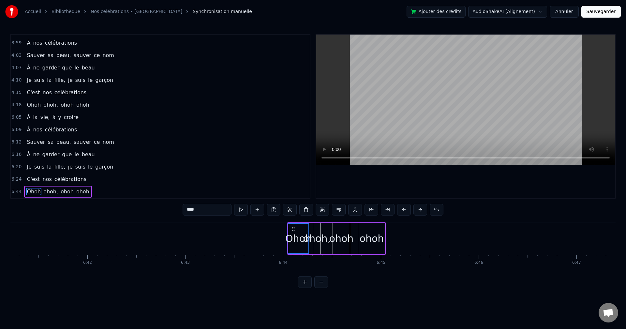
click at [371, 234] on div "ohoh" at bounding box center [372, 238] width 24 height 15
click at [342, 234] on div "ohoh" at bounding box center [341, 238] width 24 height 15
click at [317, 237] on div "ohoh," at bounding box center [316, 238] width 27 height 15
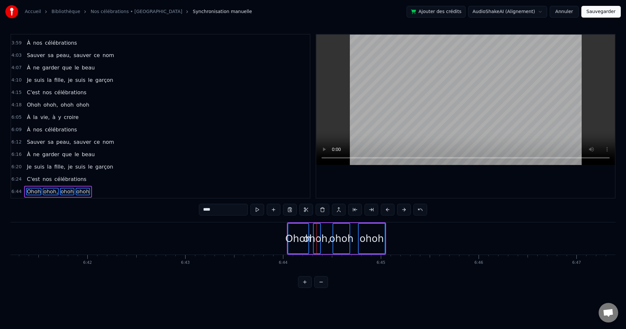
click at [347, 232] on div "ohoh" at bounding box center [341, 238] width 24 height 15
click at [371, 233] on div "ohoh" at bounding box center [372, 238] width 24 height 15
click at [296, 227] on div "Ohoh" at bounding box center [298, 239] width 20 height 30
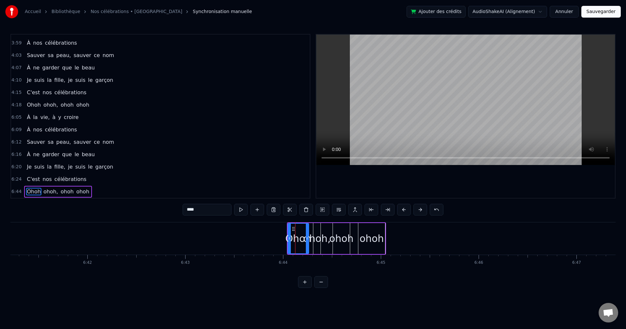
click at [353, 223] on div "[PERSON_NAME], ohoh ohoh" at bounding box center [336, 238] width 99 height 32
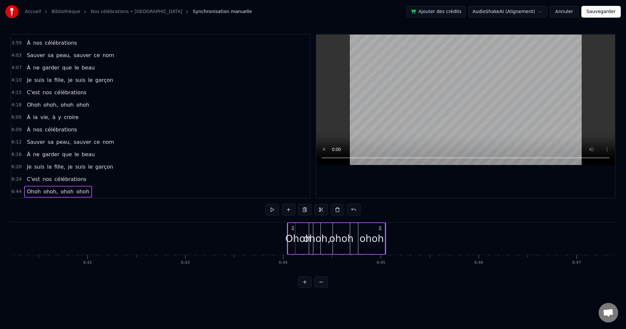
drag, startPoint x: 393, startPoint y: 259, endPoint x: 282, endPoint y: 220, distance: 117.3
click at [282, 220] on div "2:16 À la vie, à y croire 2:20 À nos célébrations 2:24 Sauver sa peau, sauver c…" at bounding box center [312, 161] width 605 height 254
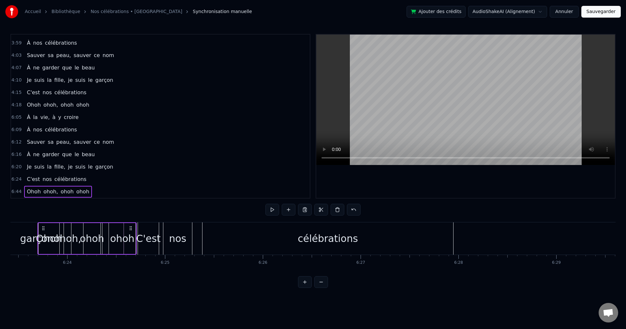
scroll to position [0, 37501]
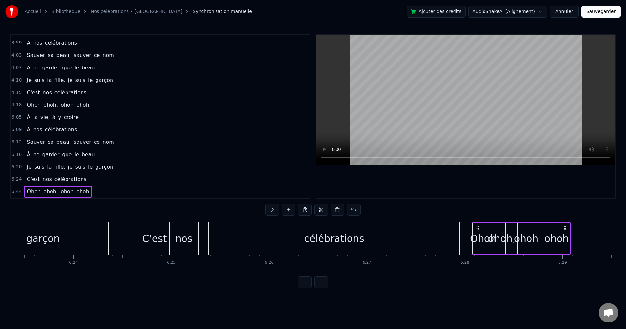
drag, startPoint x: 292, startPoint y: 228, endPoint x: 477, endPoint y: 246, distance: 186.1
click at [477, 246] on div "[PERSON_NAME], ohoh ohoh" at bounding box center [521, 238] width 99 height 32
click at [203, 226] on div "C'est nos célébrations" at bounding box center [302, 238] width 317 height 32
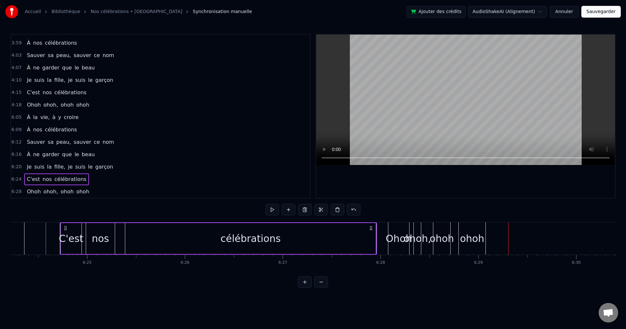
scroll to position [0, 37716]
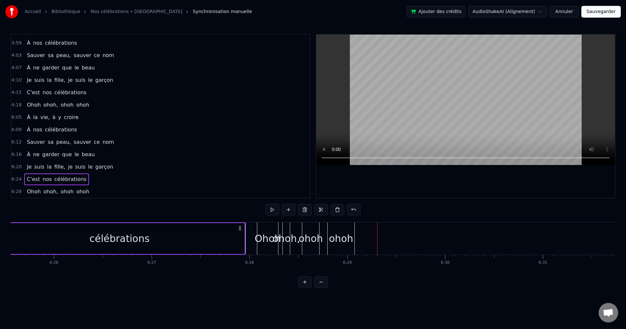
click at [337, 238] on div "ohoh" at bounding box center [341, 238] width 24 height 15
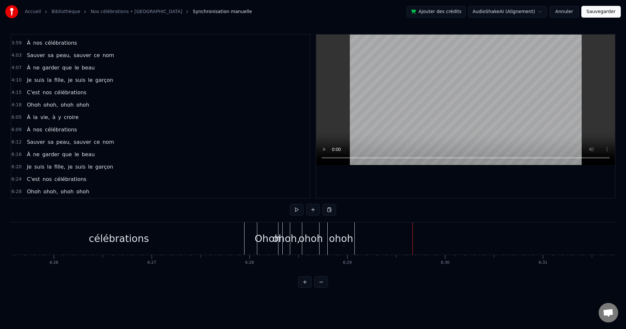
click at [343, 240] on div "ohoh" at bounding box center [341, 238] width 24 height 15
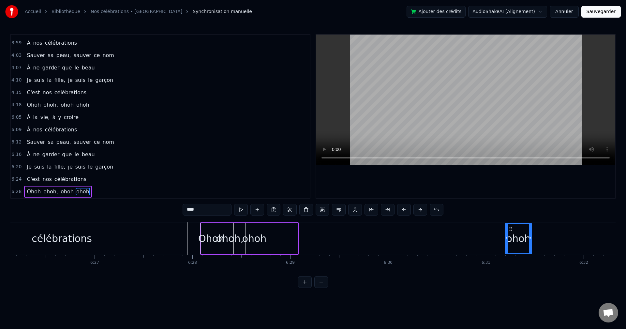
scroll to position [0, 37776]
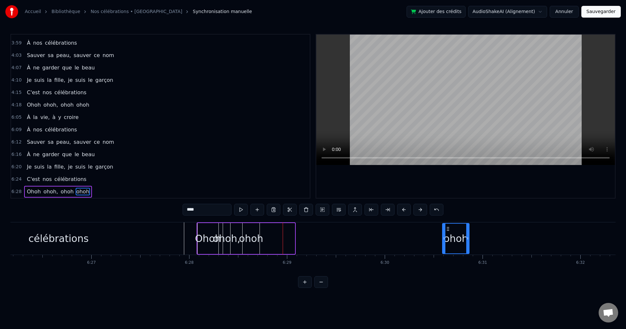
drag, startPoint x: 335, startPoint y: 229, endPoint x: 448, endPoint y: 247, distance: 114.3
click at [449, 248] on div "ohoh" at bounding box center [456, 239] width 26 height 30
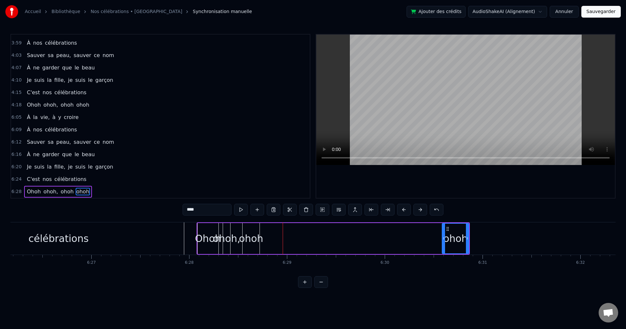
click at [251, 231] on div "ohoh" at bounding box center [251, 238] width 24 height 15
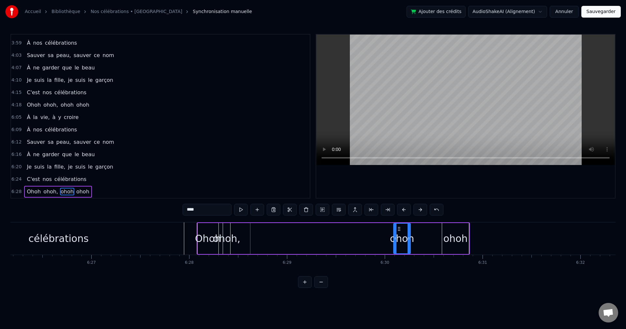
drag, startPoint x: 248, startPoint y: 228, endPoint x: 399, endPoint y: 240, distance: 151.5
click at [399, 240] on div "ohoh" at bounding box center [402, 239] width 16 height 30
click at [227, 237] on div "ohoh," at bounding box center [226, 238] width 27 height 15
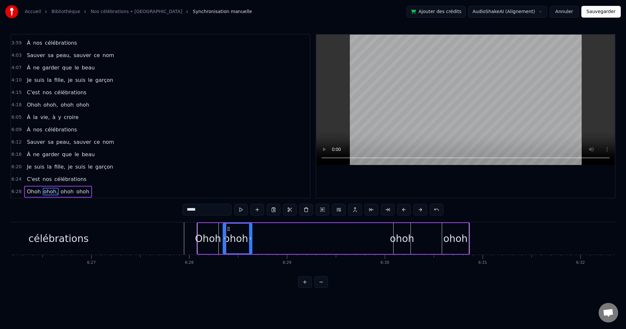
drag, startPoint x: 229, startPoint y: 237, endPoint x: 251, endPoint y: 238, distance: 21.9
click at [251, 238] on icon at bounding box center [250, 238] width 3 height 5
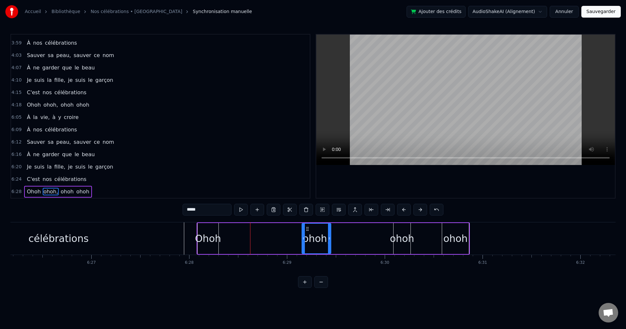
drag, startPoint x: 229, startPoint y: 228, endPoint x: 305, endPoint y: 232, distance: 76.7
click at [305, 232] on div "ohoh," at bounding box center [316, 239] width 28 height 30
click at [210, 226] on div "Ohoh" at bounding box center [208, 238] width 21 height 31
type input "****"
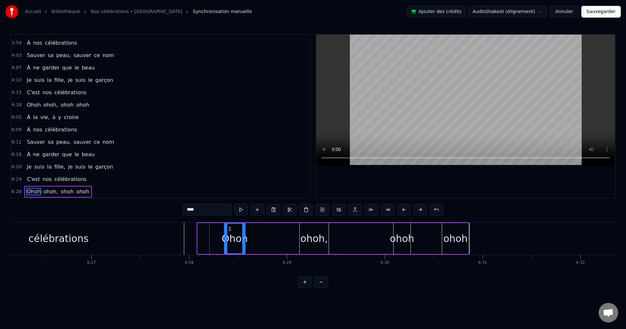
drag, startPoint x: 202, startPoint y: 229, endPoint x: 229, endPoint y: 230, distance: 26.8
click at [229, 230] on icon at bounding box center [229, 228] width 5 height 5
drag, startPoint x: 244, startPoint y: 234, endPoint x: 265, endPoint y: 235, distance: 20.9
click at [263, 235] on div at bounding box center [261, 239] width 3 height 30
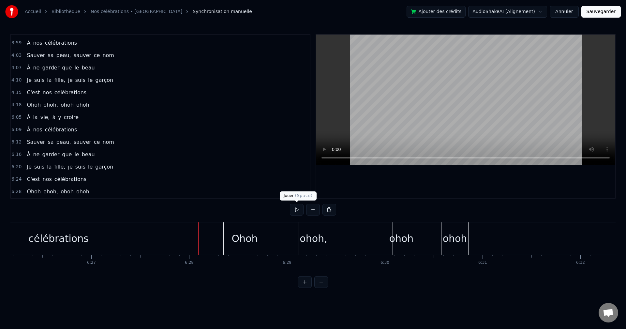
click at [297, 209] on button at bounding box center [297, 210] width 14 height 12
click at [317, 236] on div "ohoh," at bounding box center [313, 238] width 27 height 15
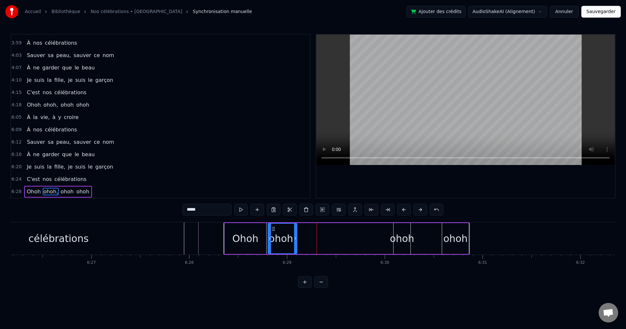
drag, startPoint x: 304, startPoint y: 228, endPoint x: 273, endPoint y: 231, distance: 31.8
click at [273, 231] on icon at bounding box center [273, 228] width 5 height 5
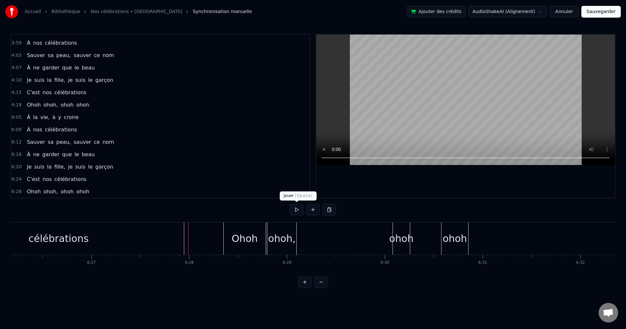
click at [293, 210] on button at bounding box center [297, 210] width 14 height 12
click at [293, 209] on button at bounding box center [297, 210] width 14 height 12
click at [398, 232] on div "ohoh" at bounding box center [401, 238] width 24 height 15
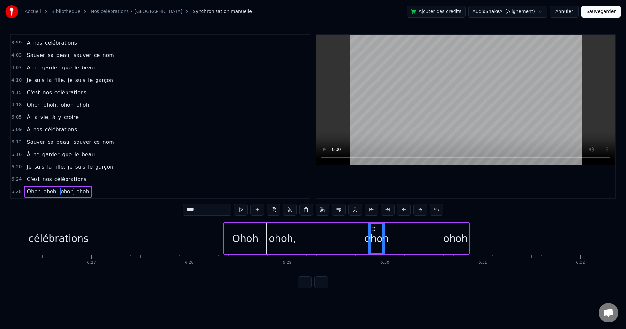
drag, startPoint x: 396, startPoint y: 229, endPoint x: 382, endPoint y: 232, distance: 14.6
click at [374, 232] on div "ohoh" at bounding box center [376, 239] width 16 height 30
click at [455, 229] on div "ohoh" at bounding box center [455, 238] width 27 height 31
drag, startPoint x: 447, startPoint y: 229, endPoint x: 393, endPoint y: 230, distance: 54.5
click at [393, 230] on icon at bounding box center [393, 228] width 5 height 5
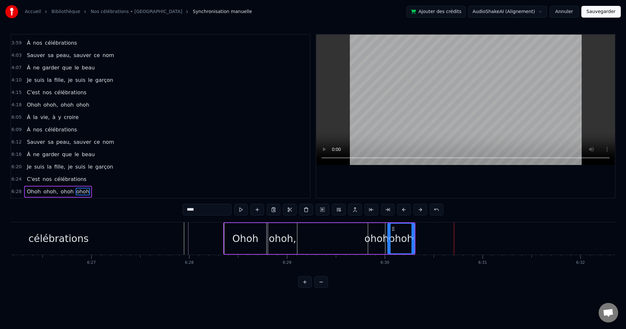
click at [91, 233] on div "célébrations" at bounding box center [58, 238] width 251 height 32
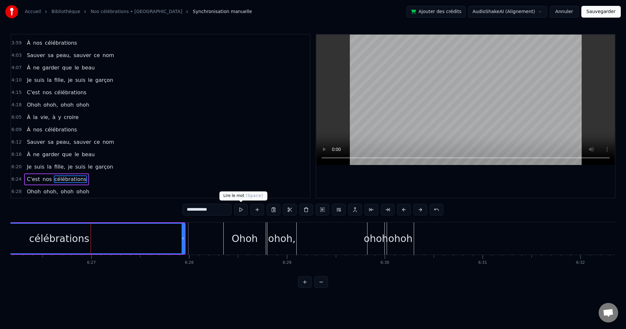
click at [239, 211] on button at bounding box center [241, 210] width 14 height 12
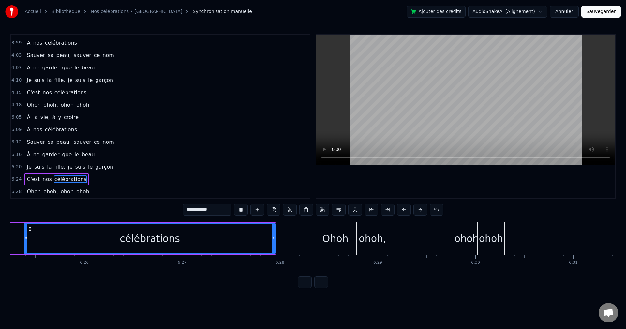
scroll to position [0, 37666]
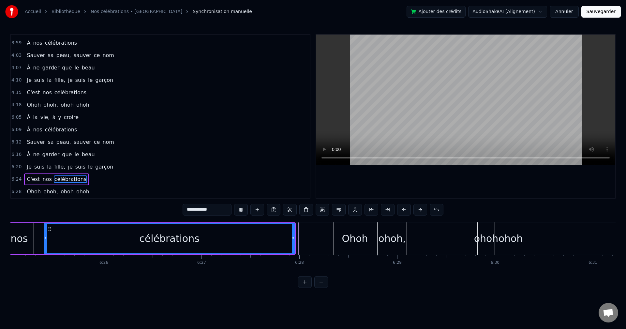
click at [243, 207] on button at bounding box center [241, 210] width 14 height 12
drag, startPoint x: 292, startPoint y: 239, endPoint x: 262, endPoint y: 240, distance: 30.3
click at [260, 239] on icon at bounding box center [260, 238] width 3 height 5
click at [345, 238] on div "Ohoh" at bounding box center [355, 238] width 26 height 15
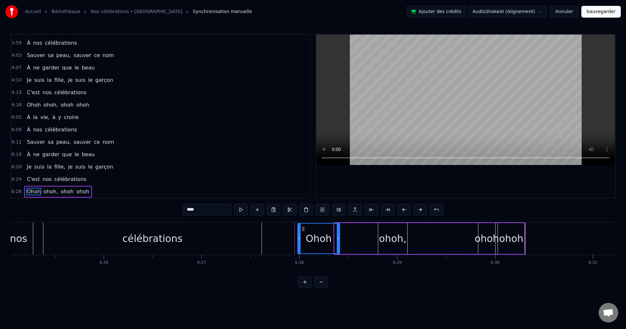
drag, startPoint x: 340, startPoint y: 227, endPoint x: 303, endPoint y: 230, distance: 36.9
click at [303, 230] on icon at bounding box center [303, 228] width 5 height 5
click at [390, 232] on div "ohoh," at bounding box center [392, 238] width 27 height 15
type input "*****"
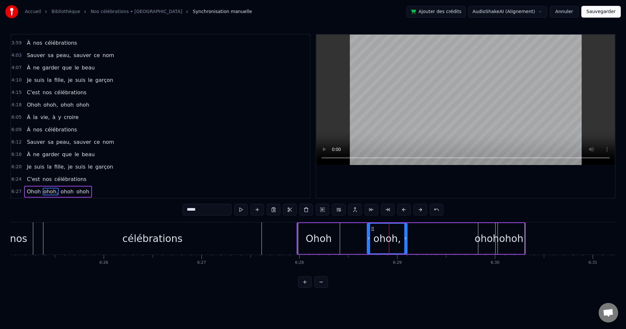
drag, startPoint x: 379, startPoint y: 235, endPoint x: 368, endPoint y: 237, distance: 11.3
click at [368, 237] on div at bounding box center [368, 239] width 3 height 30
drag, startPoint x: 370, startPoint y: 228, endPoint x: 355, endPoint y: 233, distance: 16.1
click at [355, 233] on div "ohoh," at bounding box center [370, 239] width 39 height 30
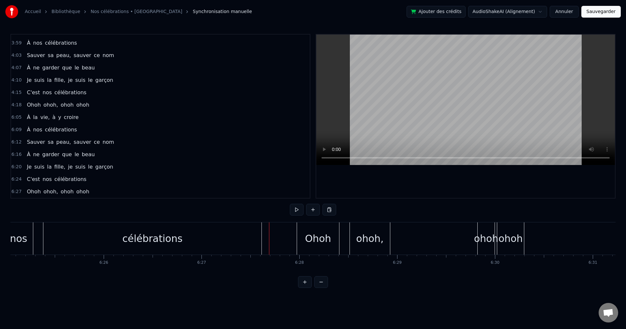
click at [238, 212] on div "2:16 À la vie, à y croire 2:20 À nos célébrations 2:24 Sauver sa peau, sauver c…" at bounding box center [312, 161] width 605 height 254
click at [214, 237] on div "célébrations" at bounding box center [152, 238] width 218 height 32
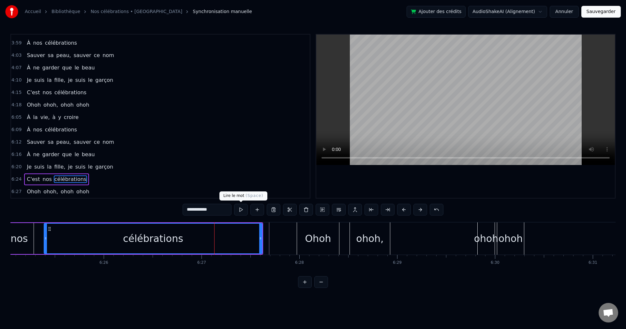
click at [240, 210] on button at bounding box center [241, 210] width 14 height 12
click at [41, 236] on div "C'est nos célébrations" at bounding box center [120, 238] width 285 height 32
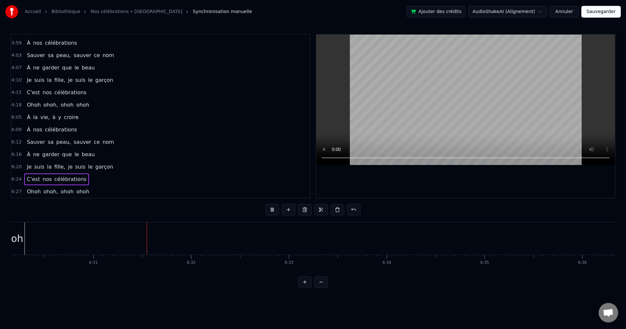
scroll to position [0, 38205]
click at [276, 207] on button at bounding box center [272, 210] width 14 height 12
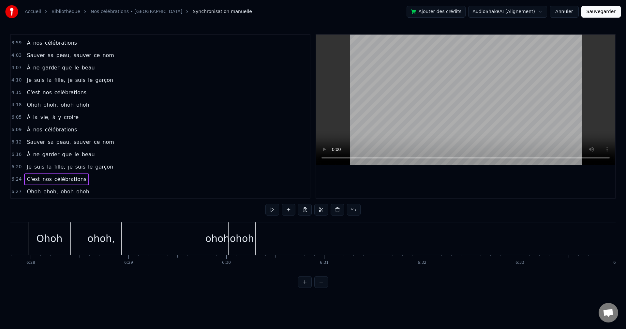
scroll to position [0, 37782]
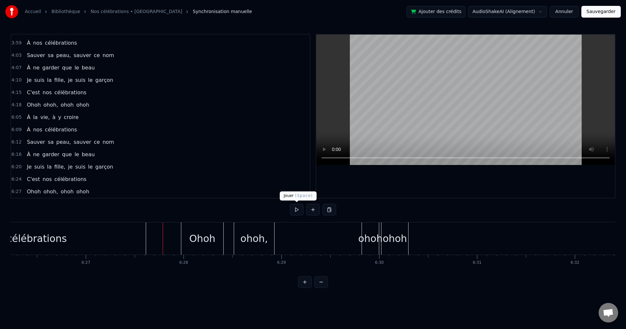
click at [296, 209] on button at bounding box center [297, 210] width 14 height 12
click at [303, 211] on button at bounding box center [297, 210] width 14 height 12
click at [404, 247] on div "ohoh" at bounding box center [395, 238] width 27 height 32
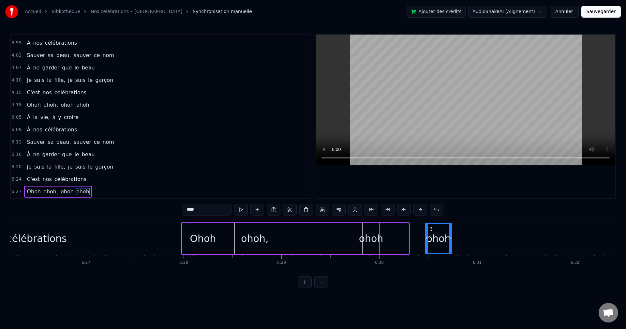
drag, startPoint x: 387, startPoint y: 230, endPoint x: 430, endPoint y: 232, distance: 43.1
click at [430, 232] on div "ohoh" at bounding box center [439, 239] width 26 height 30
drag, startPoint x: 451, startPoint y: 238, endPoint x: 468, endPoint y: 237, distance: 17.0
click at [468, 237] on icon at bounding box center [467, 238] width 3 height 5
click at [371, 232] on div "ohoh" at bounding box center [371, 238] width 24 height 15
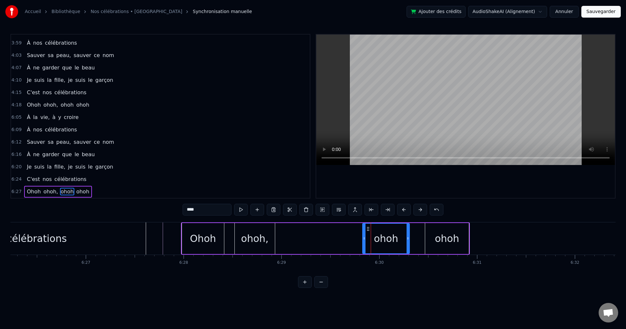
drag, startPoint x: 378, startPoint y: 237, endPoint x: 406, endPoint y: 239, distance: 27.8
click at [408, 239] on icon at bounding box center [408, 238] width 3 height 5
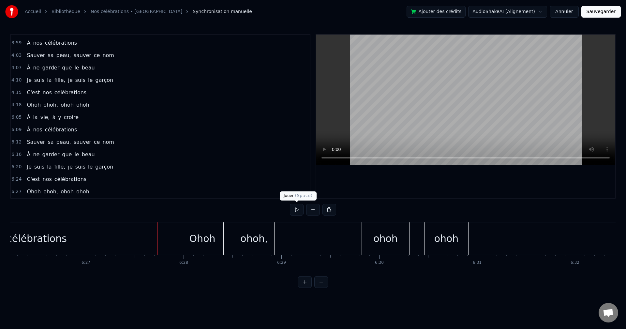
click at [298, 211] on button at bounding box center [297, 210] width 14 height 12
click at [294, 211] on button at bounding box center [297, 210] width 14 height 12
click at [270, 242] on div "ohoh," at bounding box center [254, 238] width 40 height 32
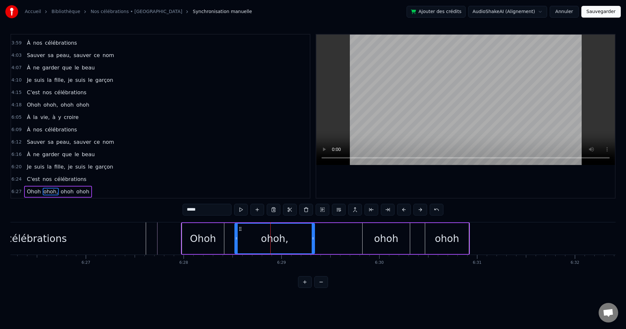
drag, startPoint x: 274, startPoint y: 242, endPoint x: 314, endPoint y: 243, distance: 39.8
click at [314, 243] on div at bounding box center [313, 239] width 3 height 30
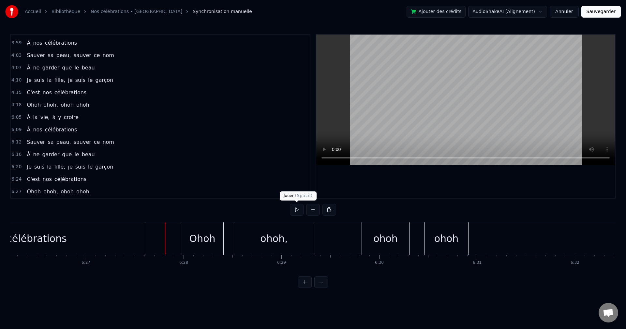
click at [296, 208] on button at bounding box center [297, 210] width 14 height 12
click at [307, 210] on button at bounding box center [313, 210] width 14 height 12
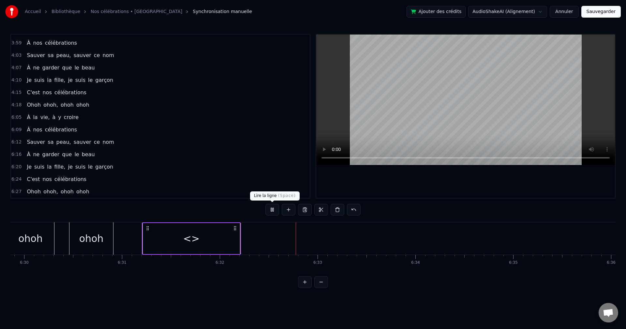
click at [271, 210] on button at bounding box center [272, 210] width 14 height 12
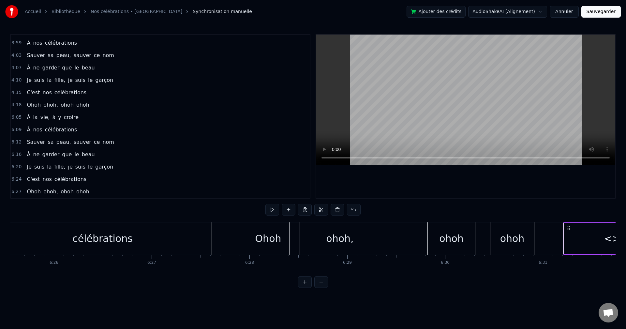
scroll to position [0, 37738]
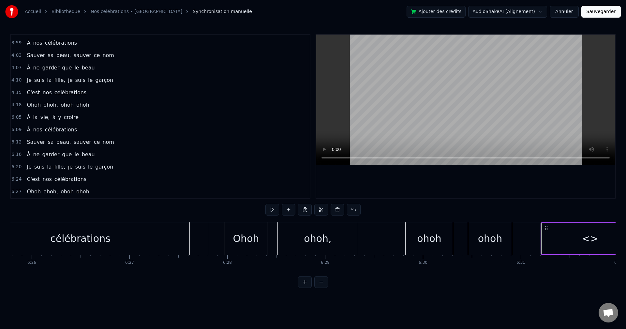
click at [505, 241] on div "ohoh" at bounding box center [490, 238] width 44 height 32
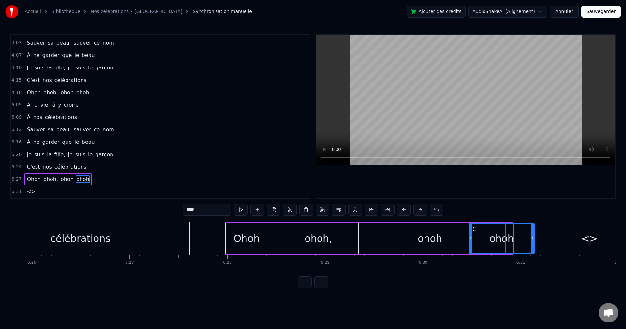
drag, startPoint x: 511, startPoint y: 240, endPoint x: 533, endPoint y: 240, distance: 21.9
click at [533, 240] on icon at bounding box center [532, 238] width 3 height 5
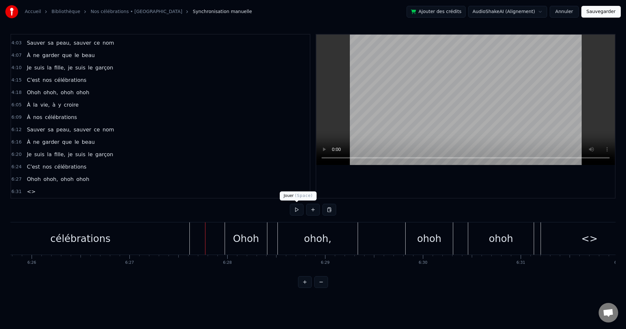
click at [296, 209] on button at bounding box center [297, 210] width 14 height 12
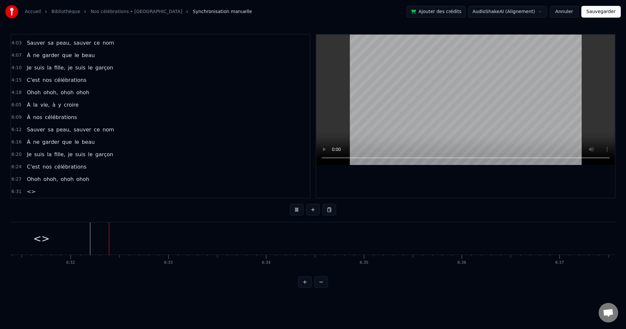
click at [299, 210] on button at bounding box center [297, 210] width 14 height 12
click at [297, 210] on button at bounding box center [297, 210] width 14 height 12
click at [28, 192] on span "<>" at bounding box center [31, 191] width 10 height 7
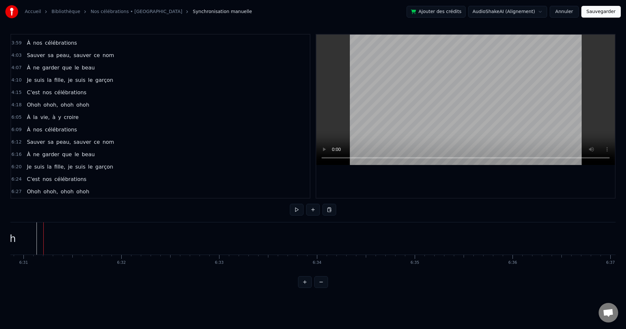
scroll to position [122, 0]
click at [610, 12] on button "Sauvegarder" at bounding box center [600, 12] width 39 height 12
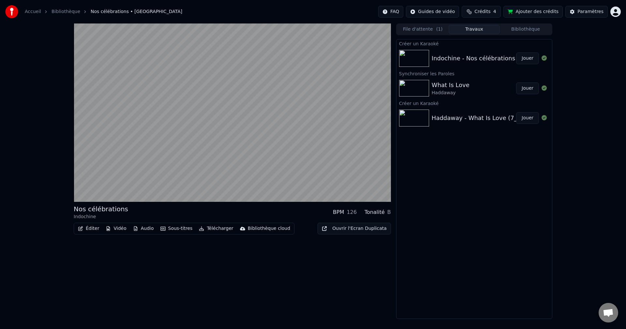
click at [212, 229] on button "Télécharger" at bounding box center [215, 228] width 39 height 9
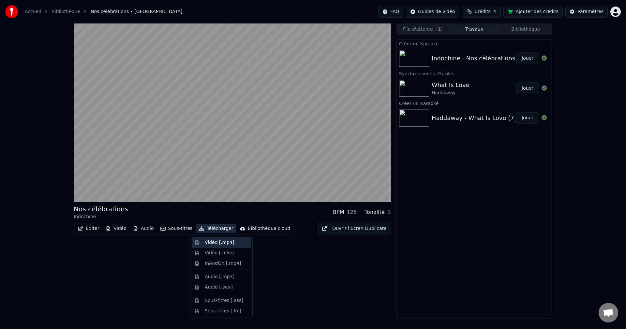
click at [222, 244] on div "Vidéo [.mp4]" at bounding box center [219, 242] width 29 height 7
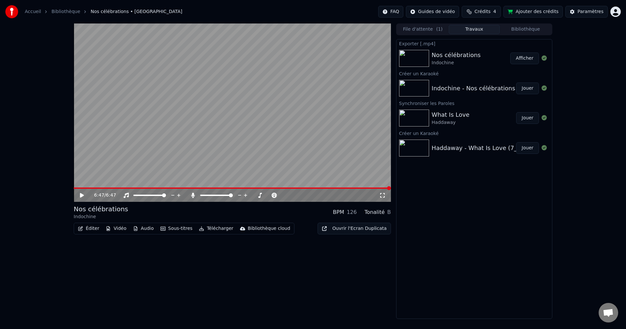
click at [588, 8] on button "Paramètres" at bounding box center [586, 12] width 42 height 12
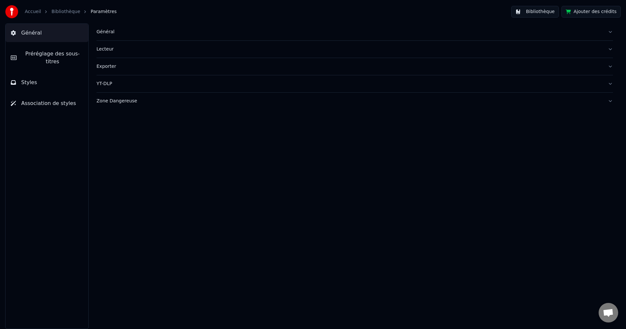
click at [118, 65] on div "Exporter" at bounding box center [350, 66] width 506 height 7
